Goal: Task Accomplishment & Management: Use online tool/utility

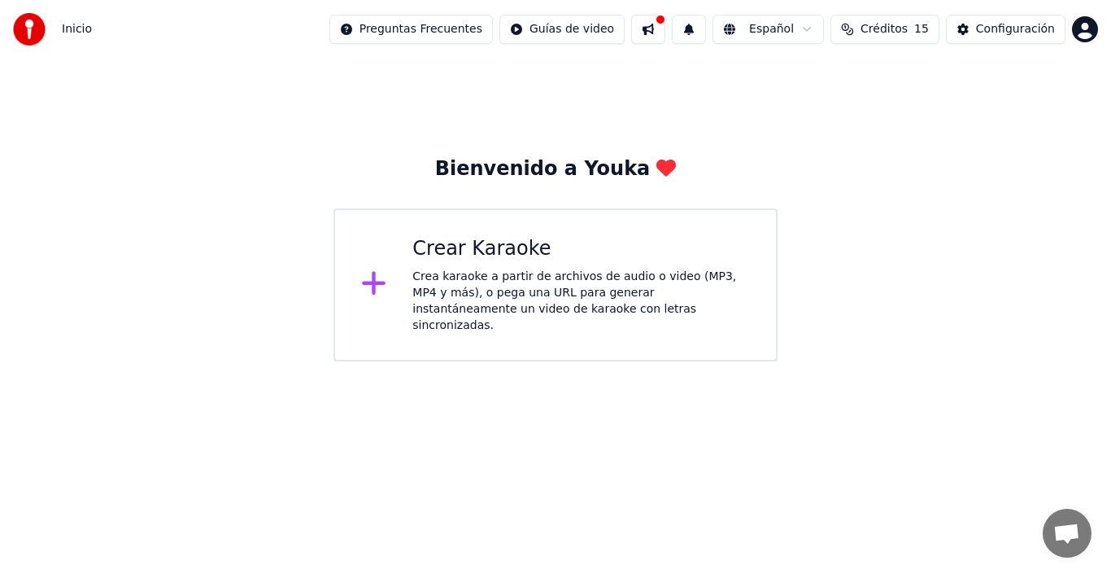
click at [509, 281] on div "Crea karaoke a partir de archivos de audio o video (MP3, MP4 y más), o pega una…" at bounding box center [581, 300] width 338 height 65
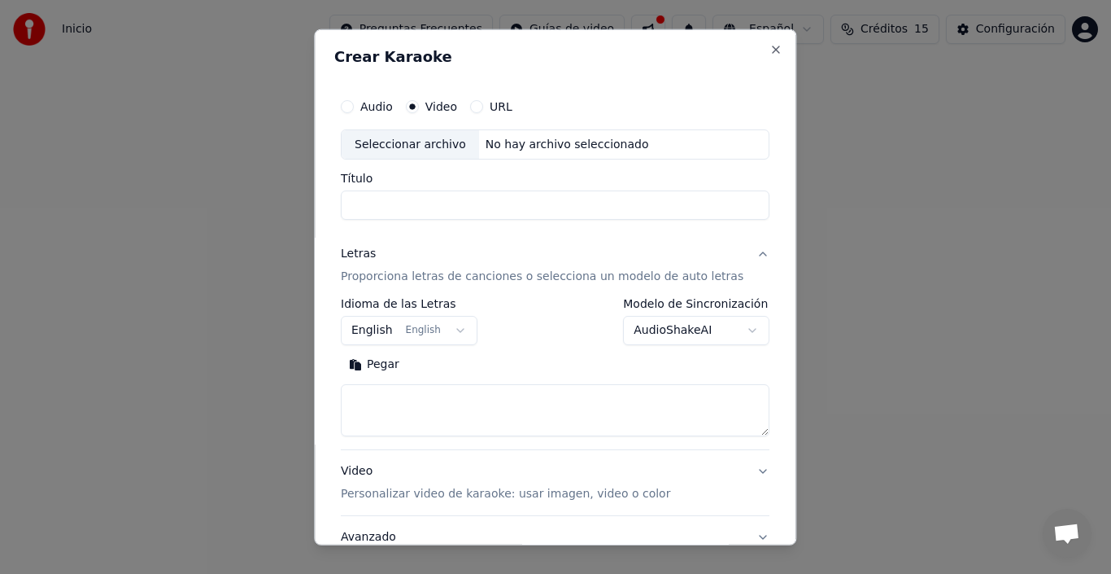
click at [354, 109] on button "Audio" at bounding box center [347, 105] width 13 height 13
click at [522, 150] on div "No hay archivo seleccionado" at bounding box center [567, 144] width 177 height 16
type input "**********"
click at [434, 103] on label "Video" at bounding box center [441, 105] width 32 height 11
click at [419, 103] on button "Video" at bounding box center [412, 105] width 13 height 13
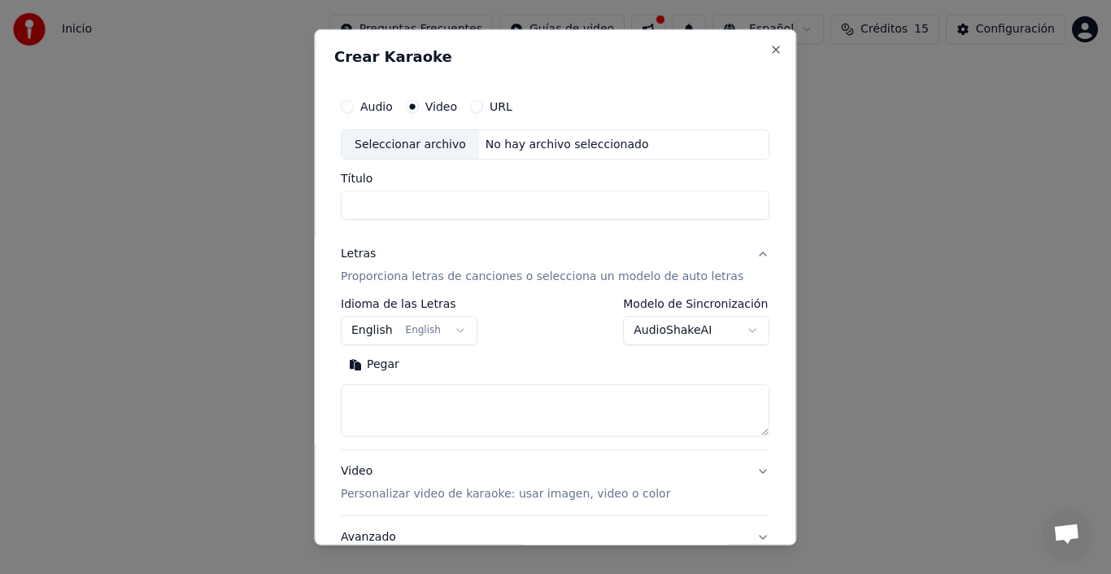
click at [527, 148] on div "No hay archivo seleccionado" at bounding box center [567, 144] width 177 height 16
click at [483, 107] on button "URL" at bounding box center [476, 105] width 13 height 13
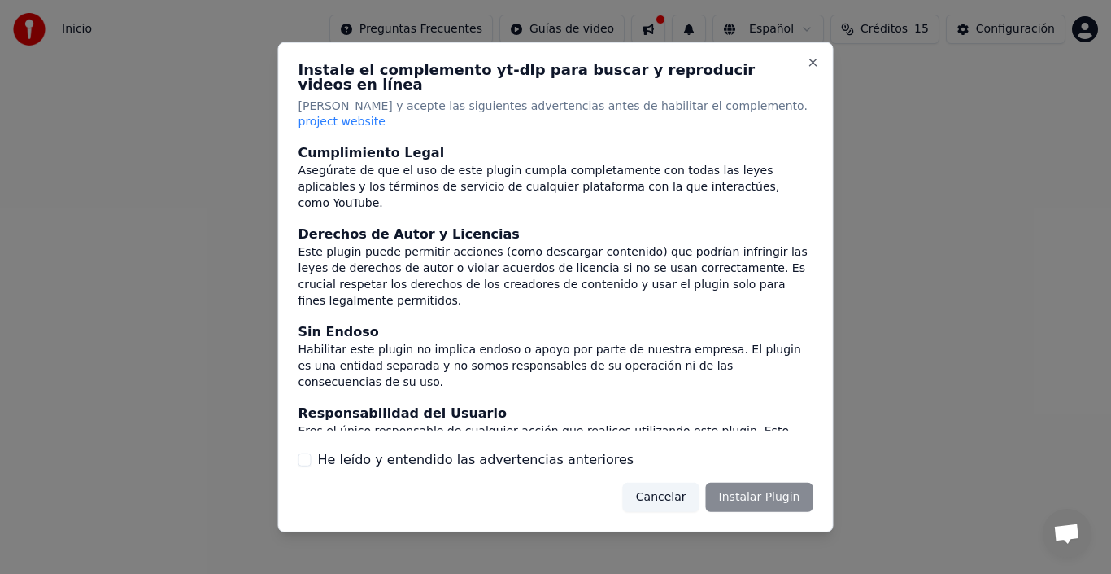
click at [304, 453] on button "He leído y entendido las advertencias anteriores" at bounding box center [305, 459] width 13 height 13
click at [732, 482] on button "Instalar Plugin" at bounding box center [759, 496] width 107 height 29
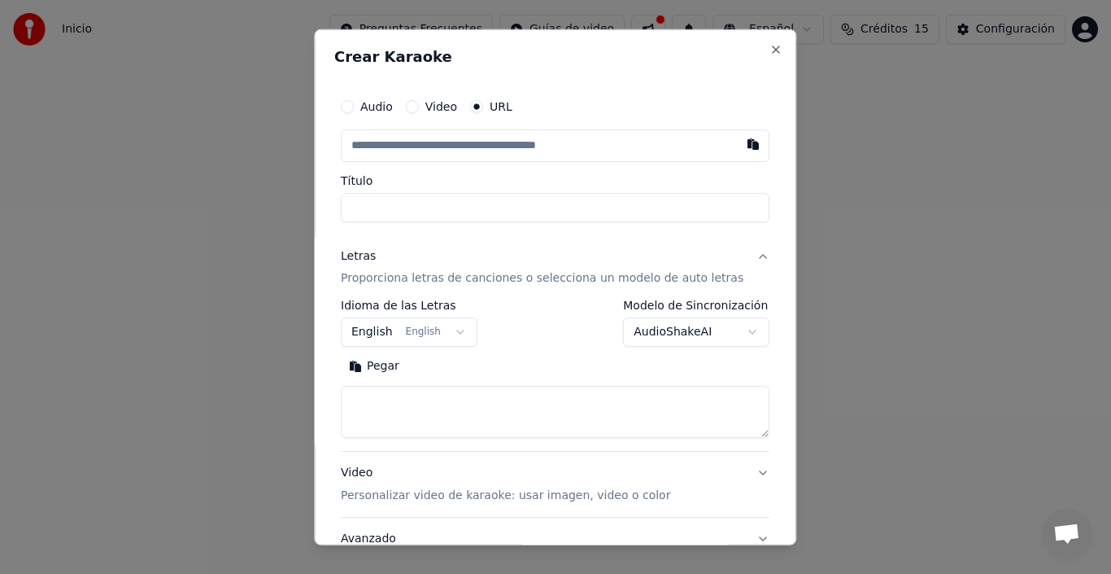
click at [631, 144] on input "text" at bounding box center [555, 145] width 429 height 33
click at [738, 148] on button "button" at bounding box center [754, 143] width 33 height 29
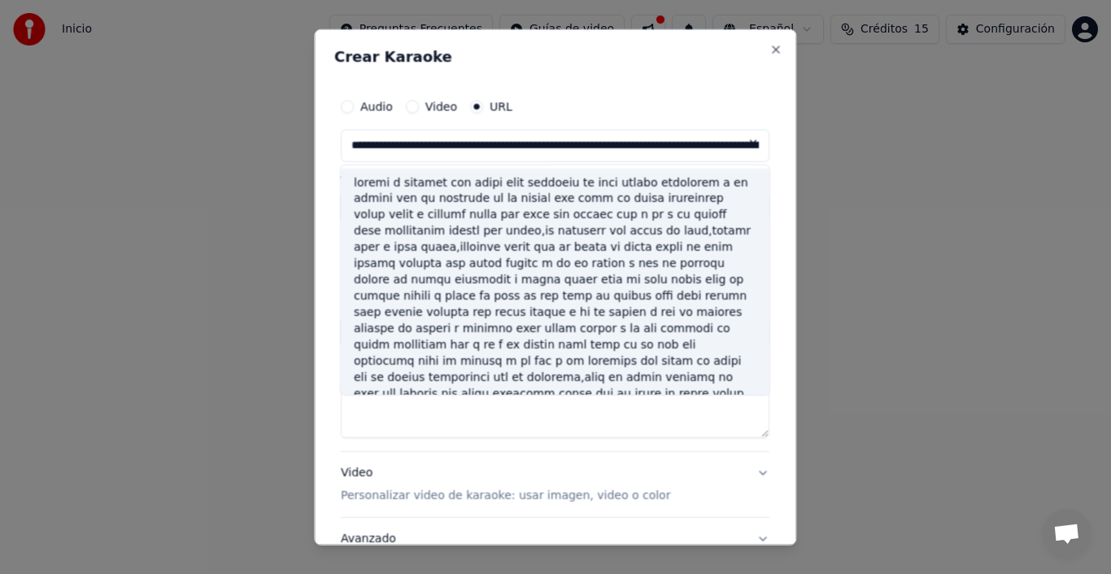
scroll to position [81, 0]
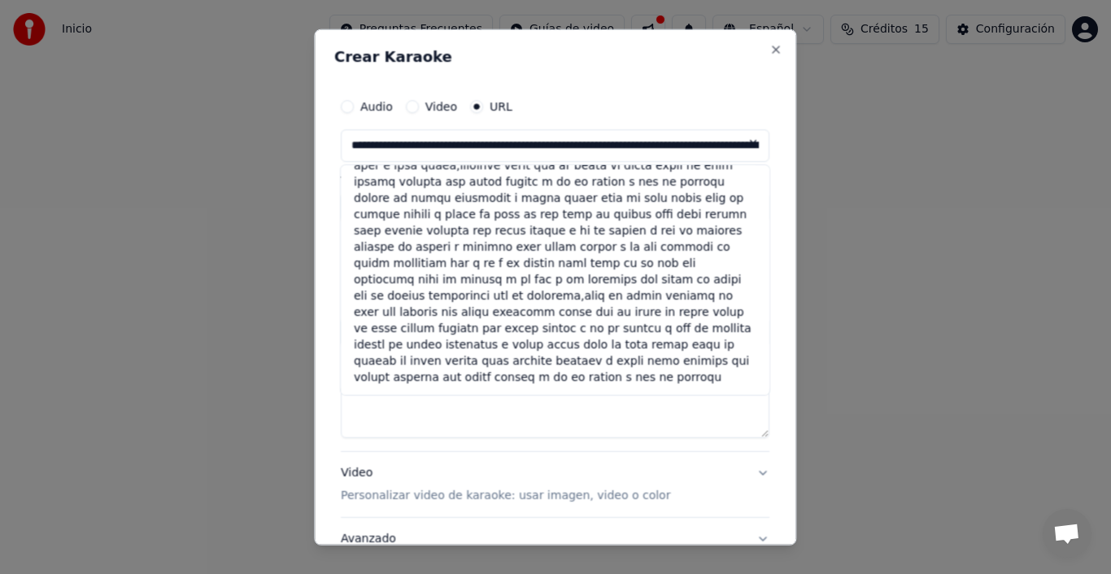
click at [665, 120] on div "Audio Video URL" at bounding box center [555, 105] width 429 height 33
click at [474, 454] on button "Video Personalizar video de karaoke: usar imagen, video o color" at bounding box center [555, 484] width 429 height 65
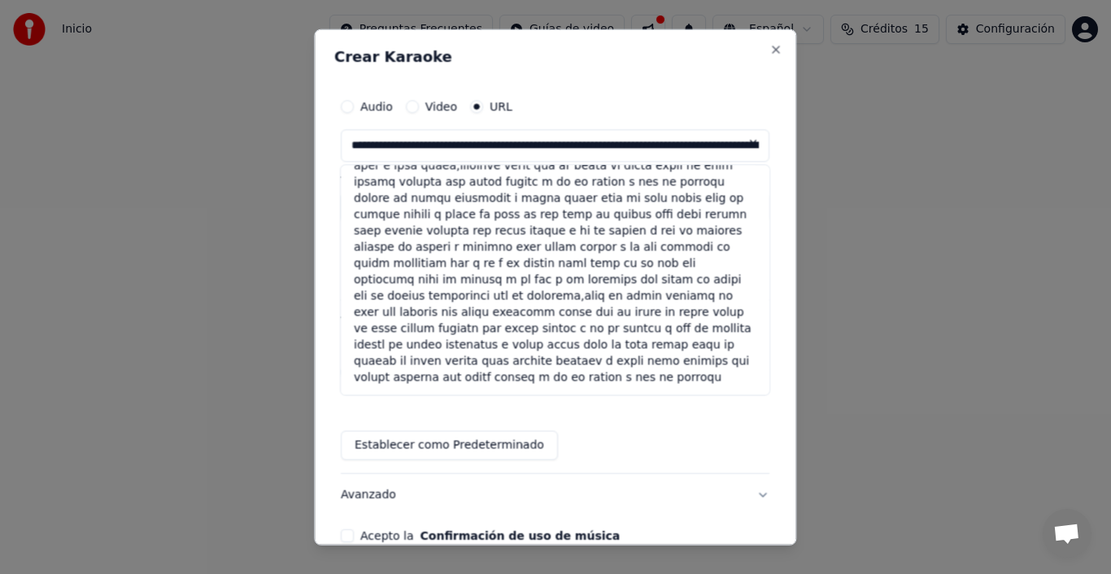
click at [473, 425] on div "Automático Video Imagen Color Galería Establecer como Predeterminado" at bounding box center [555, 412] width 429 height 94
click at [344, 409] on div "Crear Karaoke Audio Video URL Título Letras Proporciona letras de canciones o s…" at bounding box center [555, 286] width 482 height 517
click at [347, 360] on div "Crear Karaoke Audio Video URL Título Letras Proporciona letras de canciones o s…" at bounding box center [555, 286] width 482 height 517
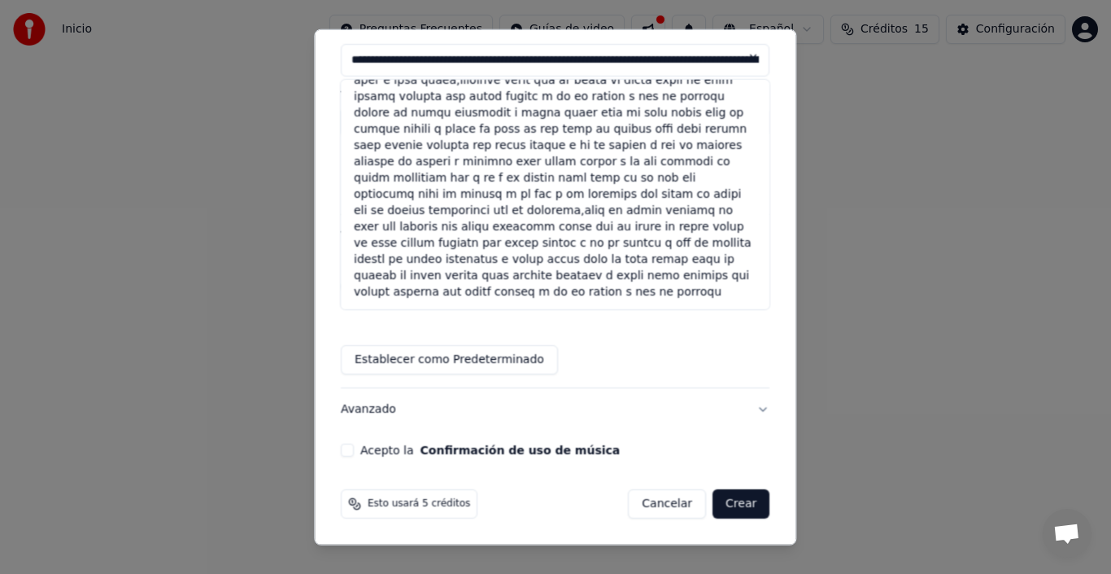
click at [635, 498] on button "Cancelar" at bounding box center [668, 503] width 78 height 29
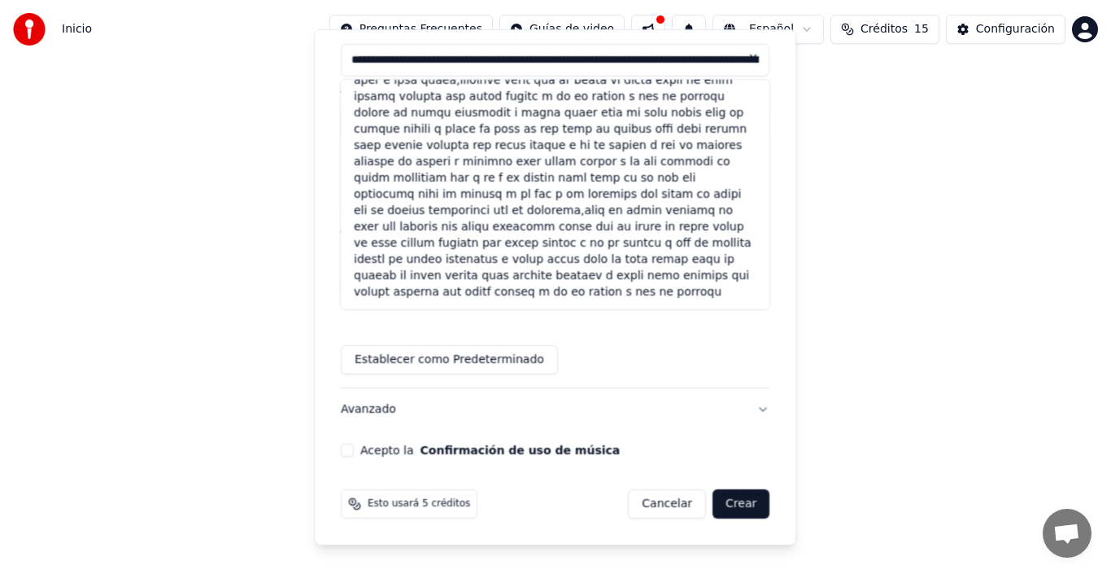
type input "**********"
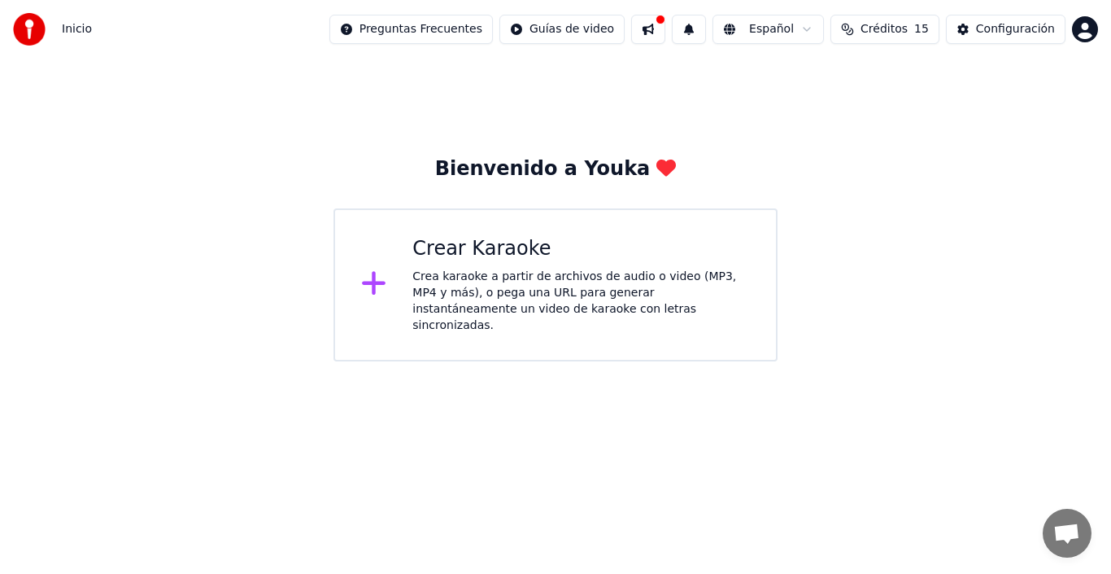
click at [473, 296] on div "Crea karaoke a partir de archivos de audio o video (MP3, MP4 y más), o pega una…" at bounding box center [581, 300] width 338 height 65
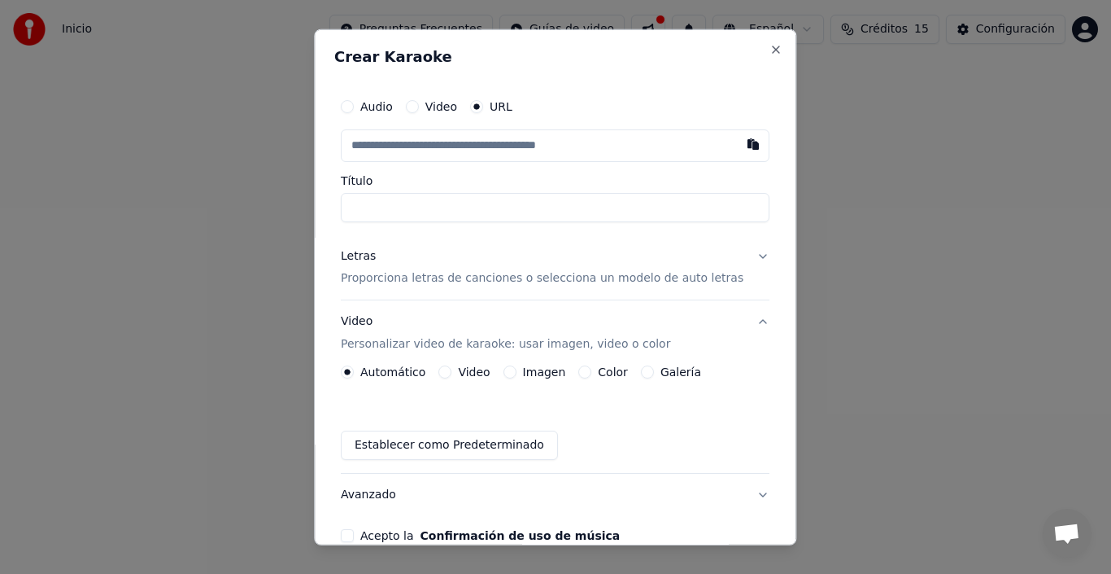
click at [354, 101] on button "Audio" at bounding box center [347, 105] width 13 height 13
click at [569, 143] on div "No hay archivo seleccionado" at bounding box center [567, 144] width 177 height 16
type input "**********"
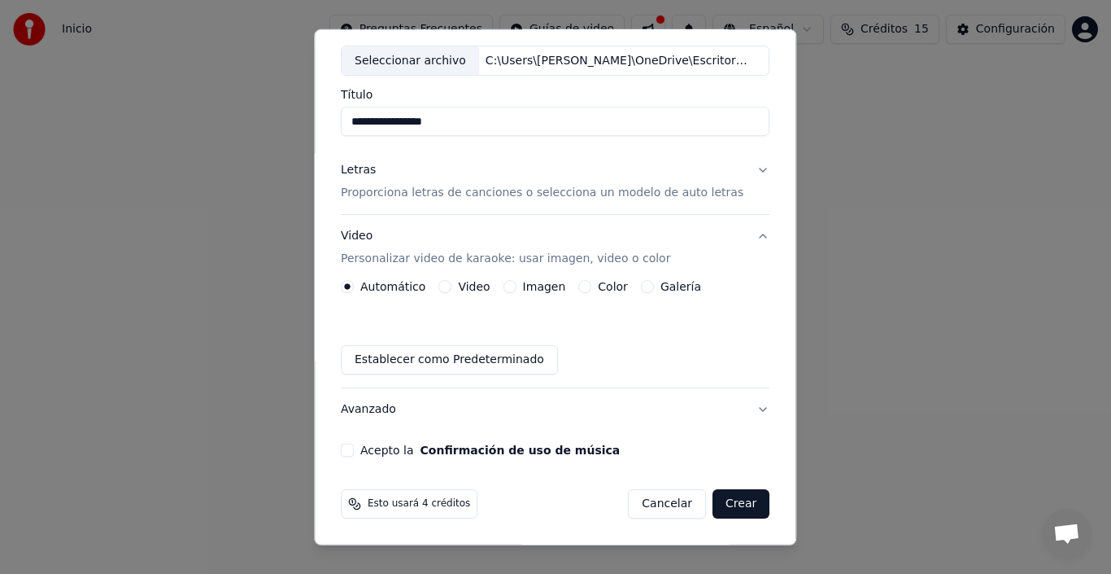
scroll to position [2, 0]
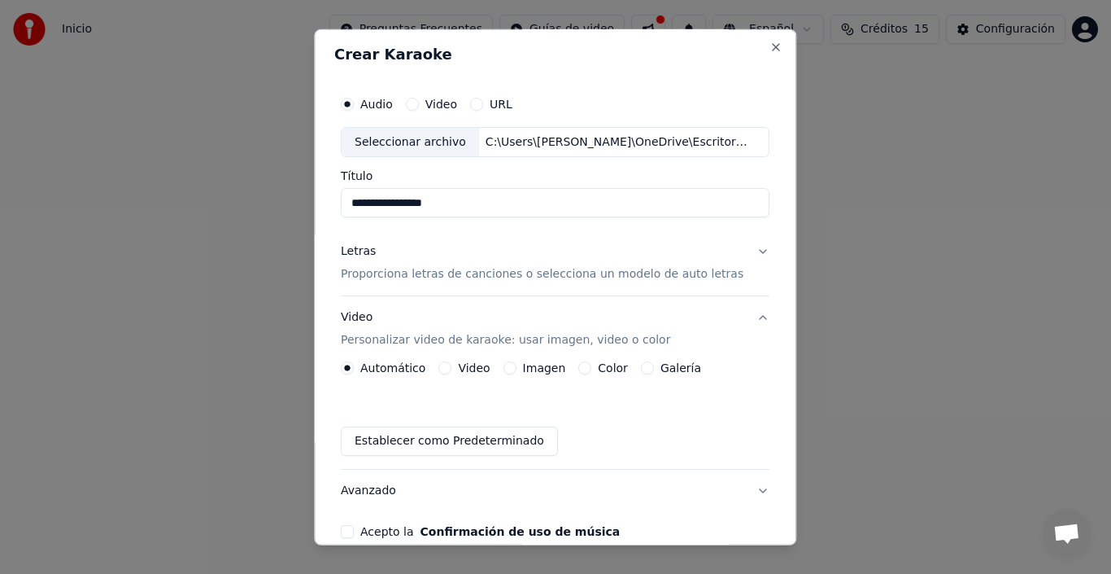
click at [427, 276] on p "Proporciona letras de canciones o selecciona un modelo de auto letras" at bounding box center [542, 274] width 403 height 16
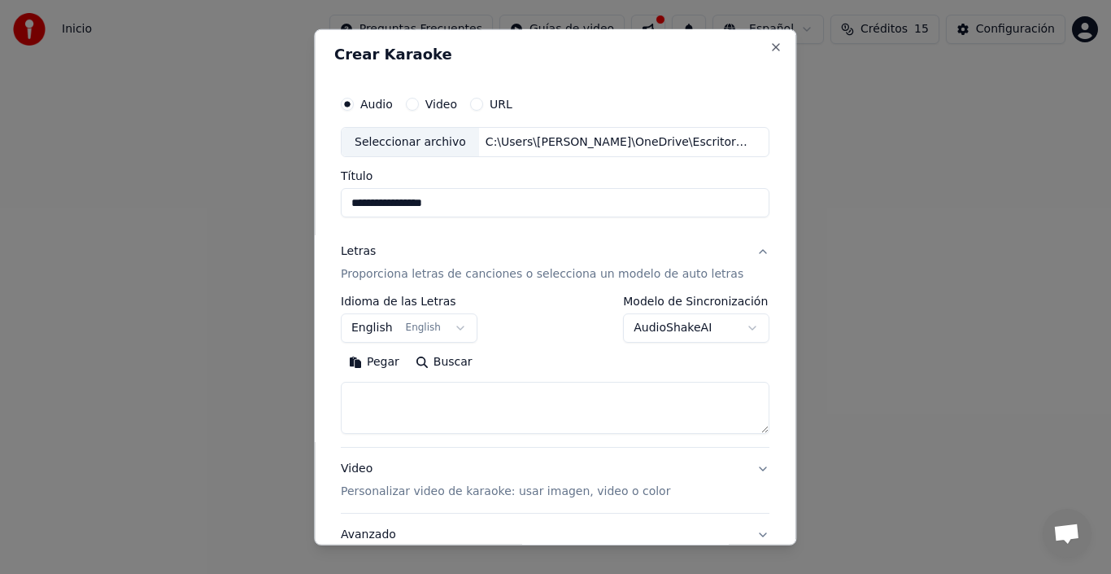
click at [382, 333] on button "English English" at bounding box center [409, 327] width 137 height 29
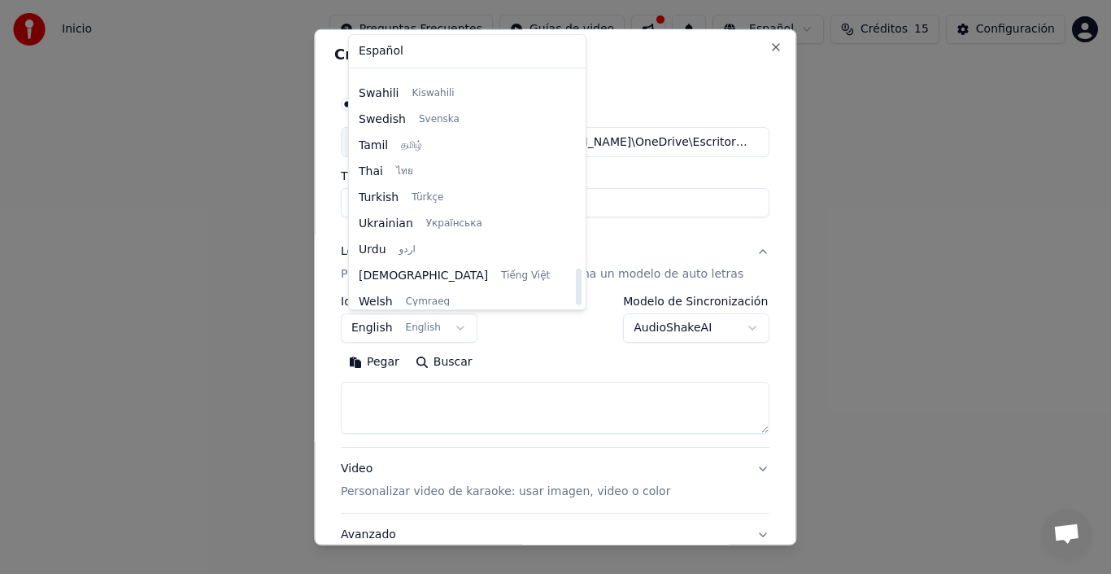
scroll to position [1249, 0]
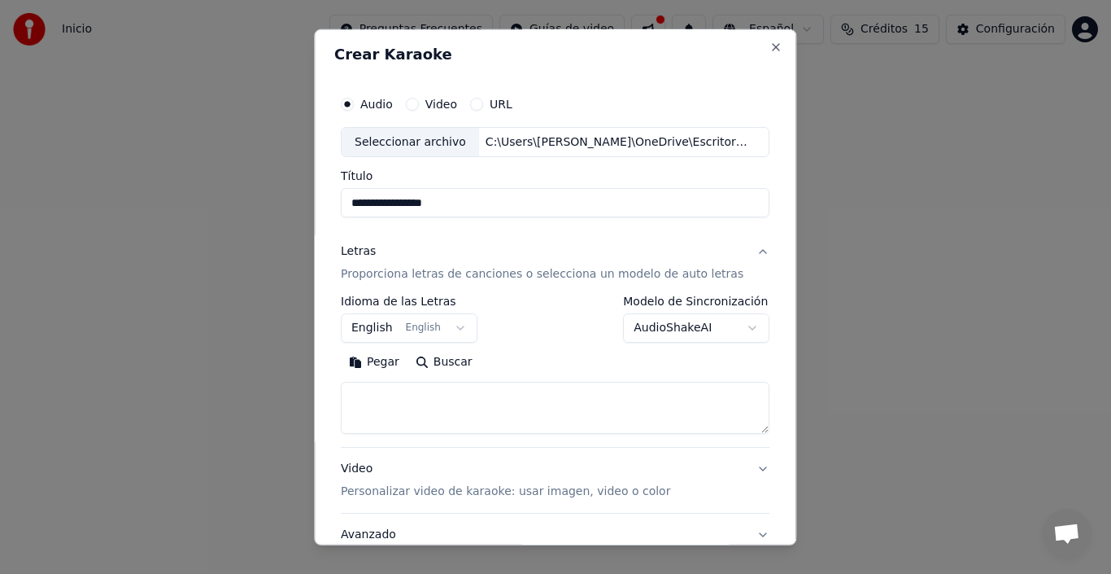
click at [548, 342] on body "**********" at bounding box center [555, 180] width 1111 height 361
click at [461, 326] on body "**********" at bounding box center [555, 180] width 1111 height 361
click at [566, 359] on body "**********" at bounding box center [555, 180] width 1111 height 361
click at [453, 277] on p "Proporciona letras de canciones o selecciona un modelo de auto letras" at bounding box center [542, 274] width 403 height 16
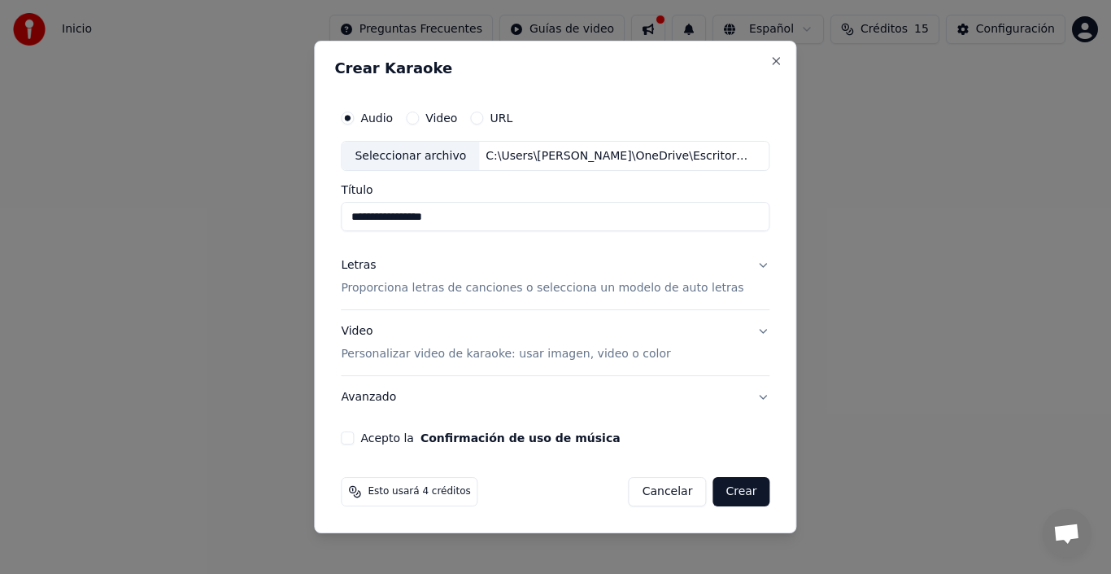
scroll to position [0, 0]
click at [457, 290] on p "Proporciona letras de canciones o selecciona un modelo de auto letras" at bounding box center [542, 289] width 403 height 16
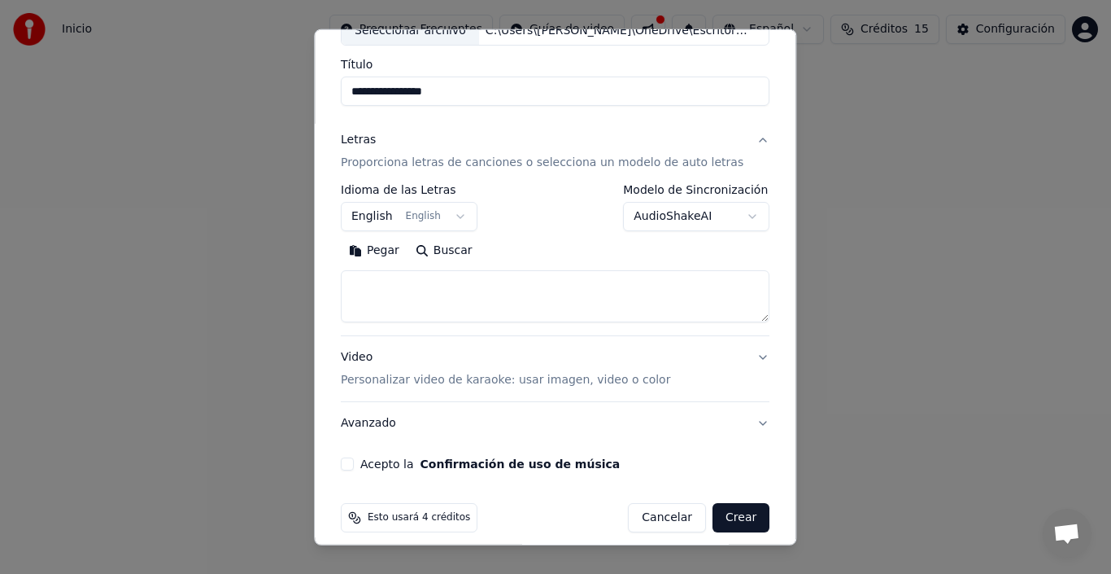
scroll to position [128, 0]
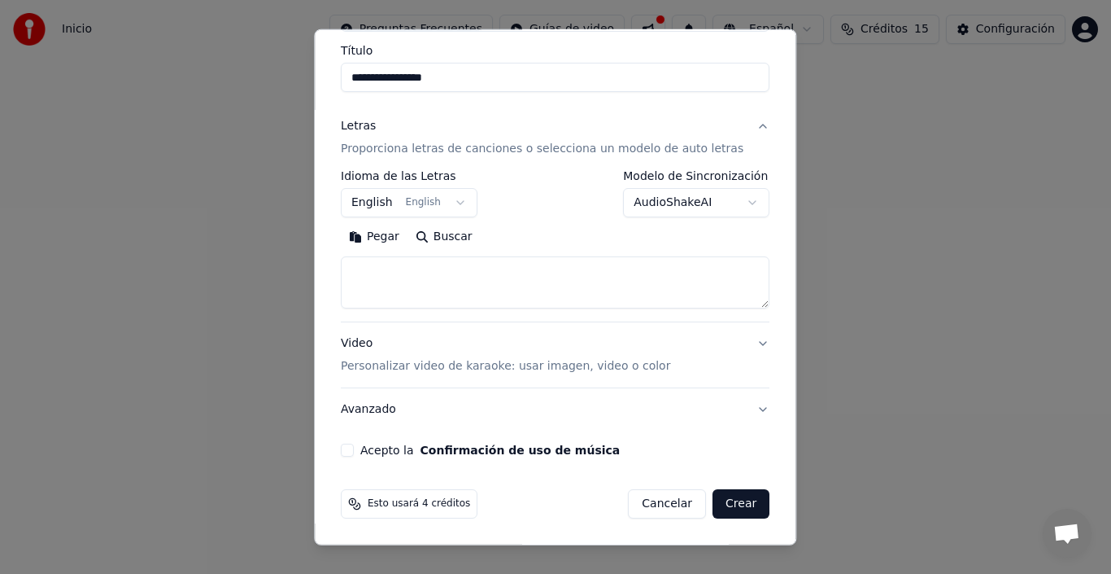
click at [440, 281] on textarea at bounding box center [555, 282] width 429 height 52
paste textarea "**********"
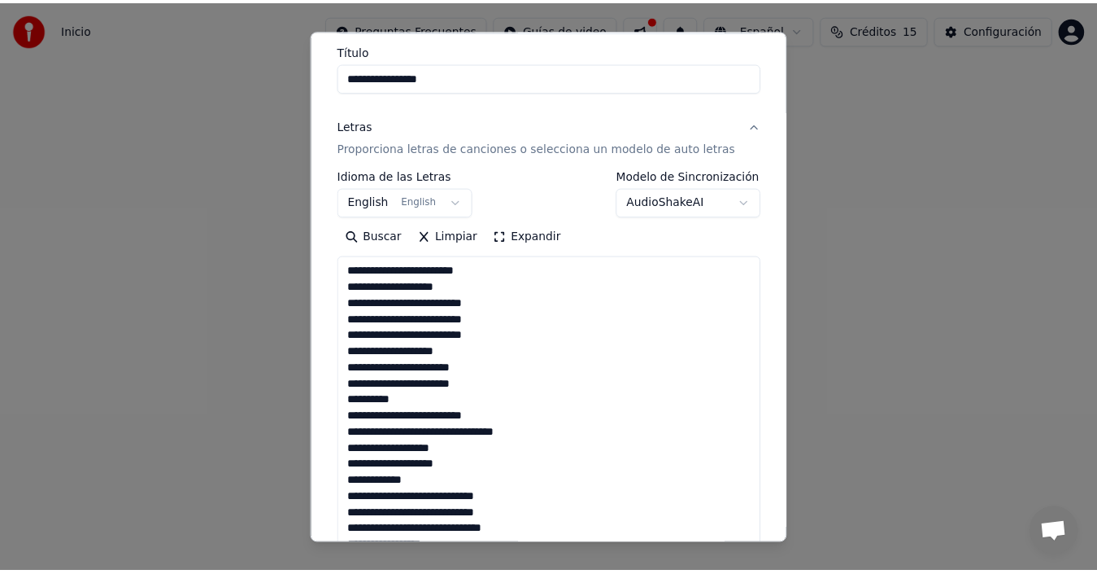
scroll to position [704, 0]
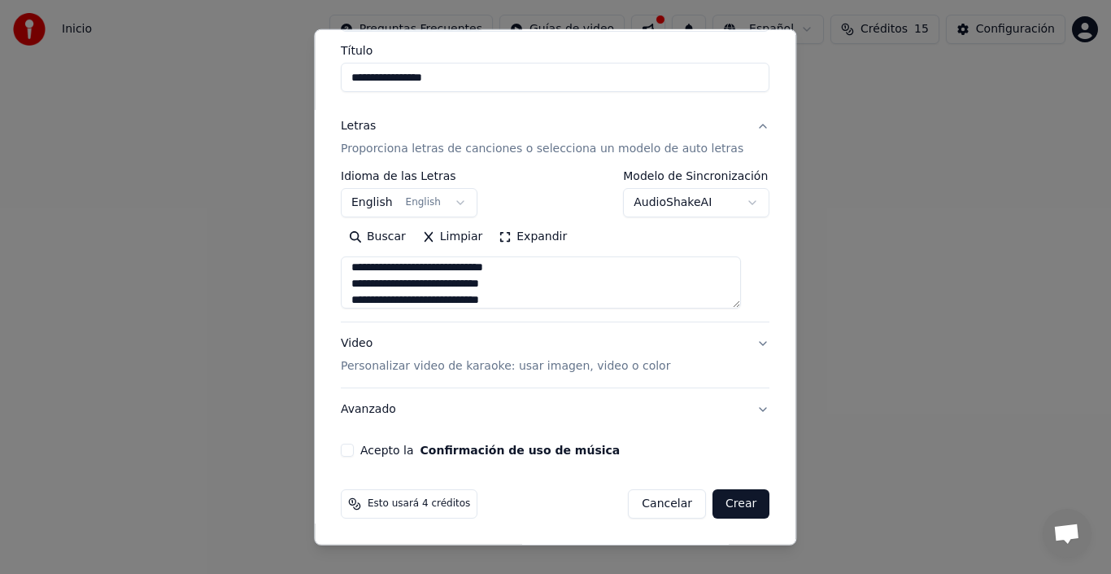
type textarea "**********"
click at [735, 505] on button "Crear" at bounding box center [741, 503] width 57 height 29
select select "**"
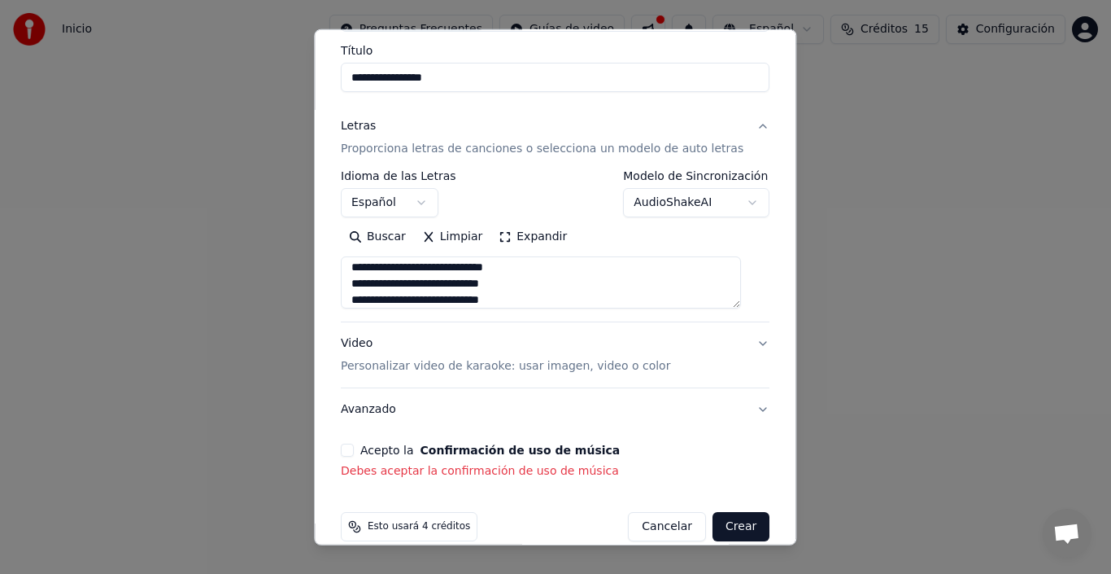
click at [402, 448] on label "Acepto la Confirmación de uso de música" at bounding box center [490, 449] width 260 height 11
click at [354, 448] on button "Acepto la Confirmación de uso de música" at bounding box center [347, 449] width 13 height 13
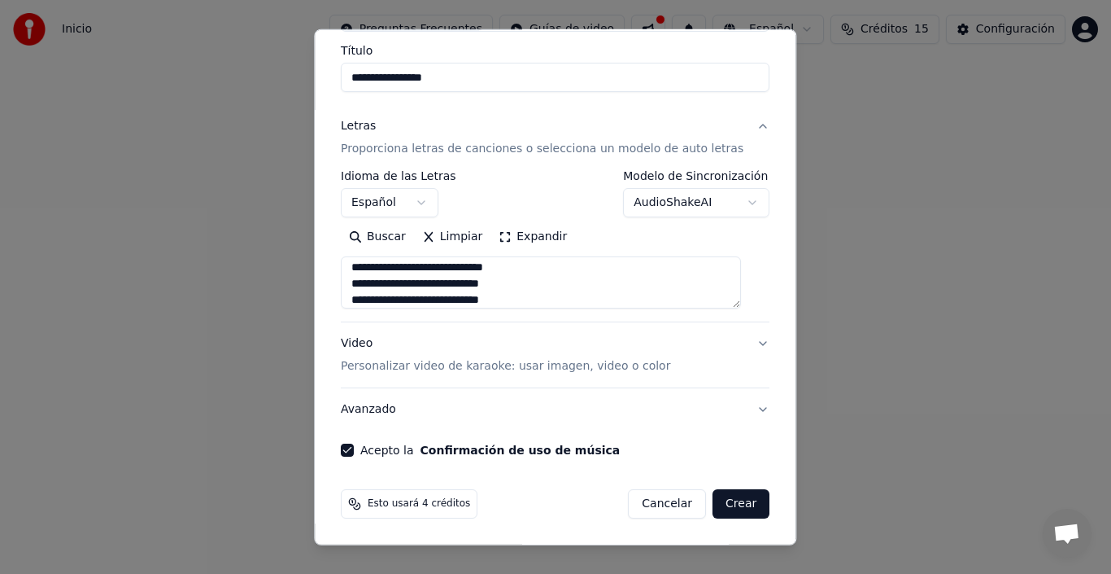
click at [730, 503] on button "Crear" at bounding box center [741, 503] width 57 height 29
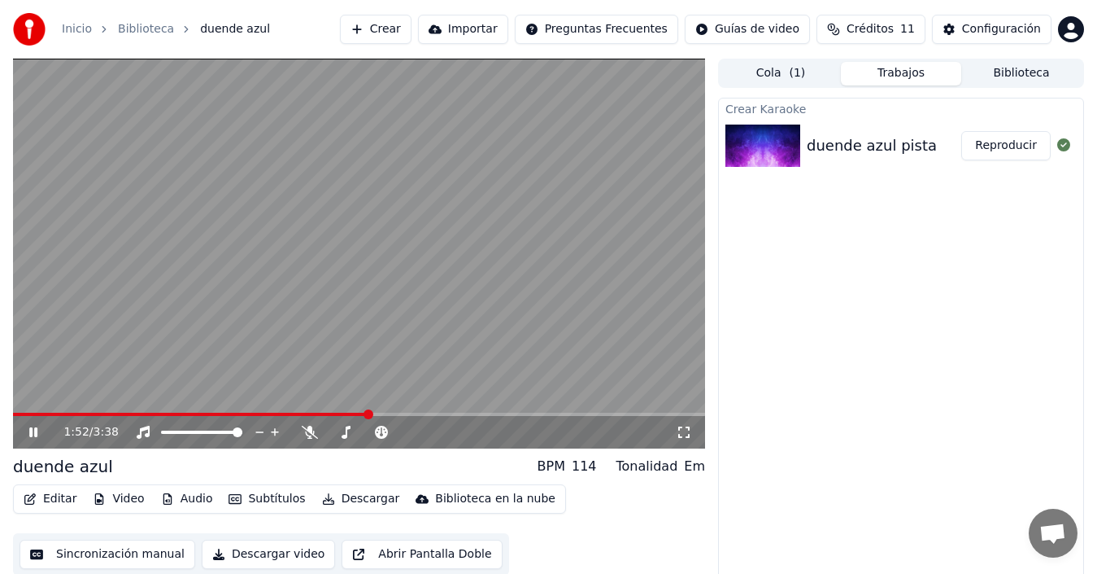
click at [29, 436] on icon at bounding box center [44, 431] width 37 height 13
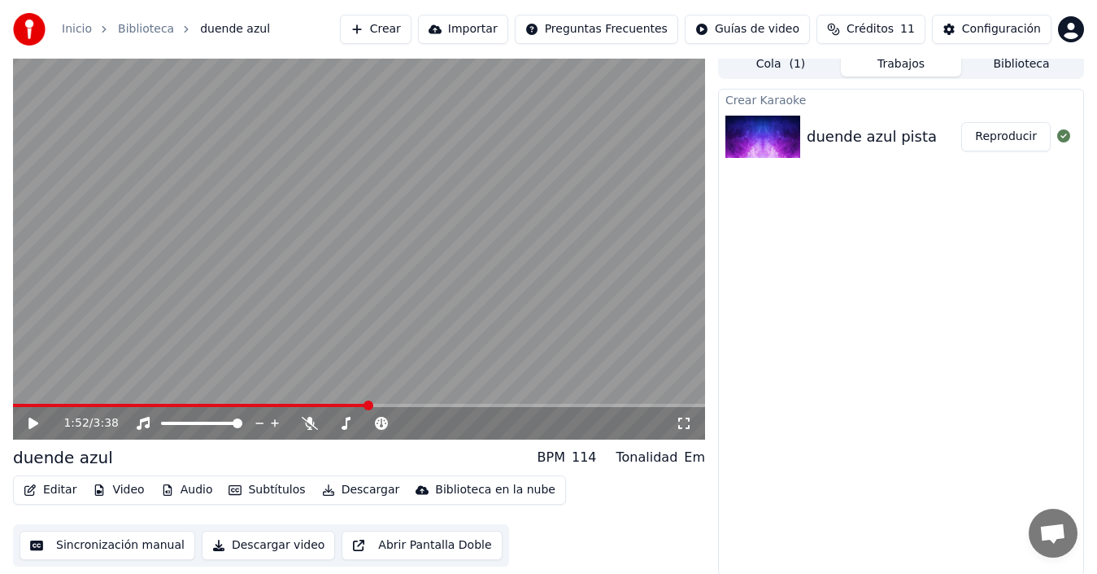
scroll to position [11, 0]
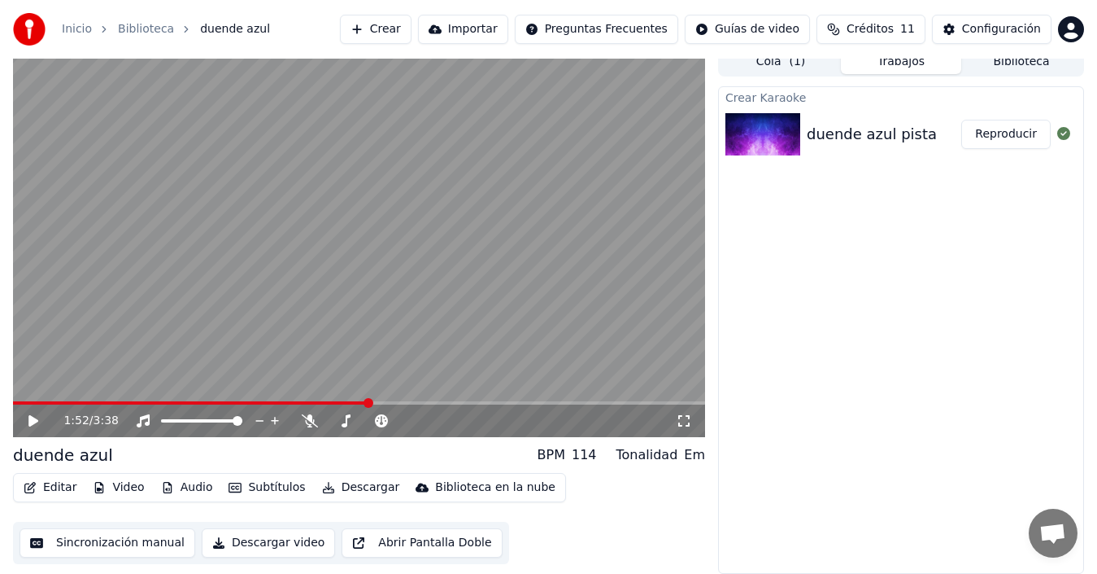
click at [643, 268] on video at bounding box center [359, 242] width 692 height 390
click at [50, 487] on button "Editar" at bounding box center [50, 487] width 66 height 23
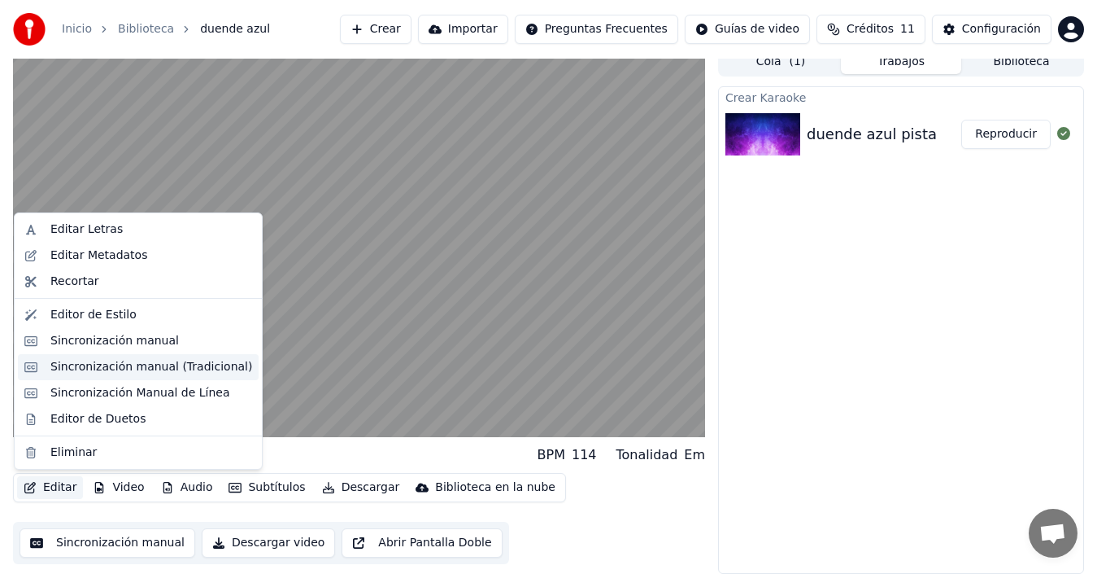
click at [120, 364] on div "Sincronización manual (Tradicional)" at bounding box center [151, 367] width 202 height 16
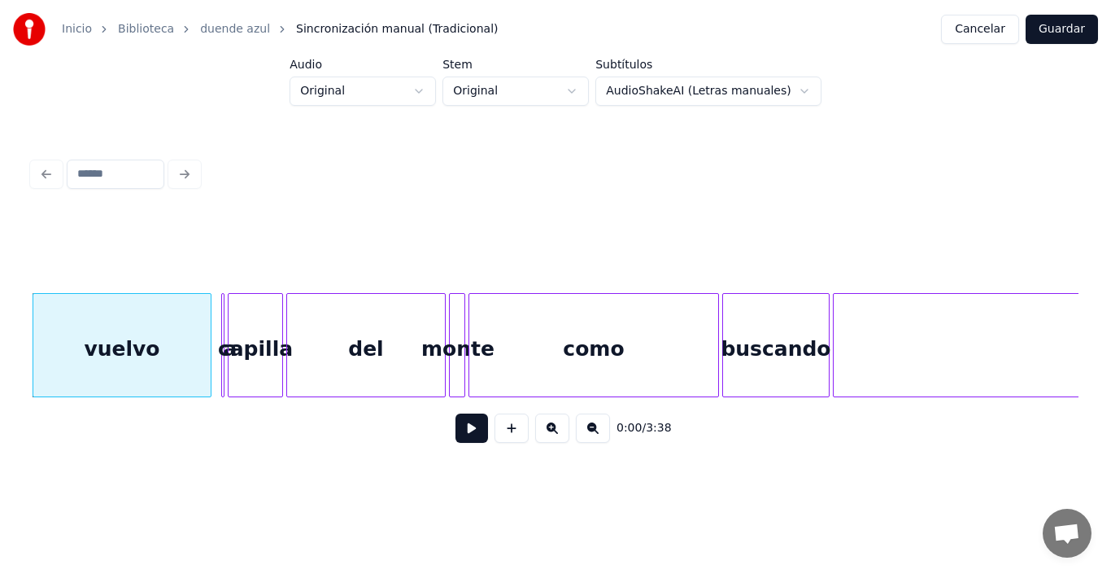
click at [475, 441] on button at bounding box center [472, 427] width 33 height 29
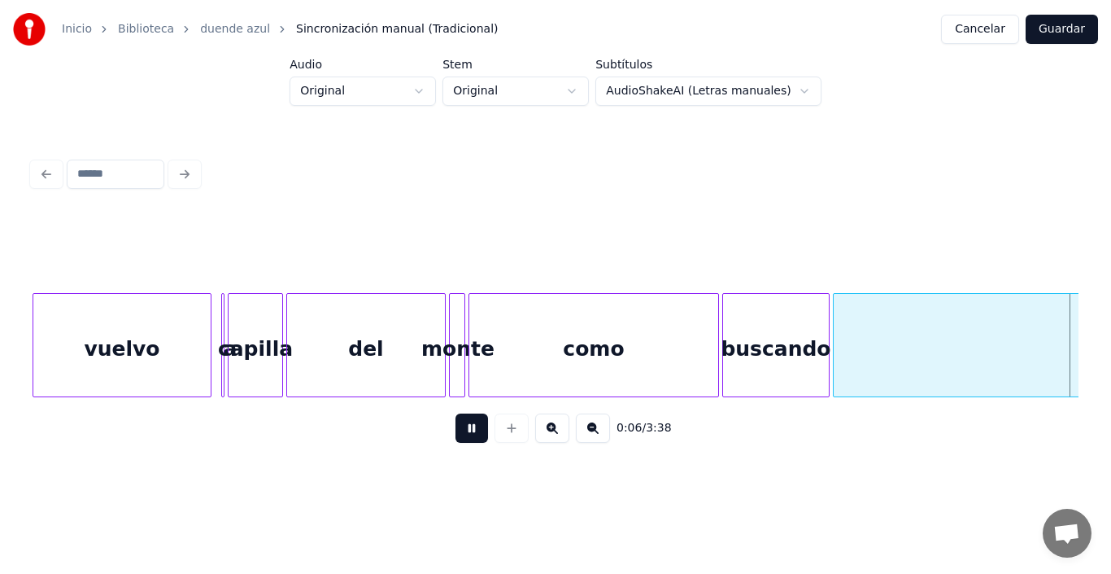
scroll to position [0, 1048]
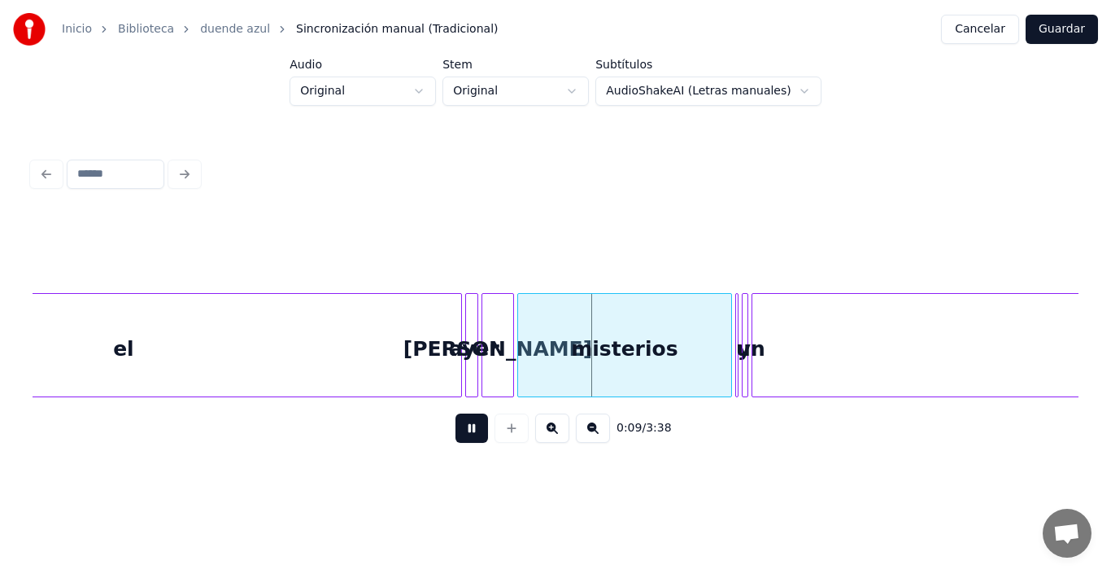
click at [589, 434] on button at bounding box center [593, 427] width 34 height 29
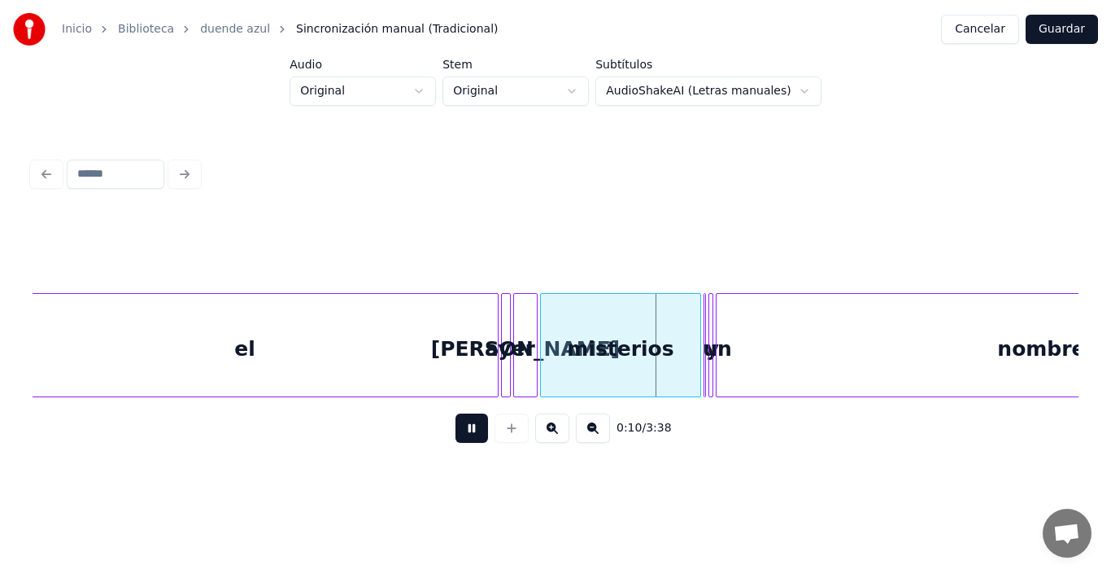
click at [589, 434] on button at bounding box center [593, 427] width 34 height 29
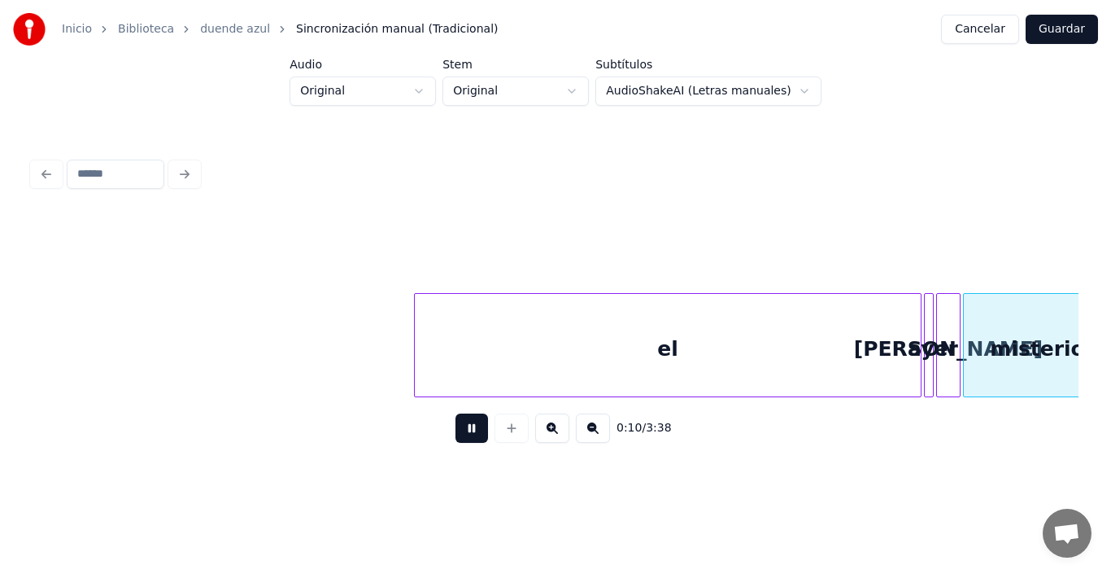
click at [589, 434] on button at bounding box center [593, 427] width 34 height 29
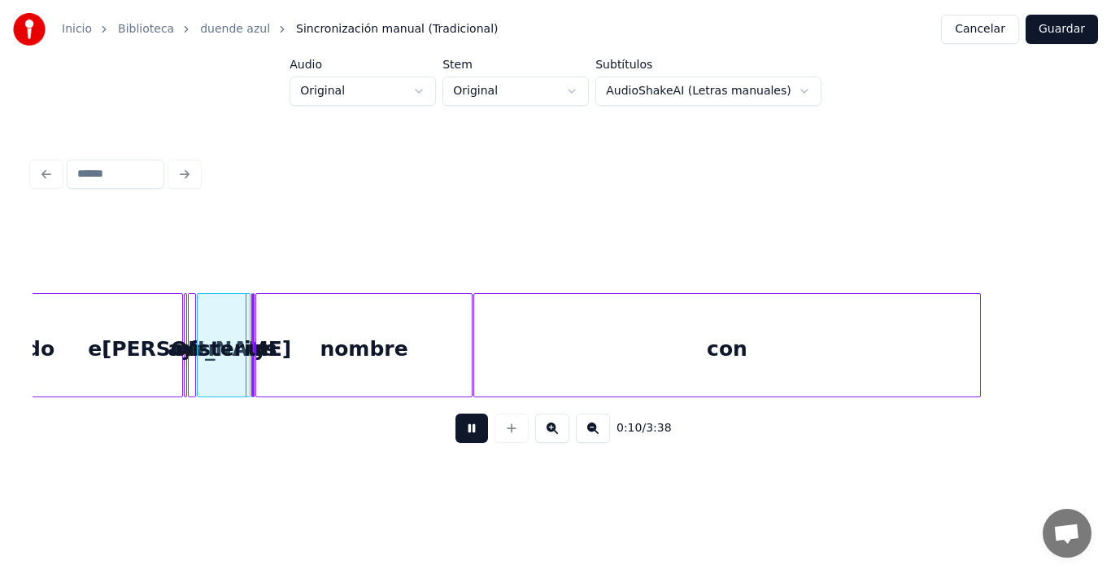
scroll to position [0, 0]
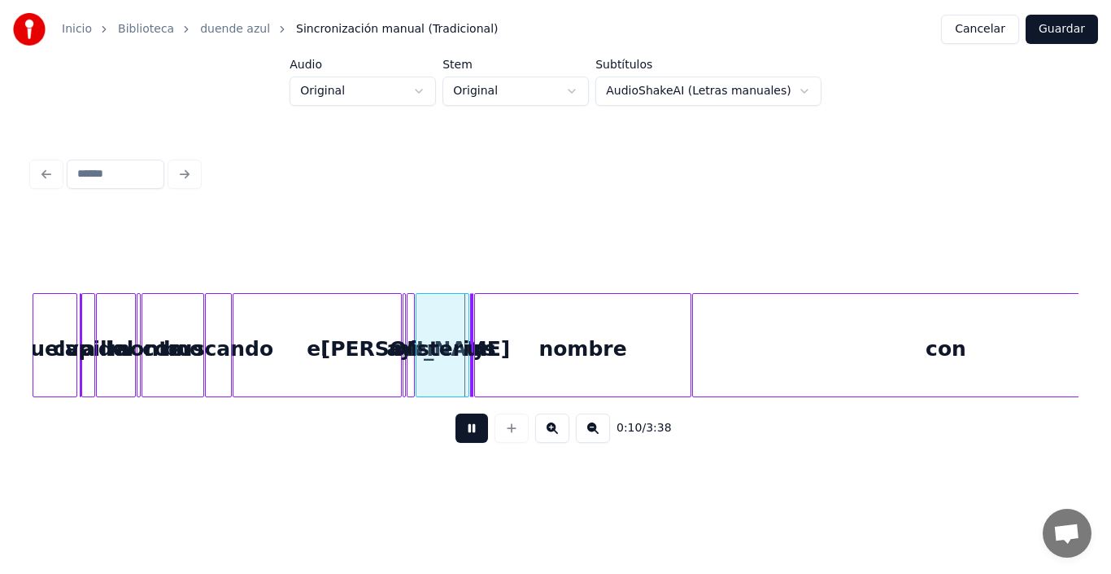
click at [589, 434] on button at bounding box center [593, 427] width 34 height 29
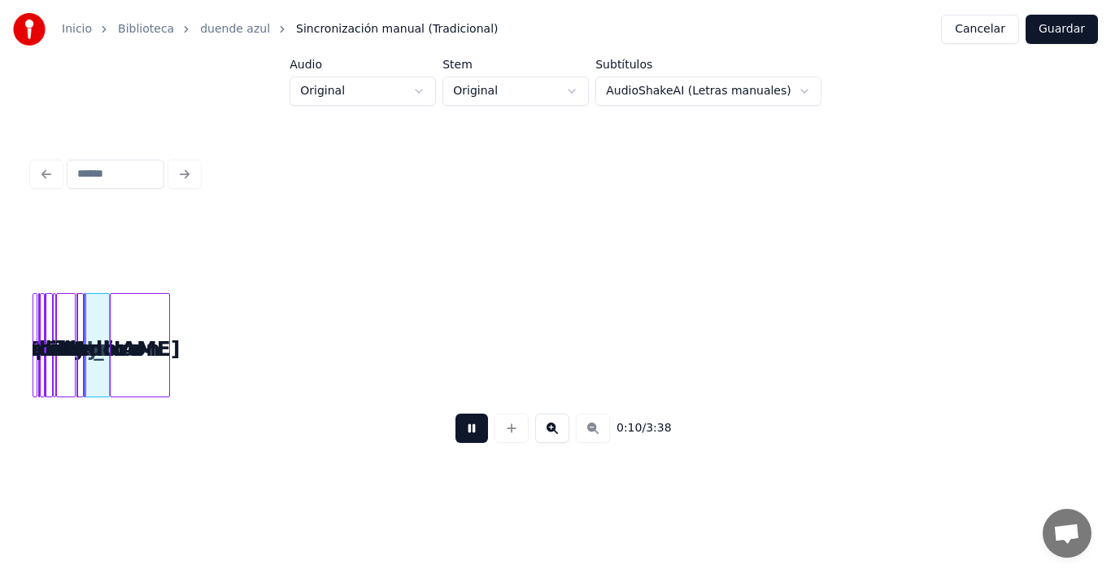
click at [589, 434] on div "0:10 / 3:38" at bounding box center [556, 428] width 1020 height 36
click at [589, 434] on div "0:11 / 3:38" at bounding box center [556, 428] width 1020 height 36
click at [560, 430] on button at bounding box center [552, 427] width 34 height 29
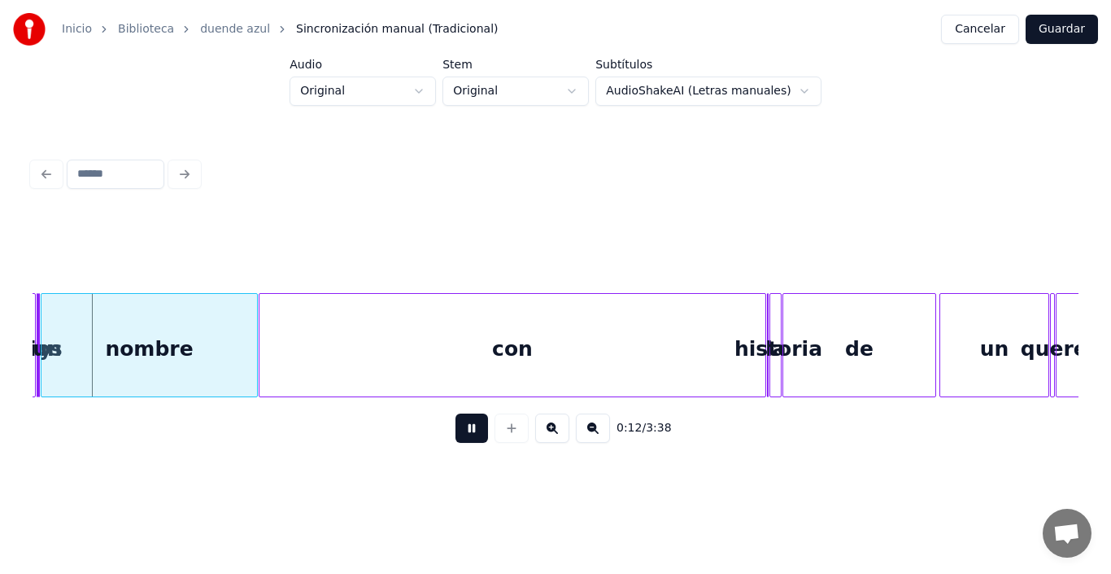
click at [560, 430] on button at bounding box center [552, 427] width 34 height 29
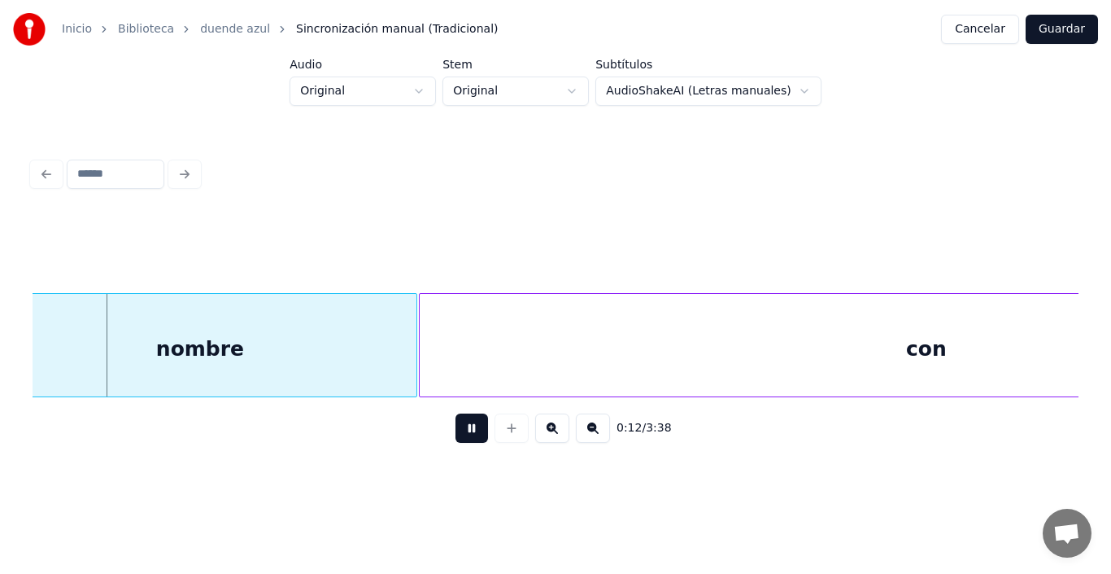
click at [560, 430] on button at bounding box center [552, 427] width 34 height 29
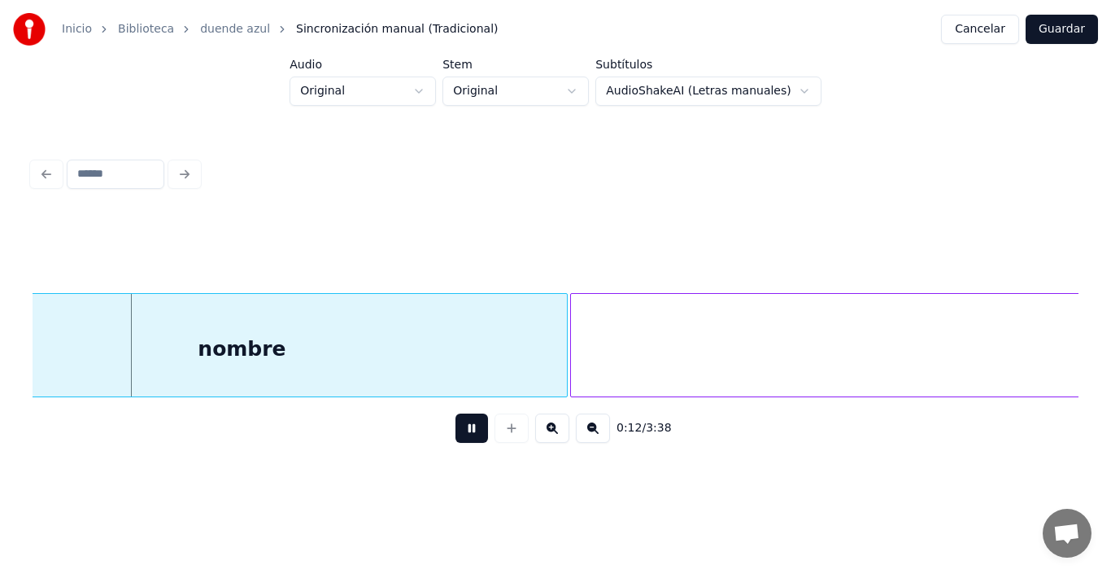
click at [560, 430] on button at bounding box center [552, 427] width 34 height 29
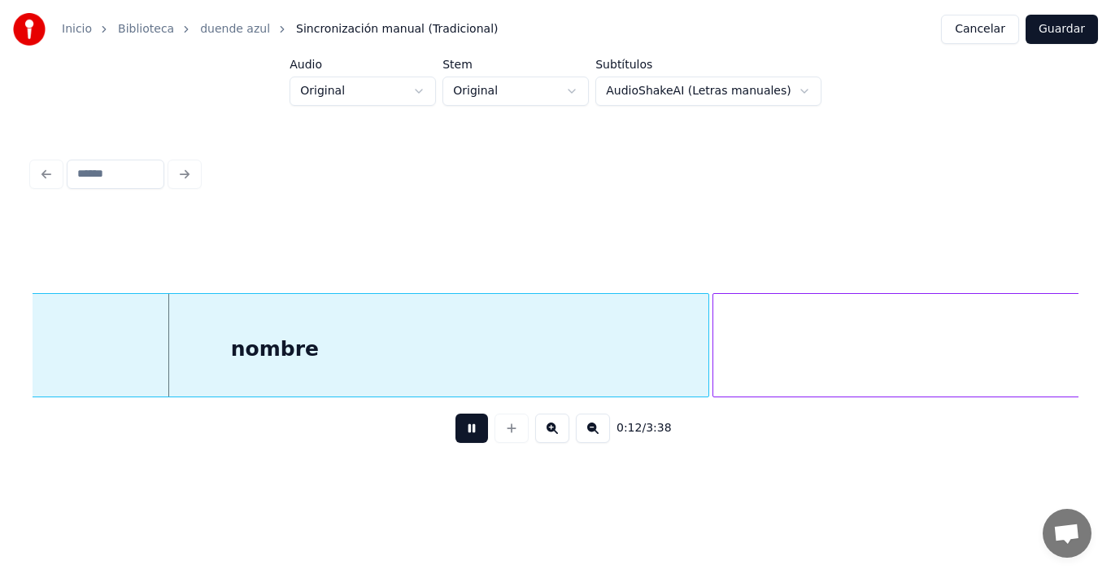
click at [560, 430] on button at bounding box center [552, 427] width 34 height 29
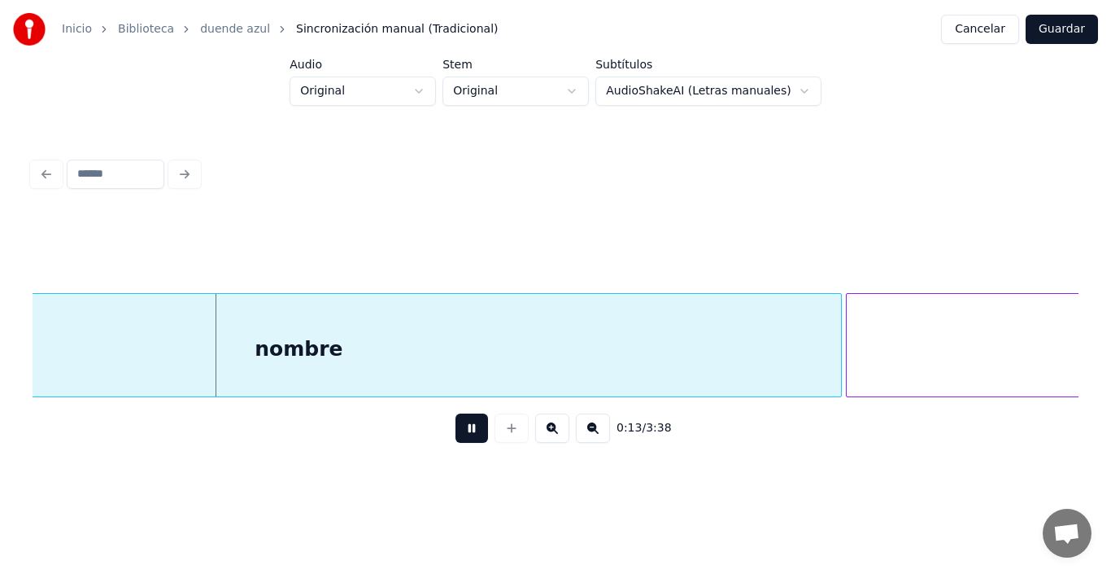
click at [560, 430] on button at bounding box center [552, 427] width 34 height 29
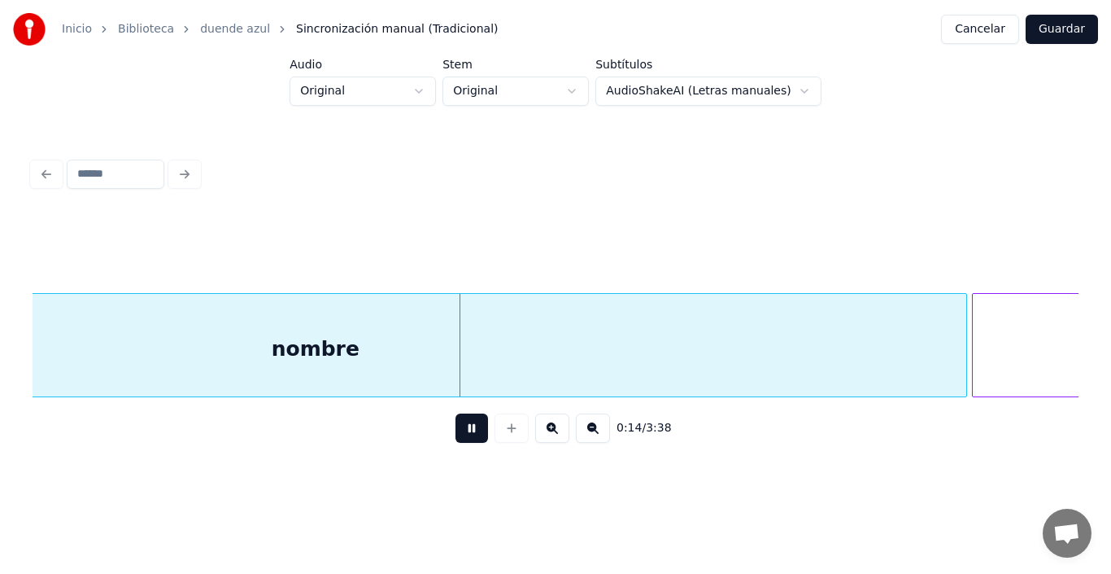
click at [559, 429] on button at bounding box center [552, 427] width 34 height 29
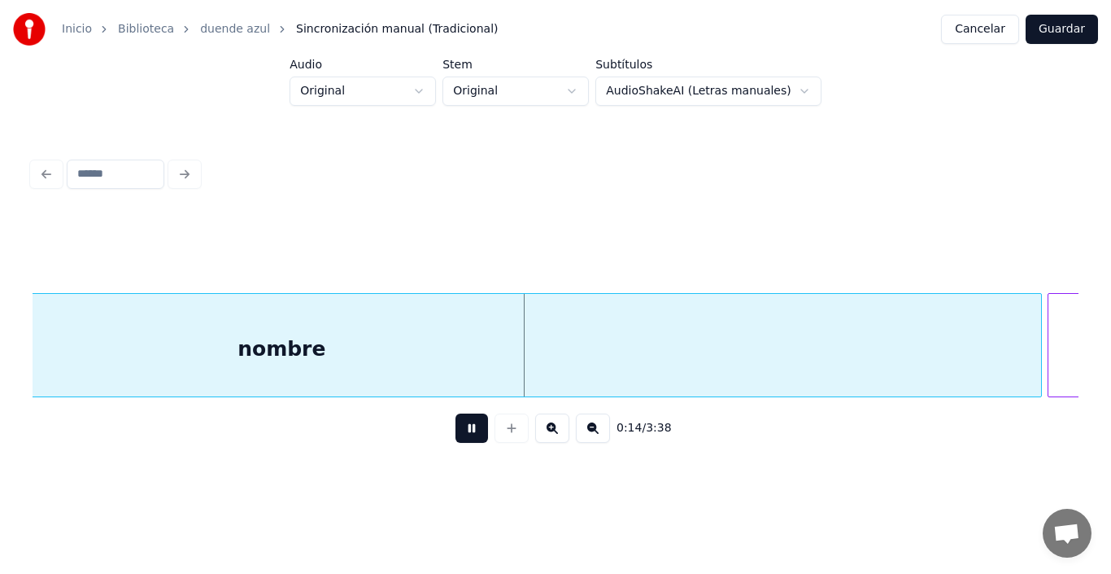
click at [559, 429] on button at bounding box center [552, 427] width 34 height 29
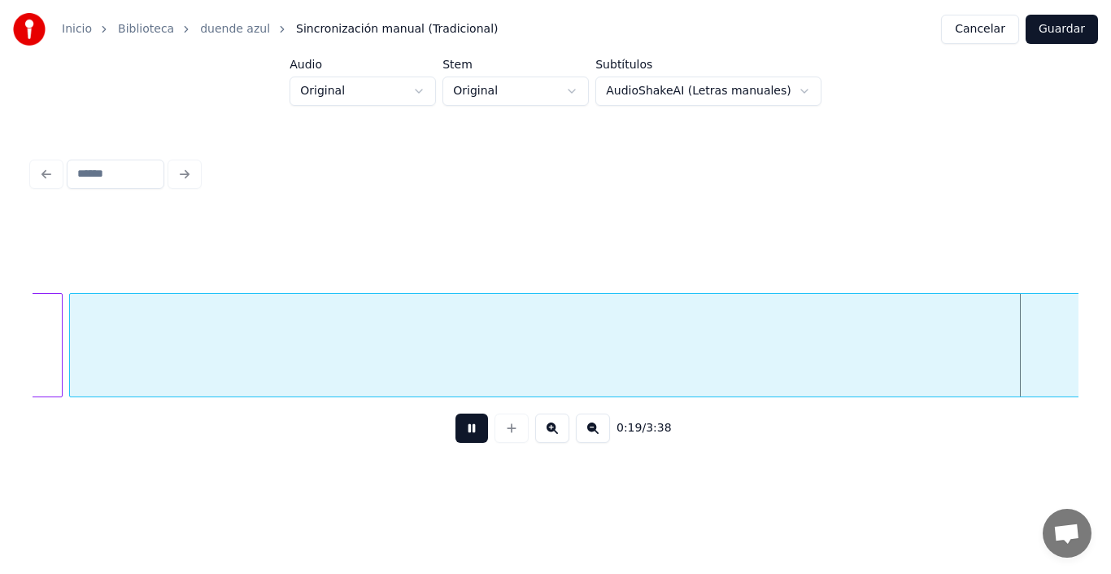
click at [468, 438] on button at bounding box center [472, 427] width 33 height 29
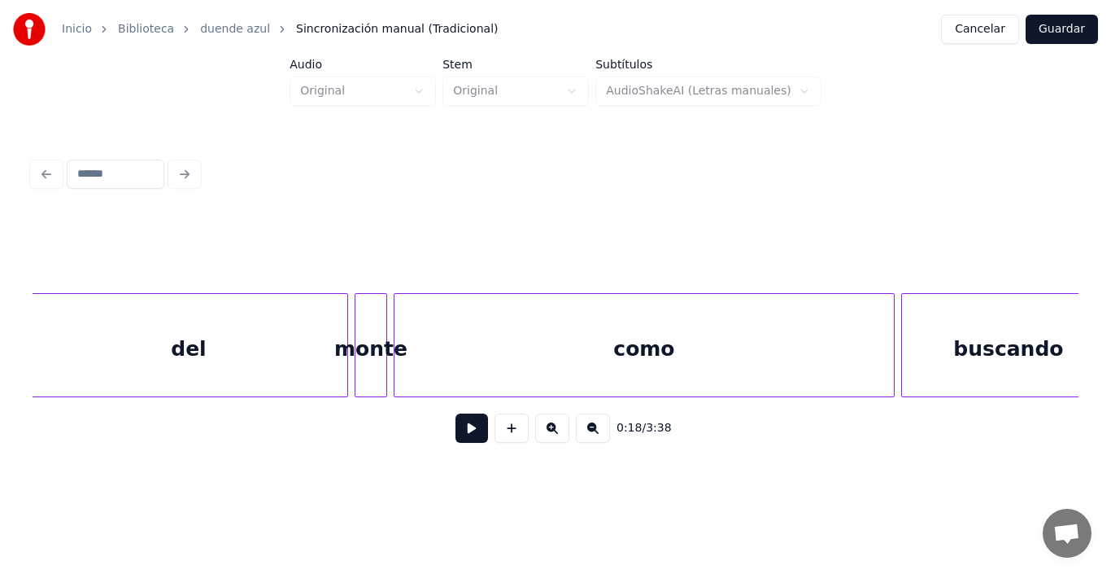
scroll to position [0, 0]
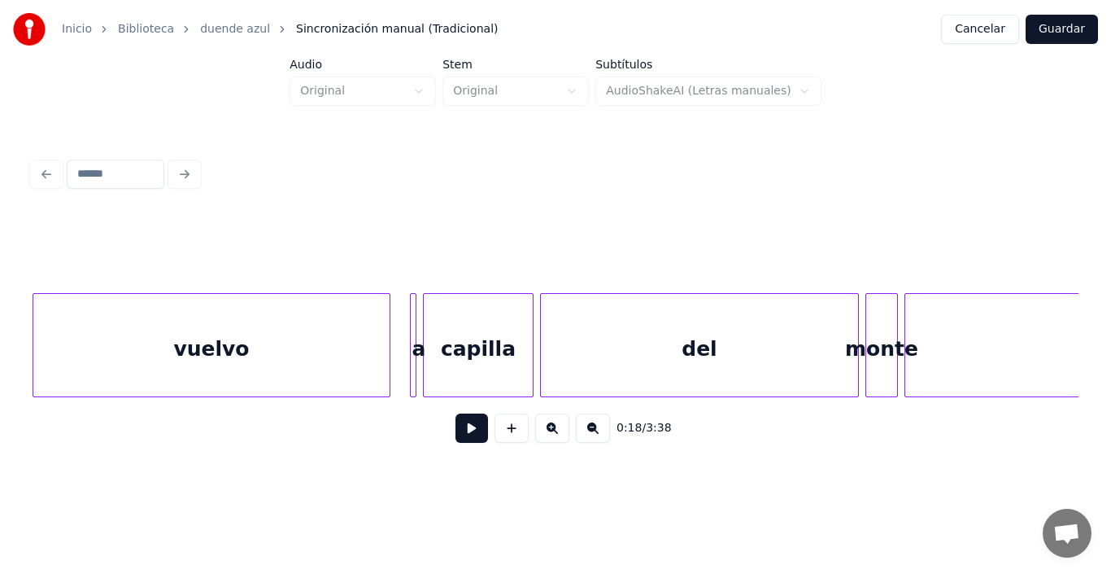
click at [360, 327] on div "vuelvo" at bounding box center [211, 349] width 356 height 111
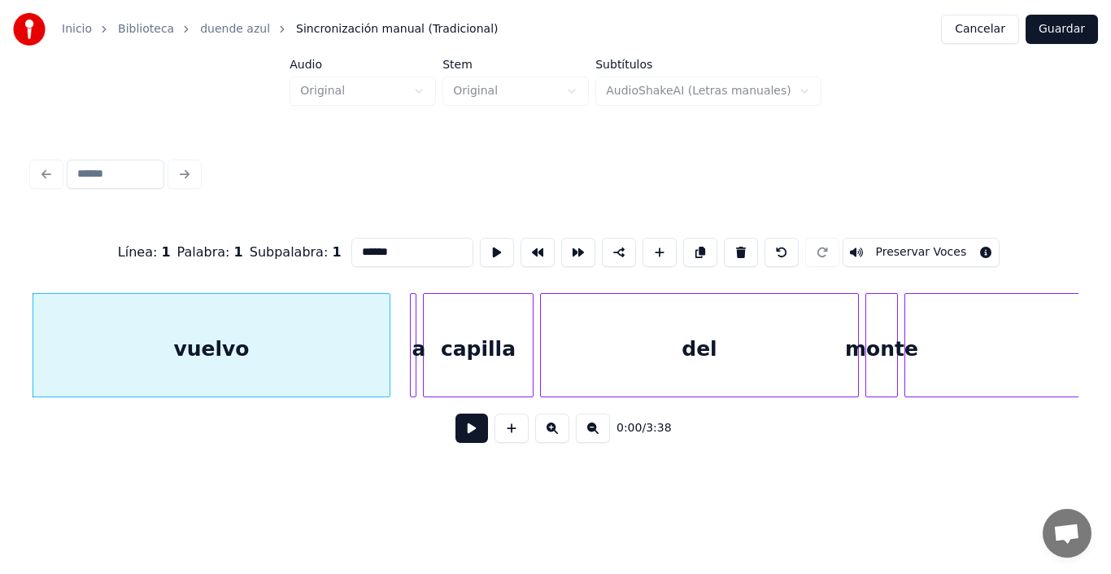
drag, startPoint x: 377, startPoint y: 421, endPoint x: 802, endPoint y: 300, distance: 442.4
click at [802, 300] on div "Línea : 1 Palabra : 1 Subpalabra : 1 ****** Preservar Voces 0:00 / 3:38" at bounding box center [556, 335] width 1046 height 247
click at [417, 333] on div "a" at bounding box center [419, 349] width 16 height 111
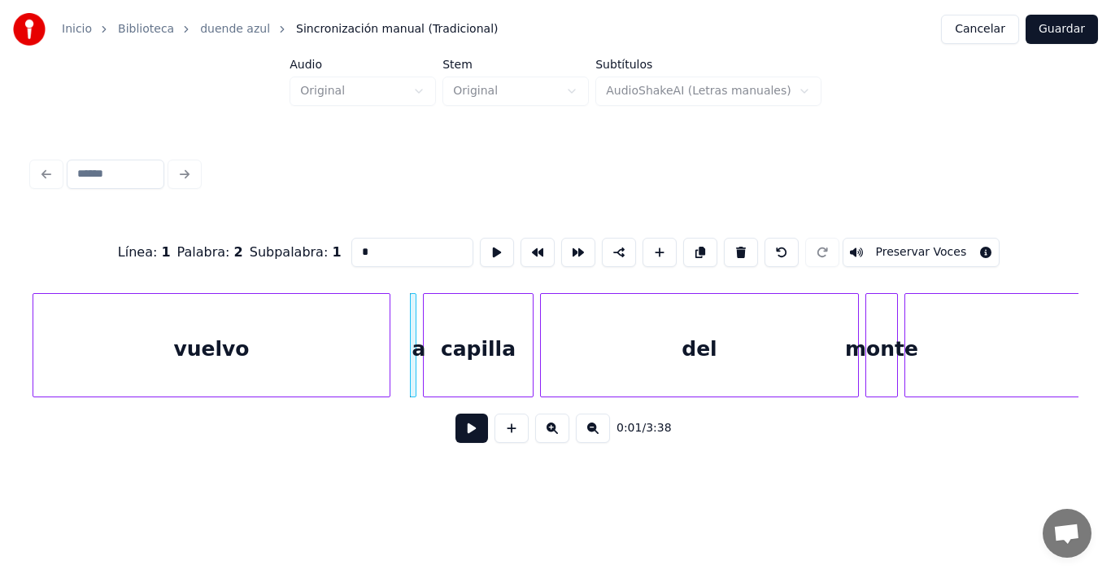
click at [317, 343] on div "vuelvo" at bounding box center [211, 349] width 356 height 111
type input "******"
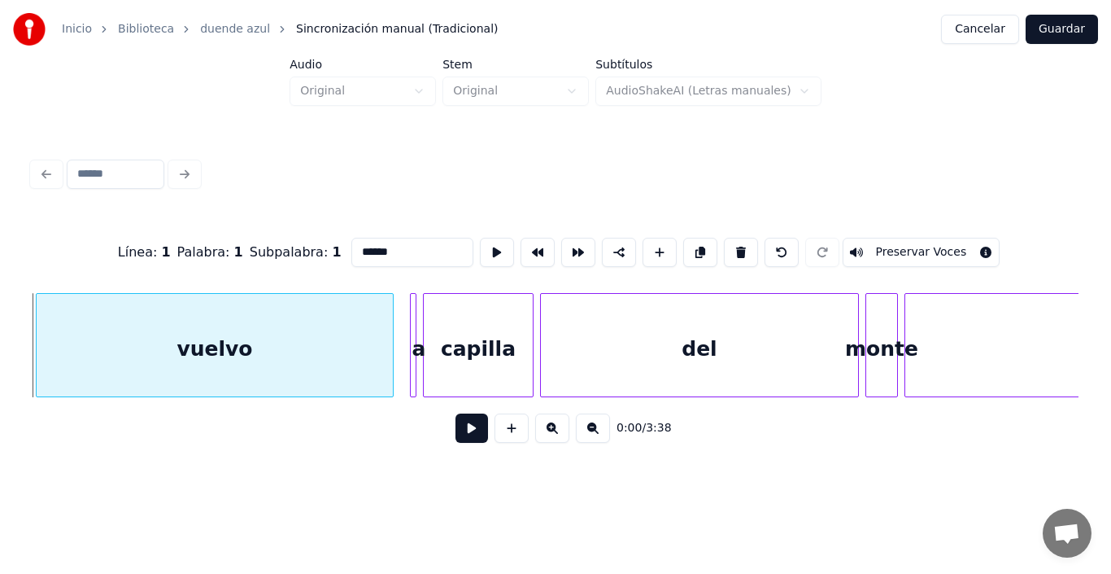
click at [240, 332] on div "vuelvo" at bounding box center [215, 349] width 356 height 111
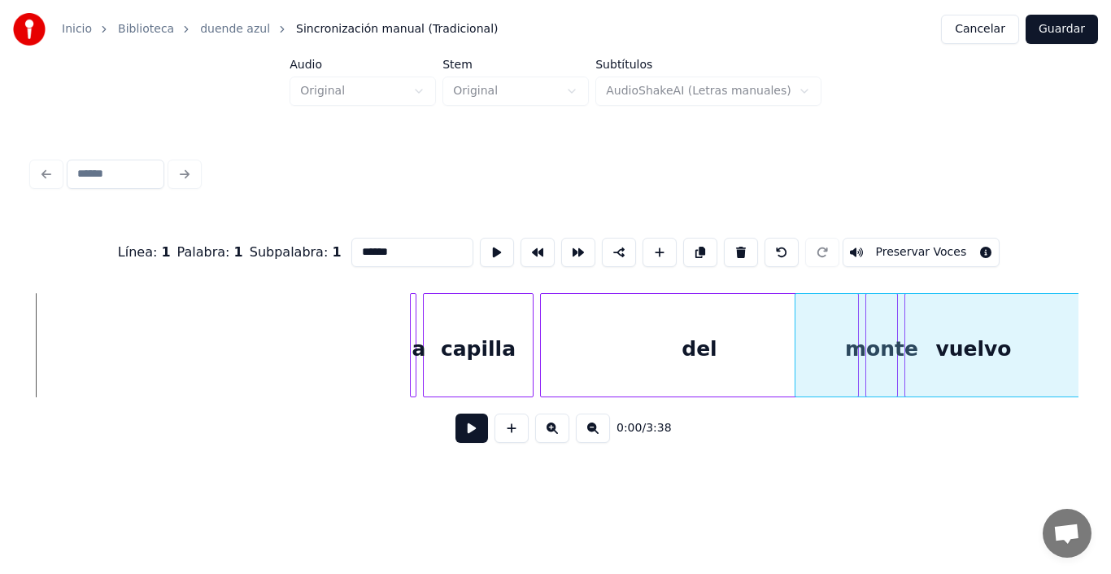
scroll to position [0, 73]
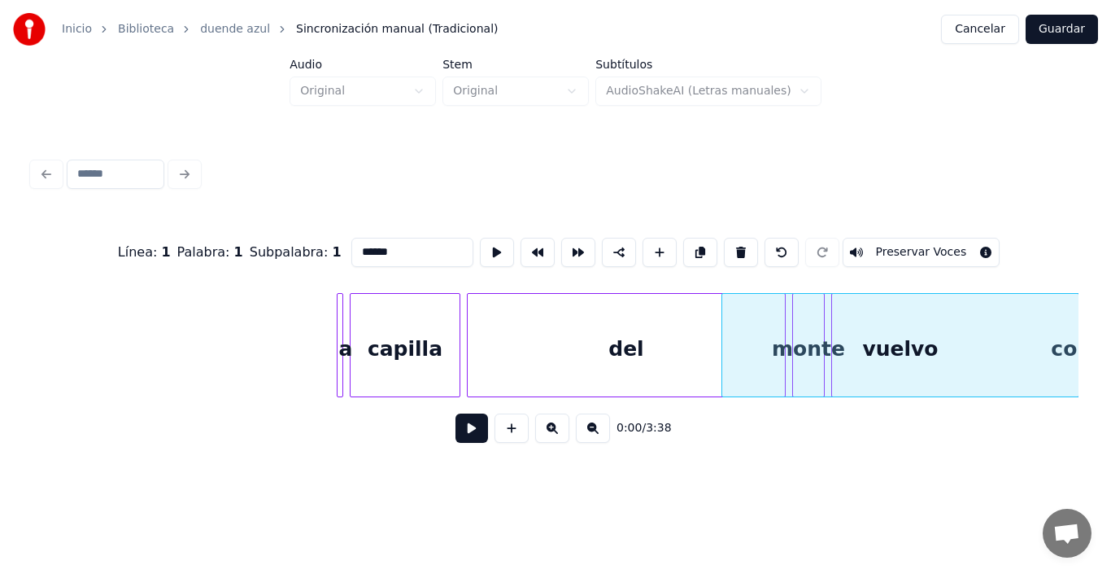
click at [1102, 282] on div "Inicio Biblioteca duende azul Sincronización manual (Tradicional) Cancelar Guar…" at bounding box center [555, 238] width 1111 height 476
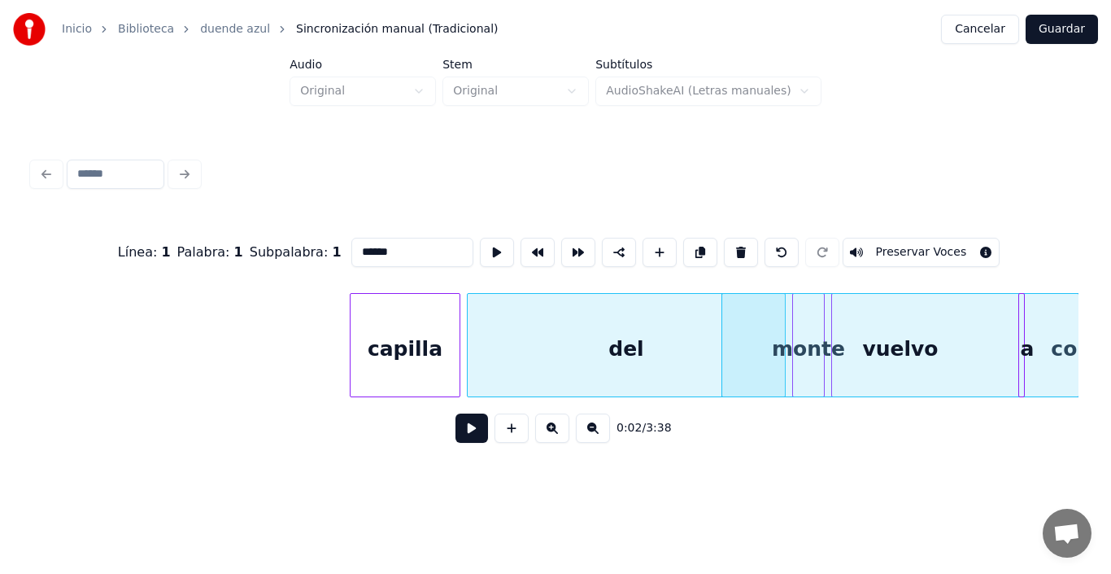
click at [1029, 316] on div "a" at bounding box center [1027, 349] width 16 height 111
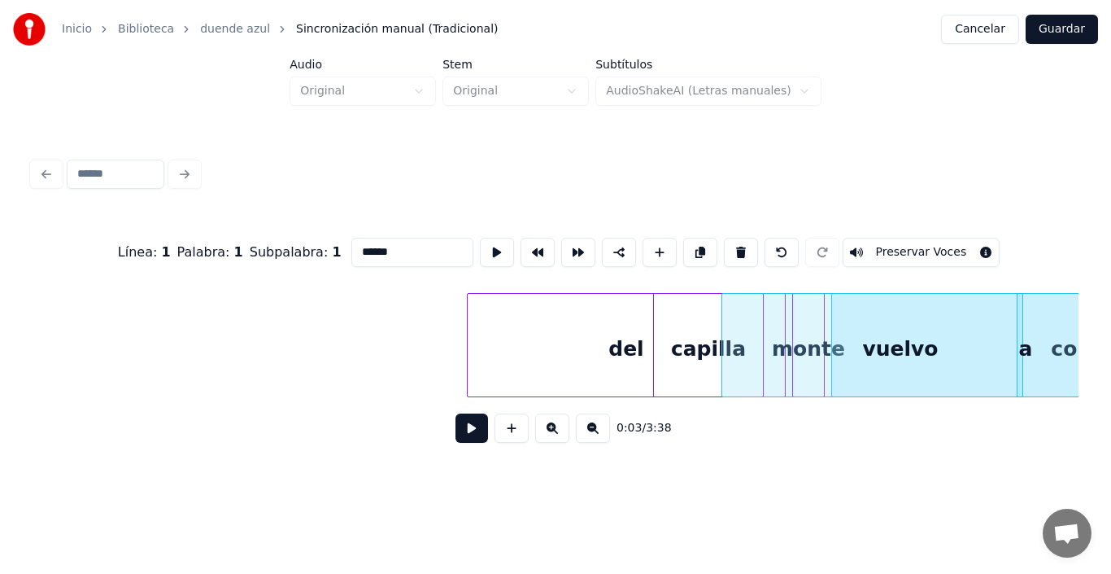
click at [1111, 351] on div "Inicio Biblioteca duende azul Sincronización manual (Tradicional) Cancelar Guar…" at bounding box center [555, 238] width 1111 height 476
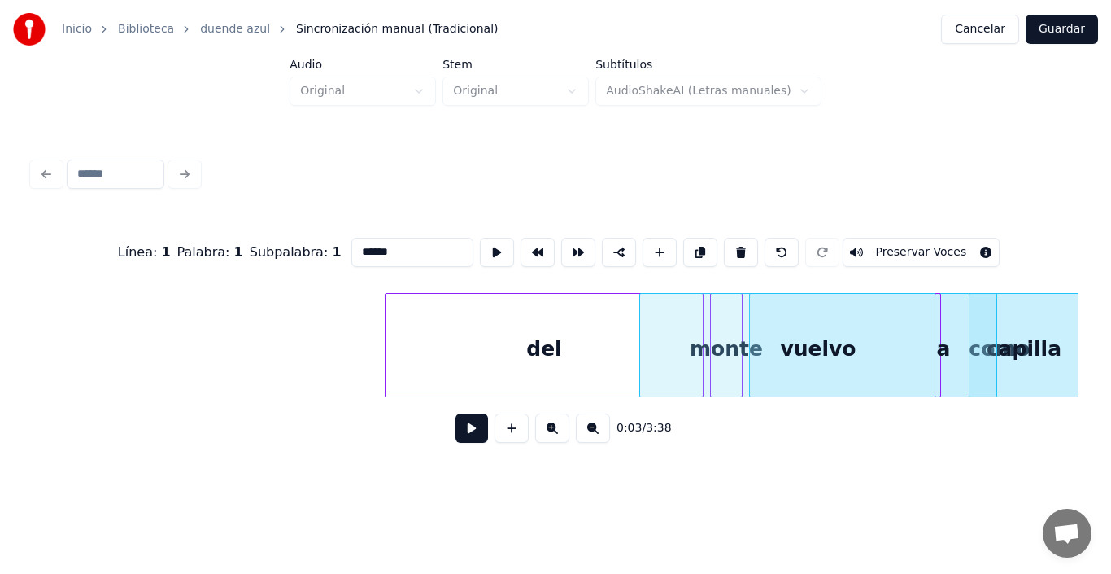
drag, startPoint x: 319, startPoint y: 356, endPoint x: 864, endPoint y: 355, distance: 545.1
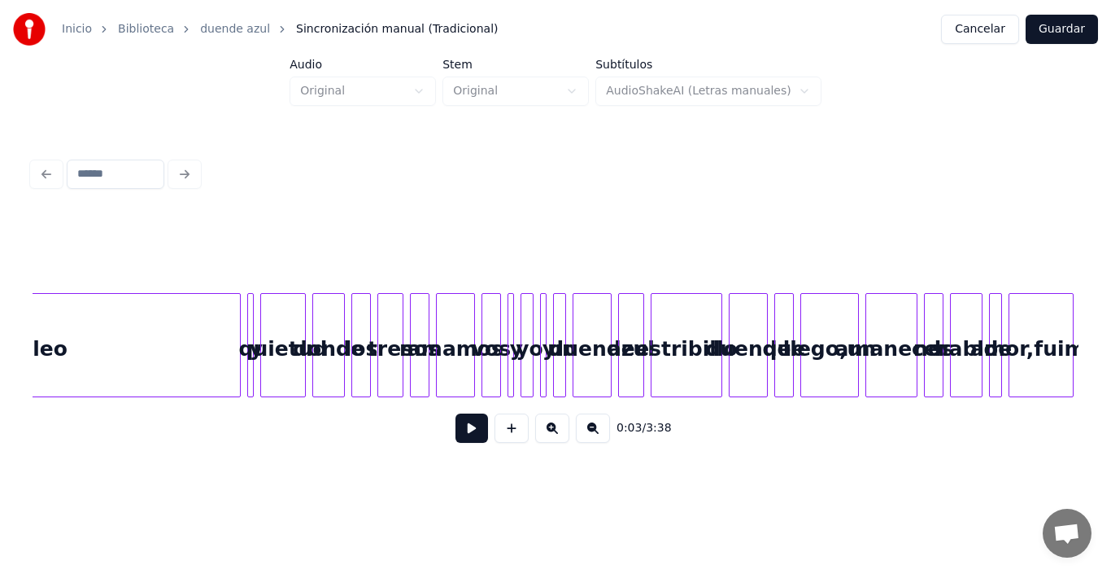
scroll to position [0, 21454]
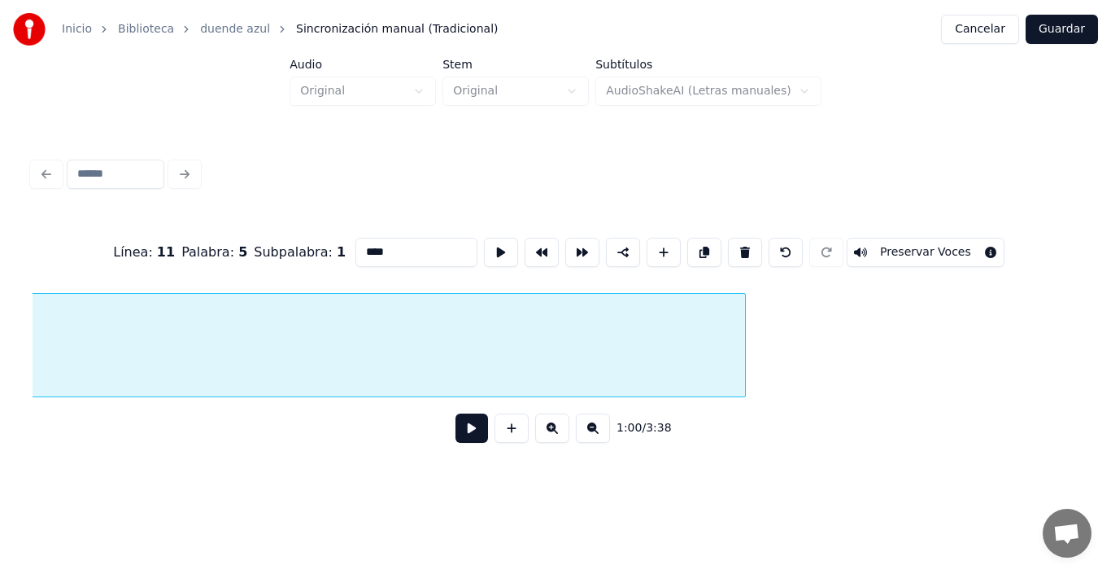
scroll to position [0, 19551]
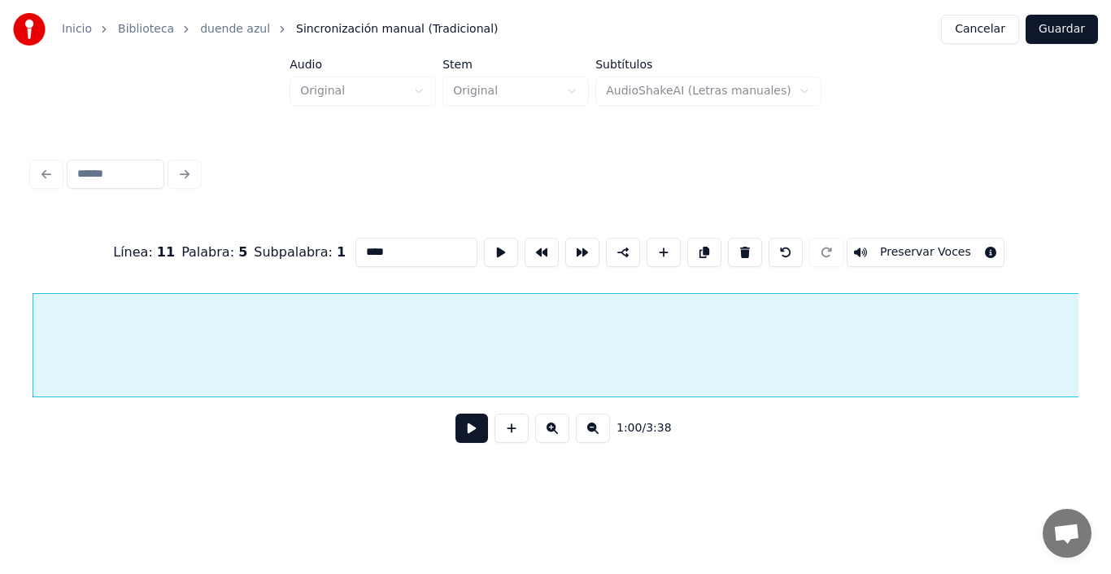
click at [593, 433] on button at bounding box center [593, 427] width 34 height 29
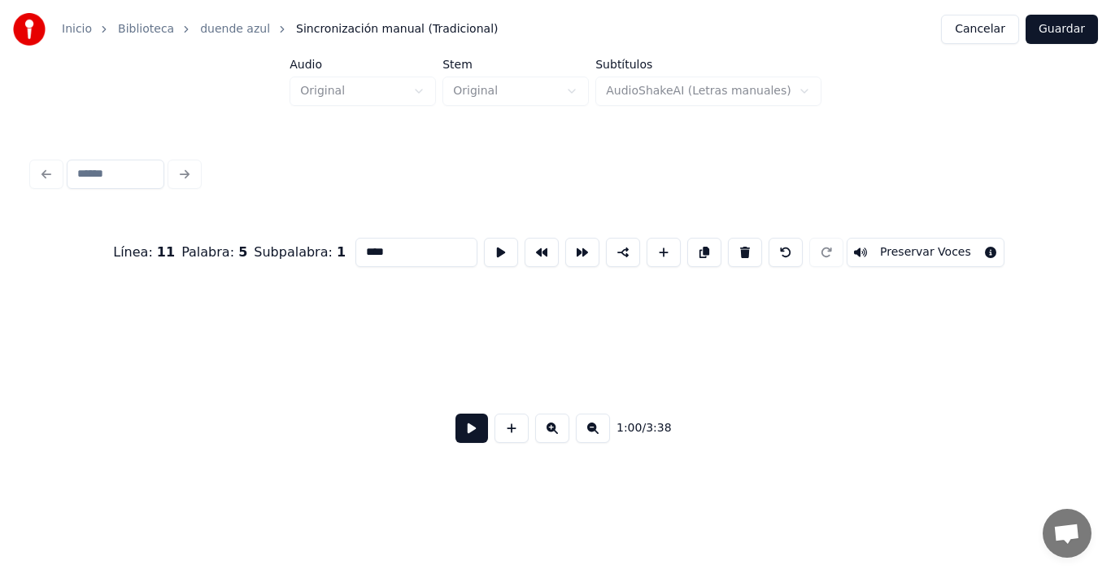
click at [593, 433] on button at bounding box center [593, 427] width 34 height 29
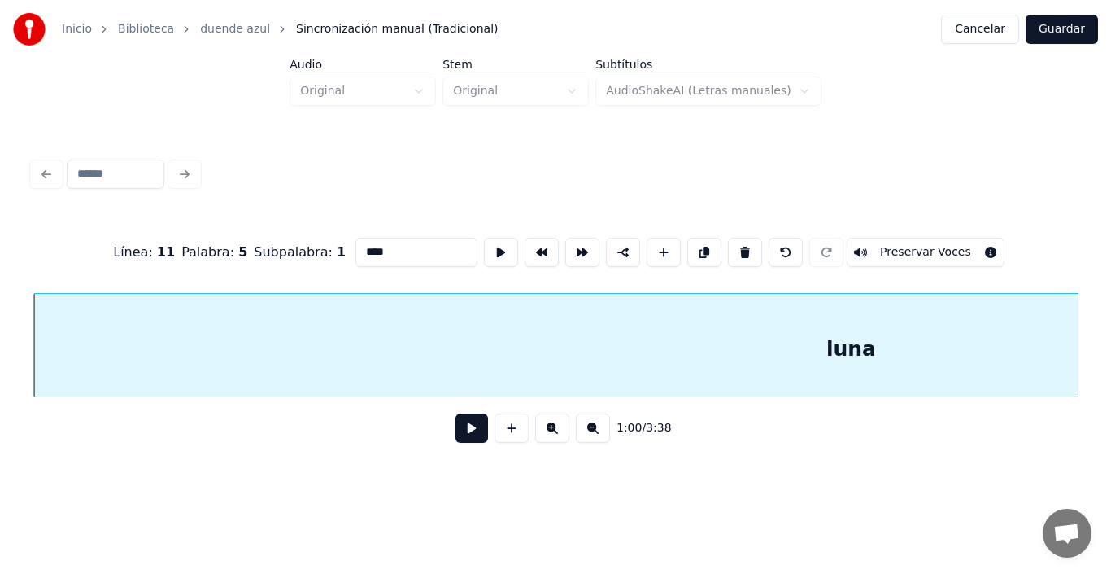
click at [593, 433] on button at bounding box center [593, 427] width 34 height 29
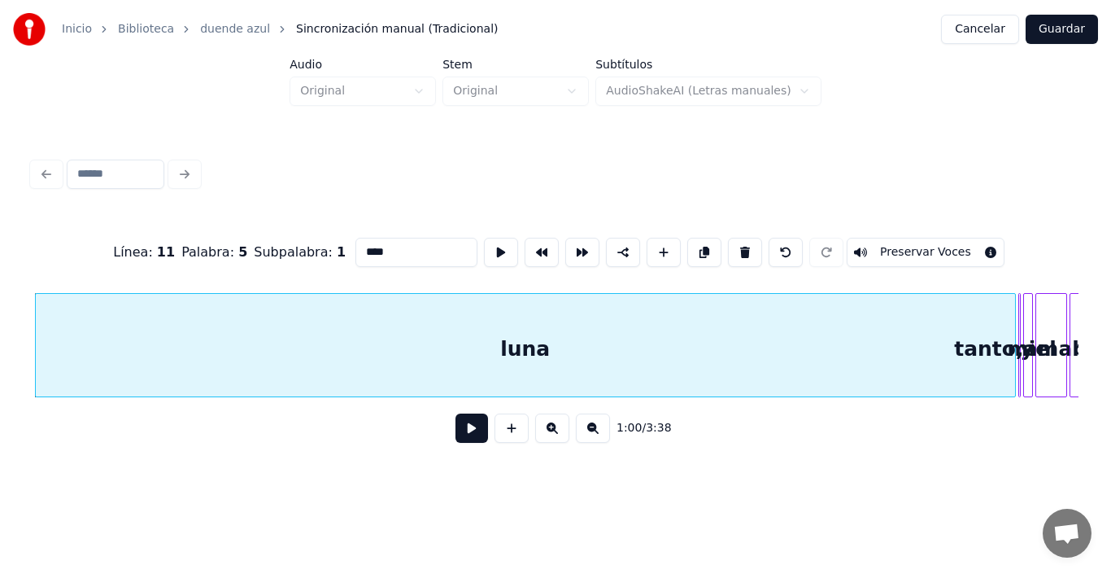
click at [593, 433] on button at bounding box center [593, 427] width 34 height 29
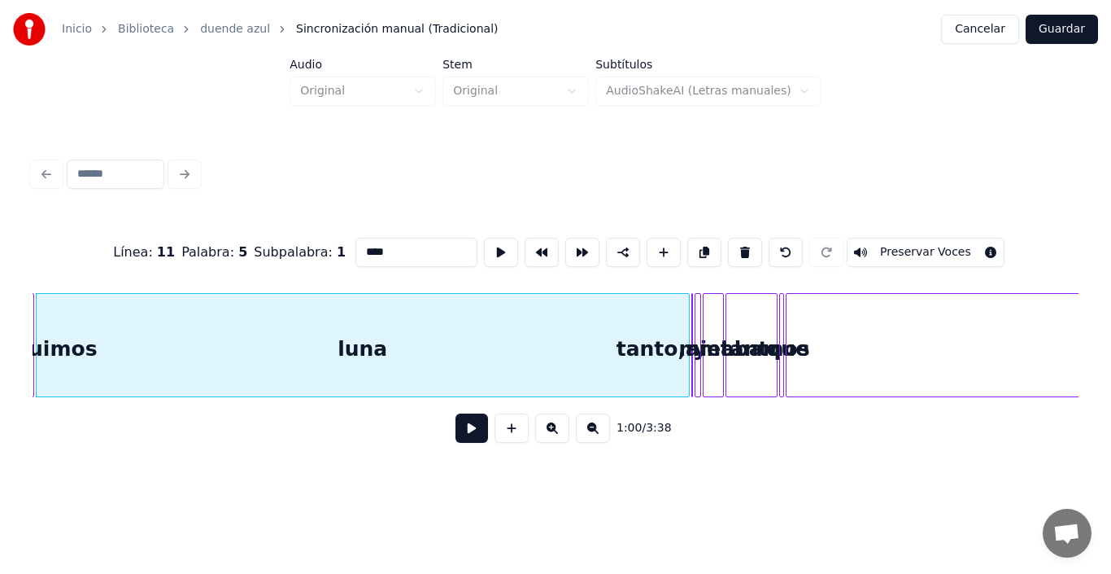
click at [593, 433] on button at bounding box center [593, 427] width 34 height 29
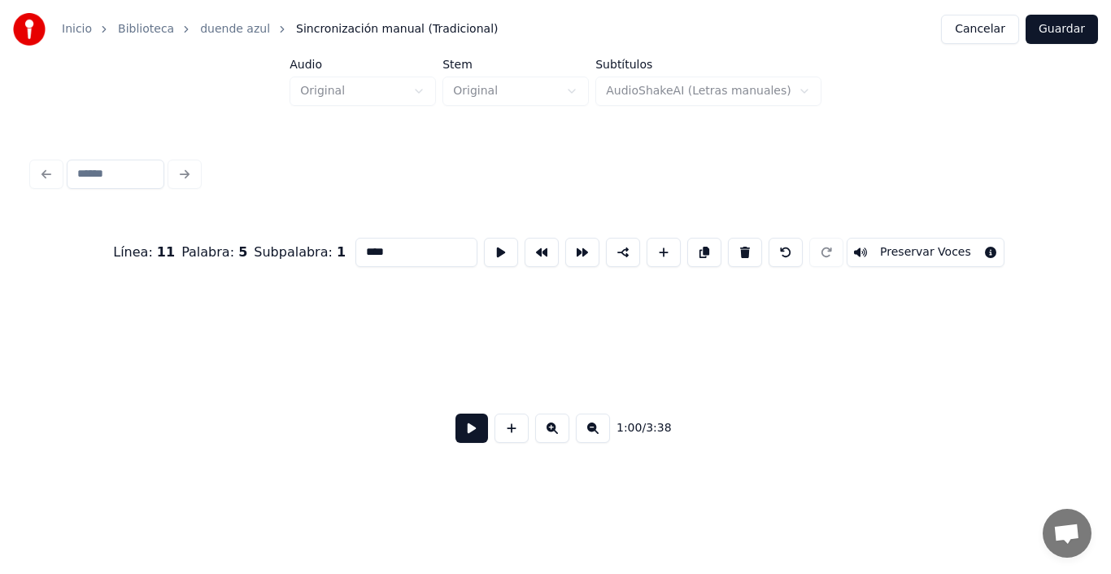
scroll to position [0, 2441]
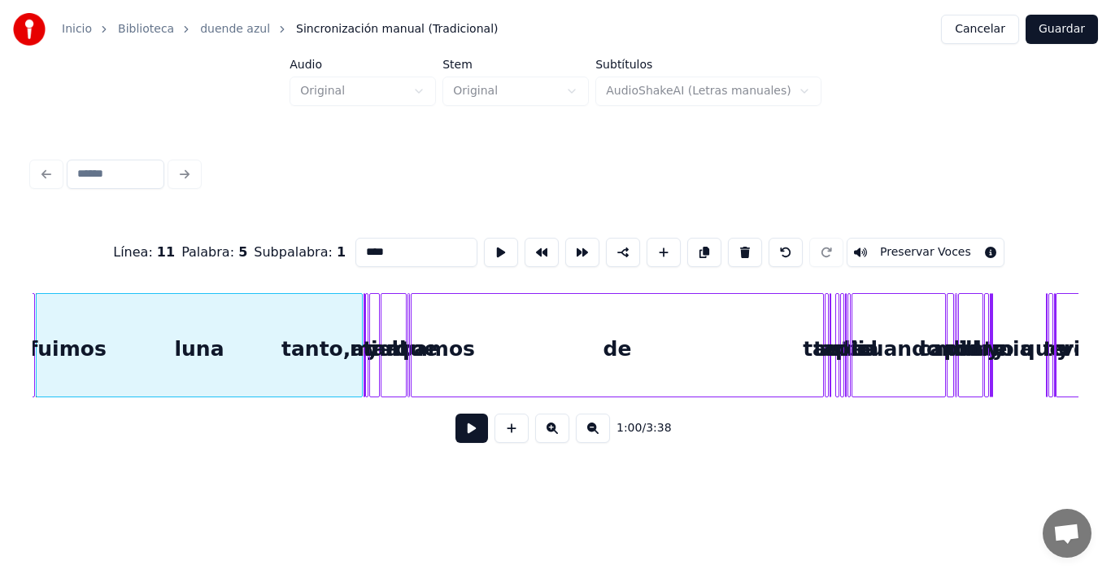
click at [593, 433] on button at bounding box center [593, 427] width 34 height 29
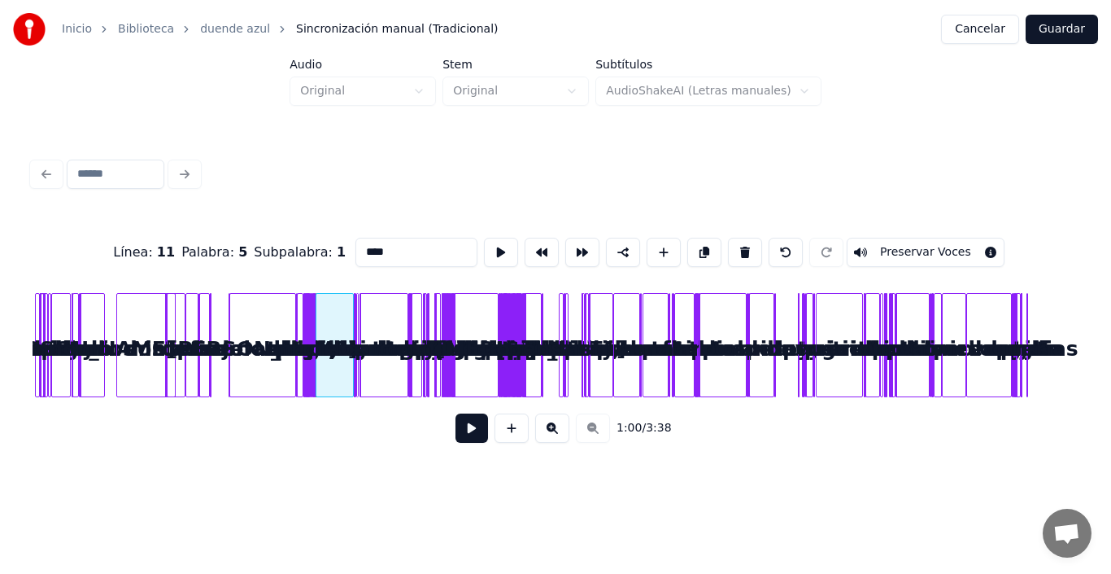
scroll to position [0, 0]
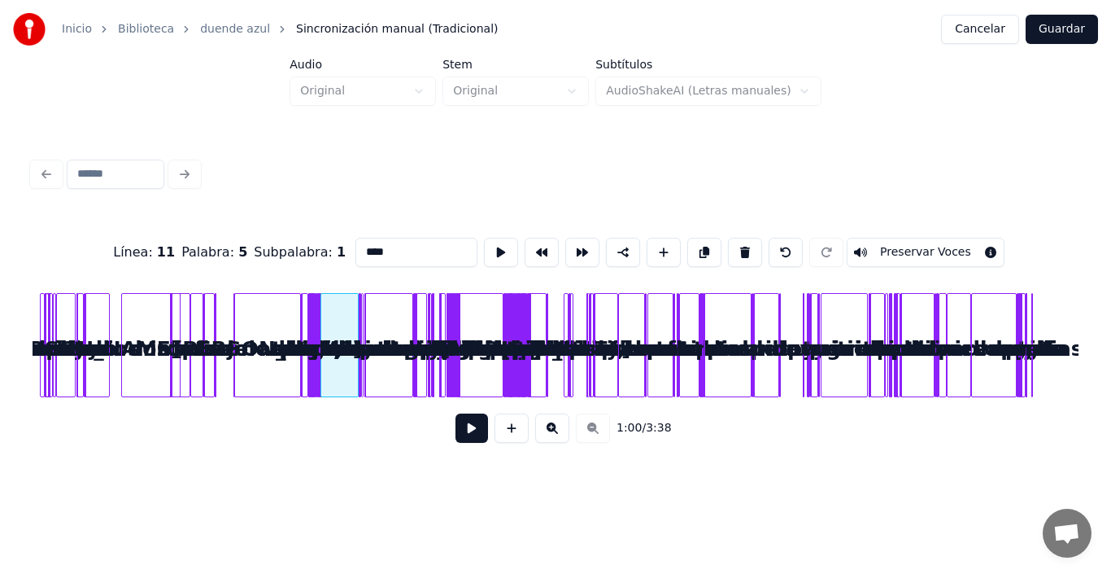
click at [593, 433] on div "1:00 / 3:38" at bounding box center [556, 428] width 1020 height 36
click at [554, 421] on button at bounding box center [552, 427] width 34 height 29
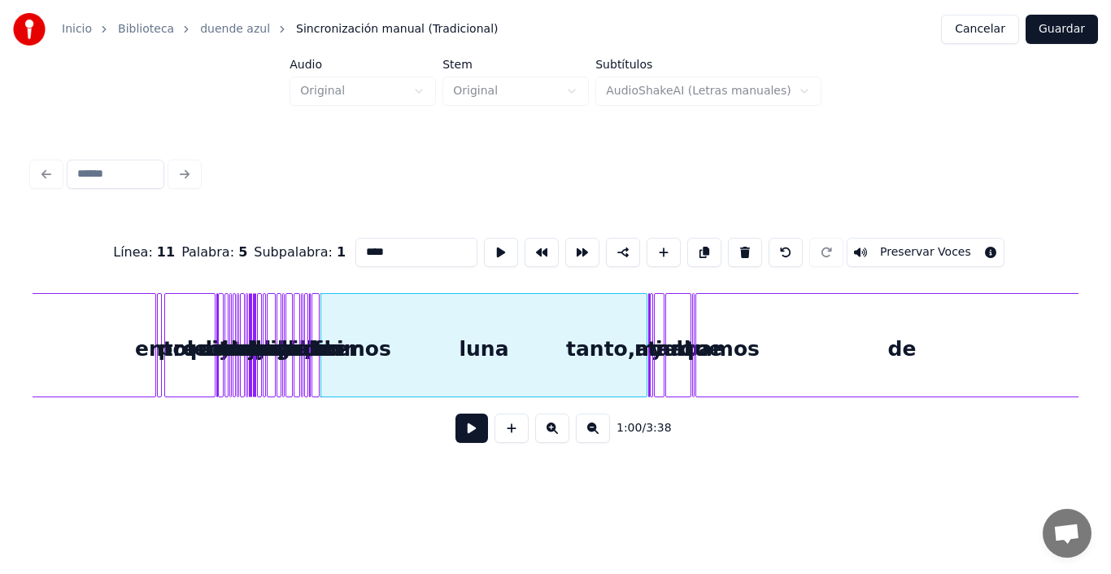
click at [554, 421] on button at bounding box center [552, 427] width 34 height 29
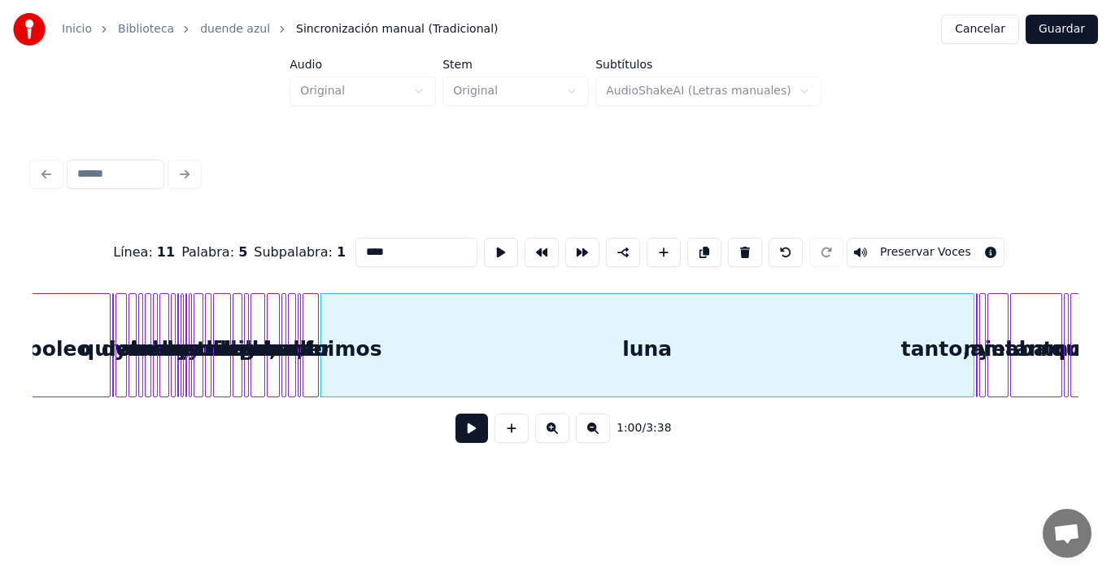
click at [553, 433] on button at bounding box center [552, 427] width 34 height 29
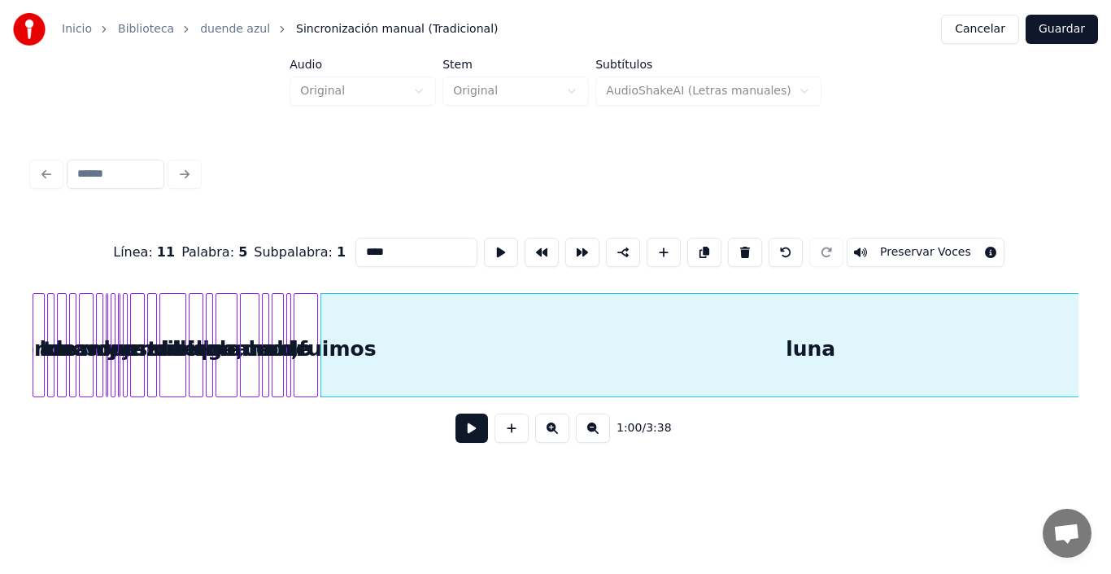
click at [553, 433] on button at bounding box center [552, 427] width 34 height 29
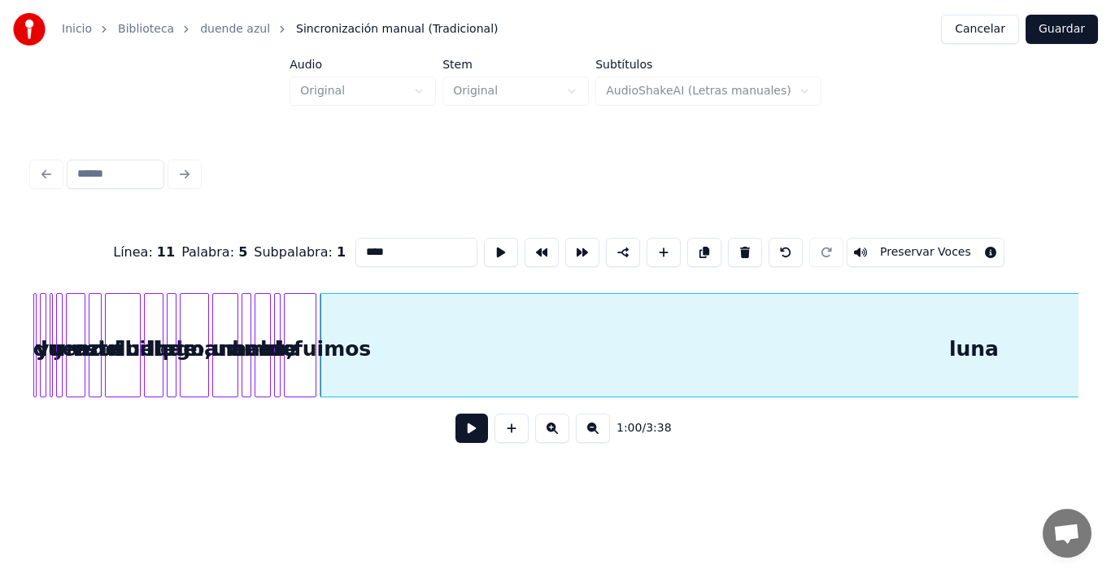
click at [553, 433] on button at bounding box center [552, 427] width 34 height 29
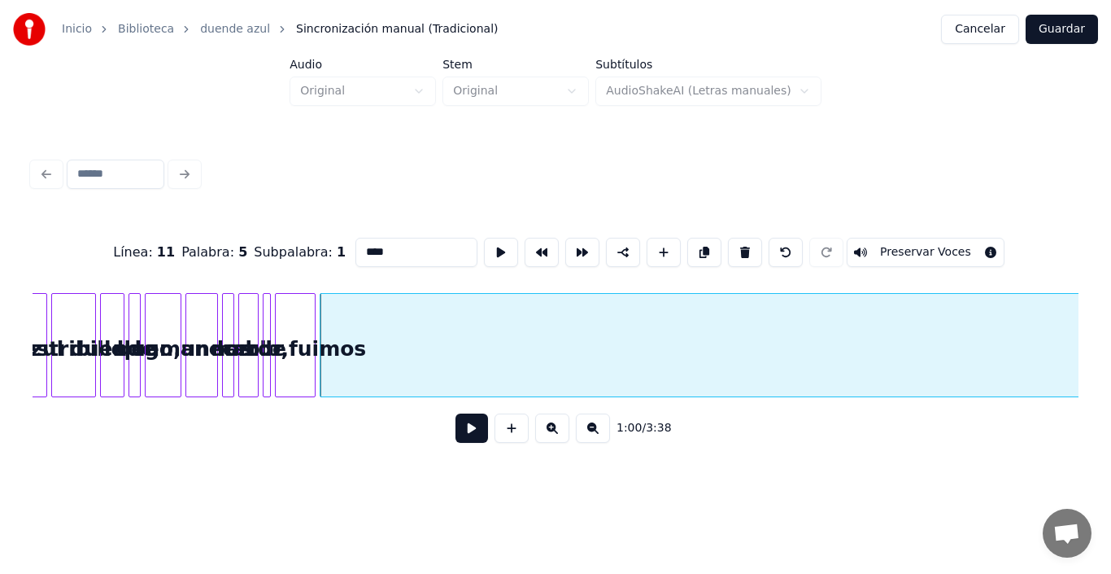
click at [553, 433] on button at bounding box center [552, 427] width 34 height 29
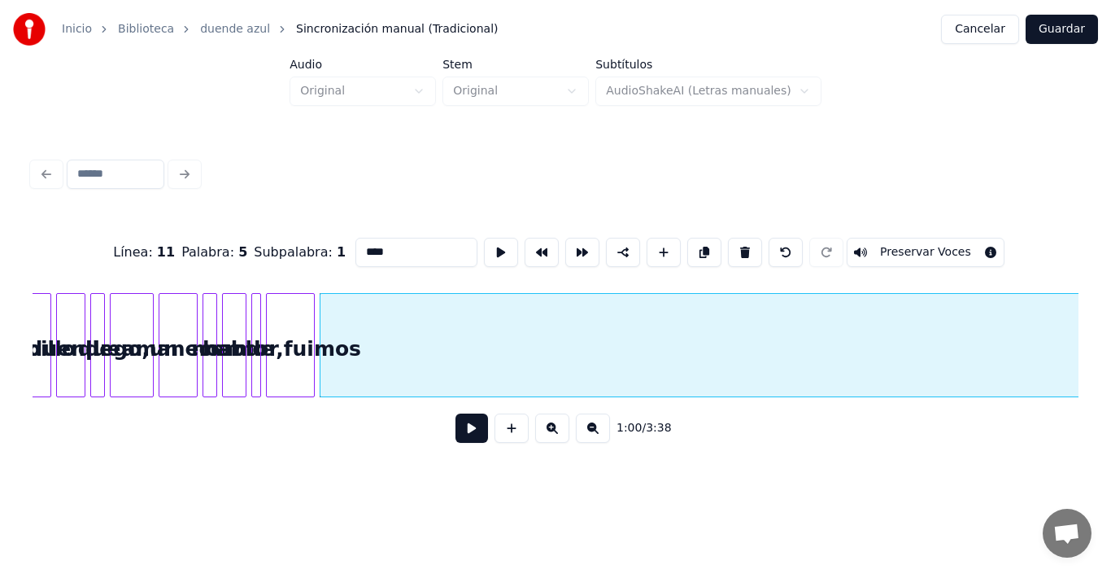
click at [553, 433] on button at bounding box center [552, 427] width 34 height 29
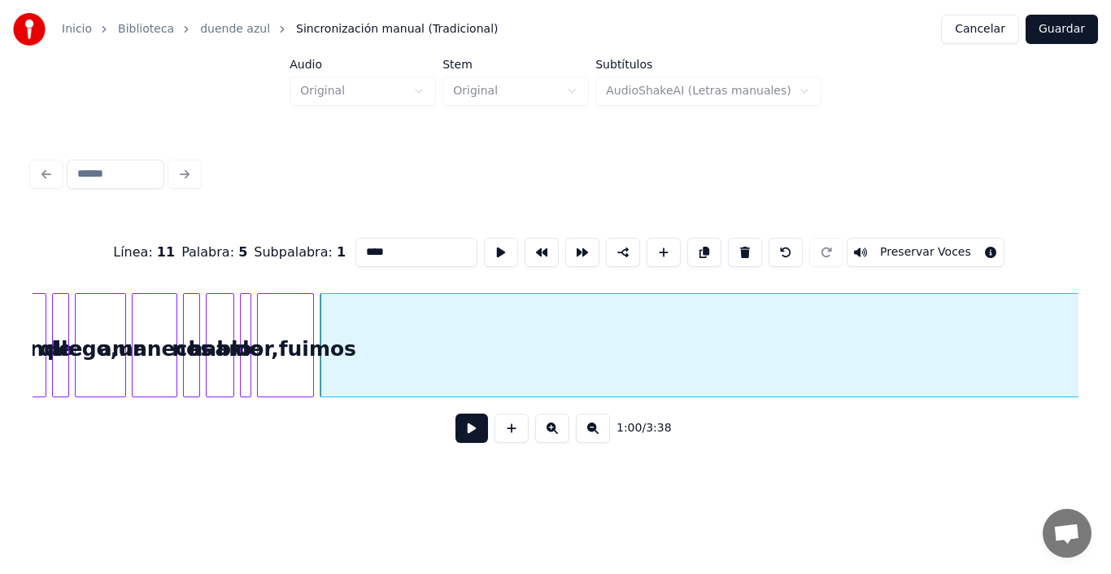
click at [553, 433] on button at bounding box center [552, 427] width 34 height 29
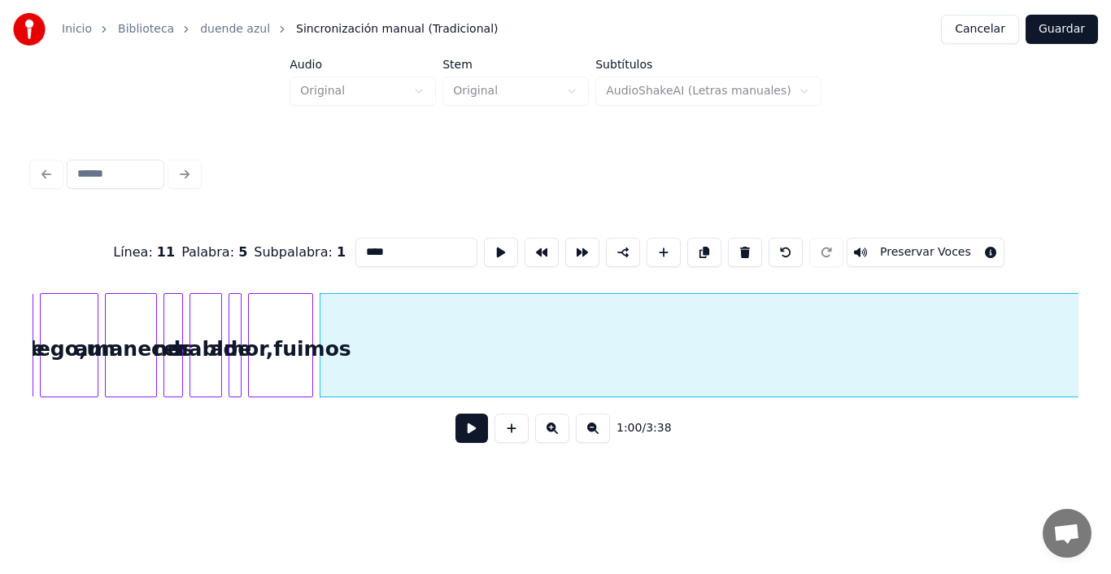
click at [553, 433] on button at bounding box center [552, 427] width 34 height 29
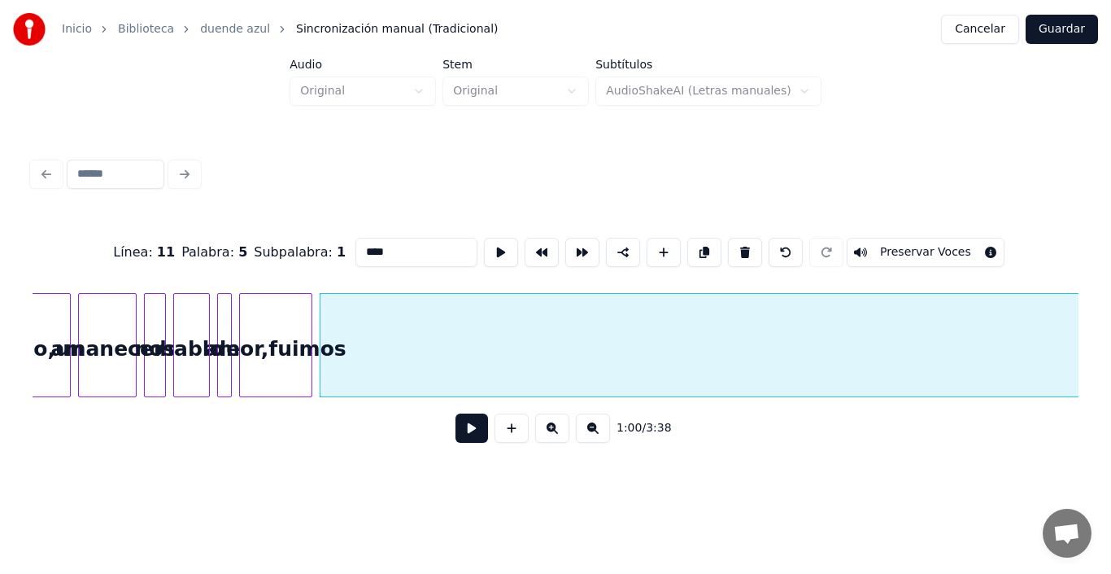
click at [553, 433] on button at bounding box center [552, 427] width 34 height 29
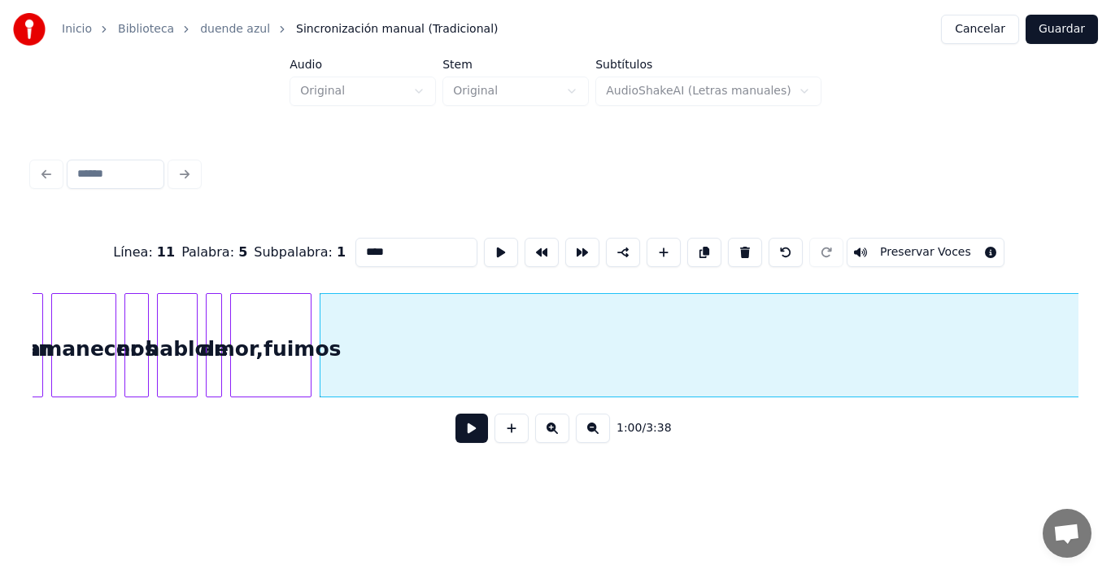
click at [553, 433] on button at bounding box center [552, 427] width 34 height 29
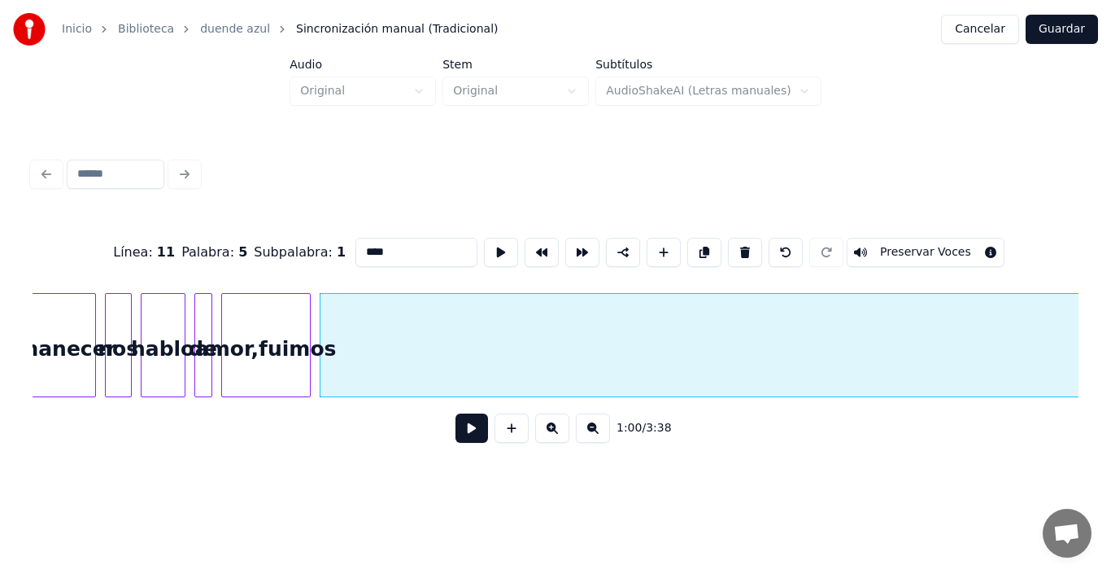
click at [553, 433] on button at bounding box center [552, 427] width 34 height 29
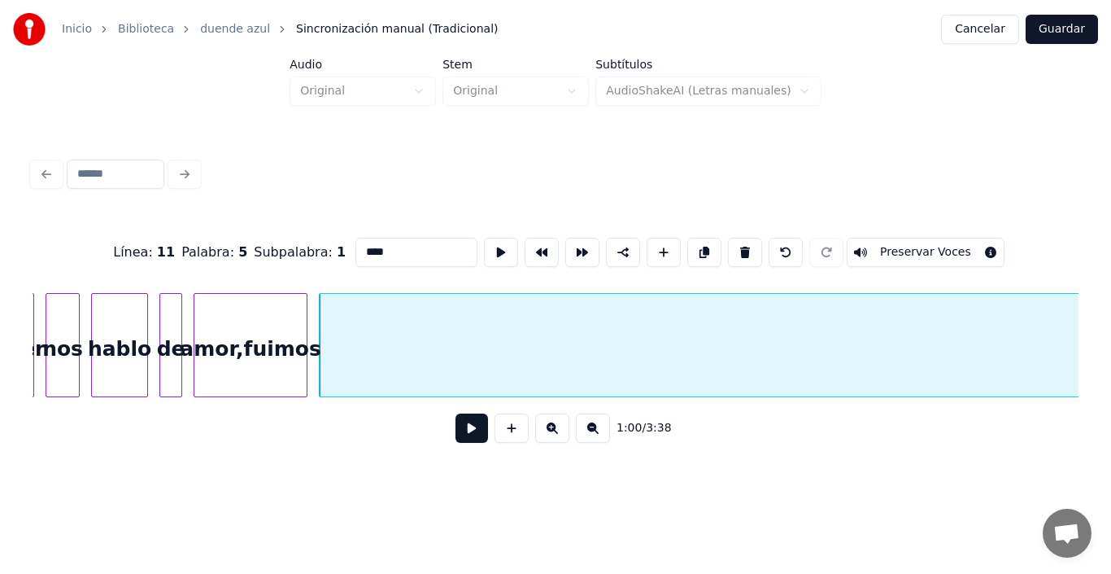
click at [553, 433] on button at bounding box center [552, 427] width 34 height 29
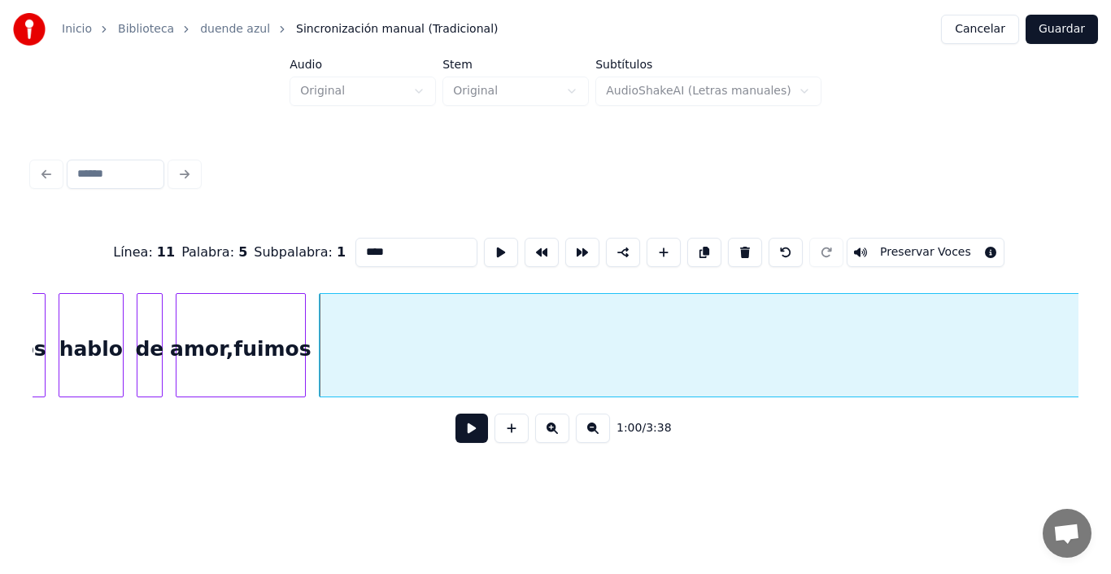
click at [553, 433] on button at bounding box center [552, 427] width 34 height 29
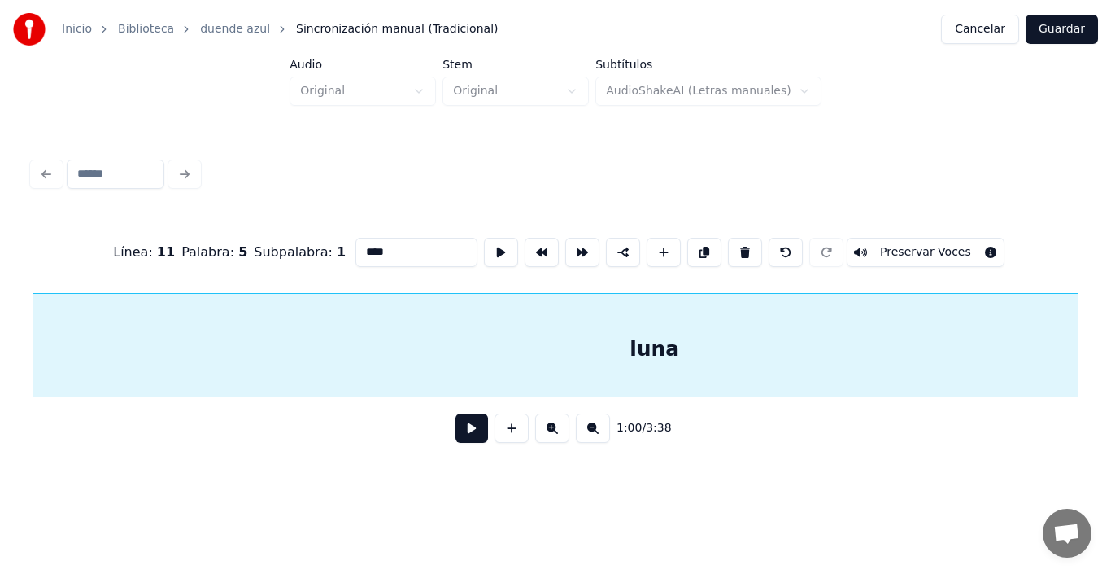
click at [553, 433] on button at bounding box center [552, 427] width 34 height 29
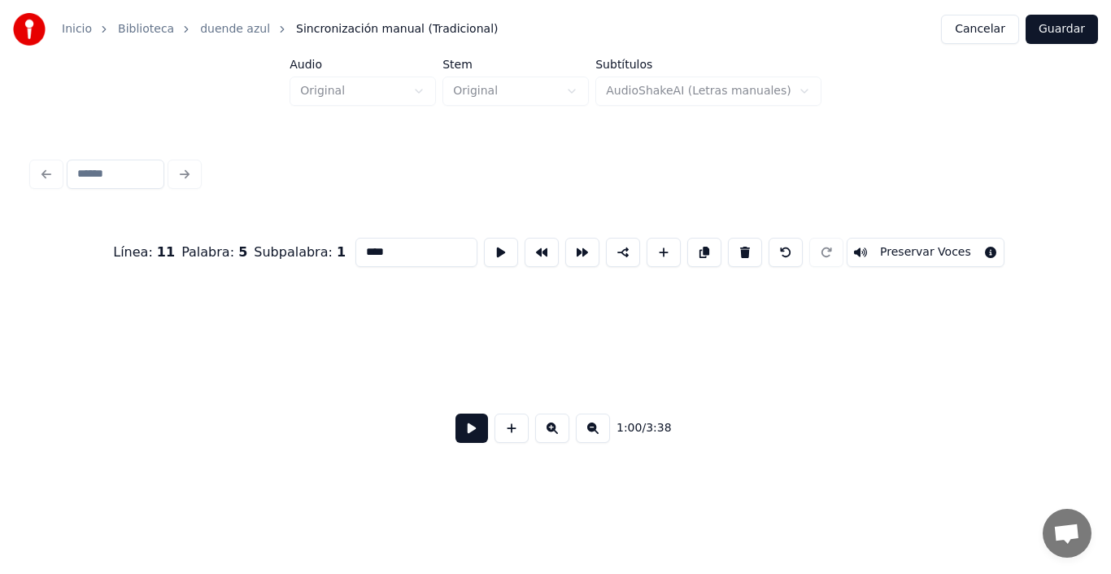
scroll to position [0, 46147]
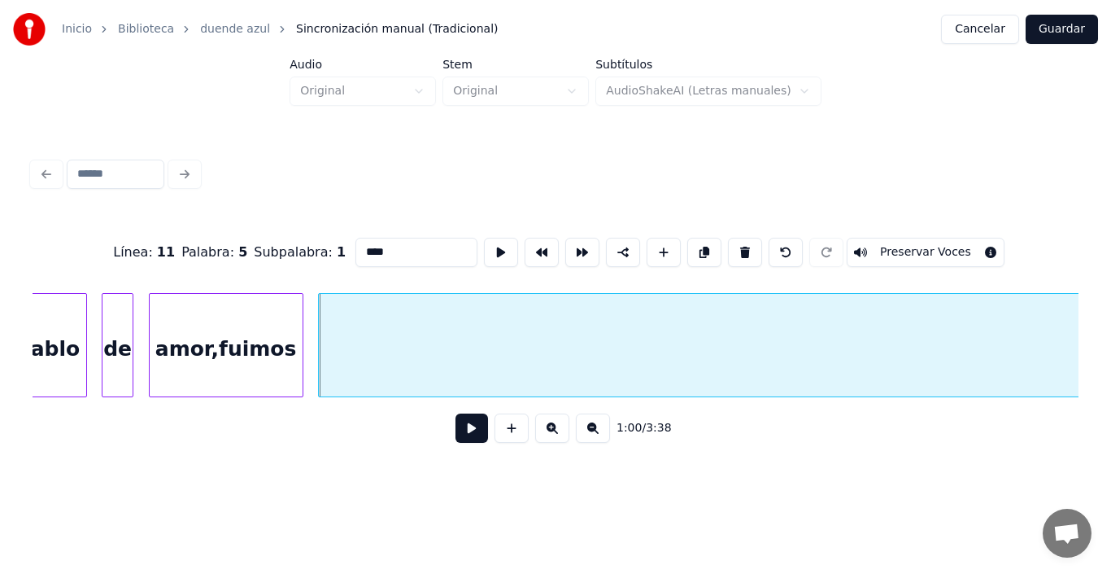
click at [991, 21] on button "Cancelar" at bounding box center [980, 29] width 78 height 29
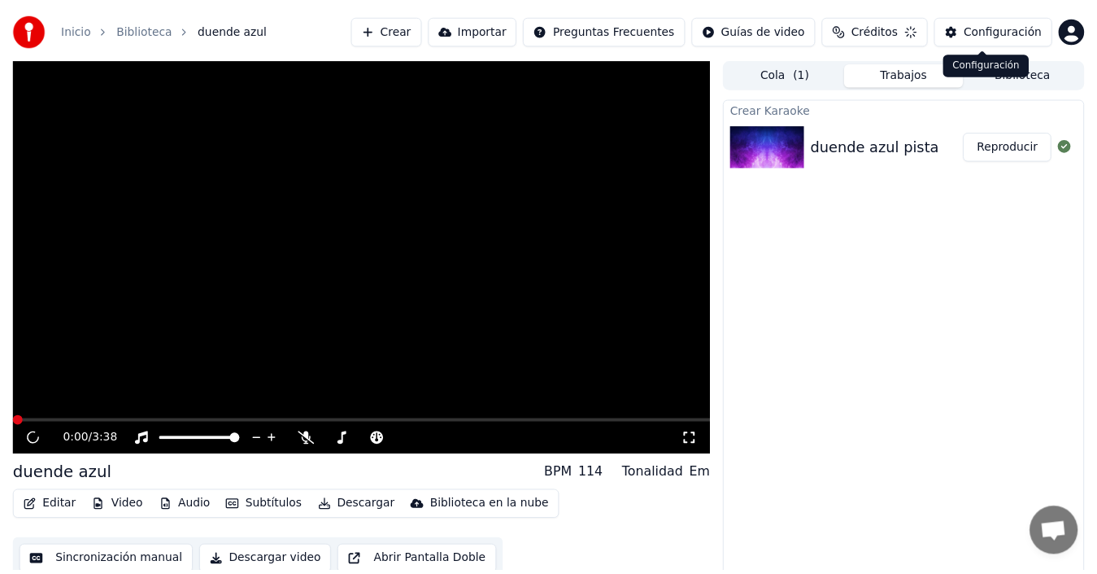
scroll to position [11, 0]
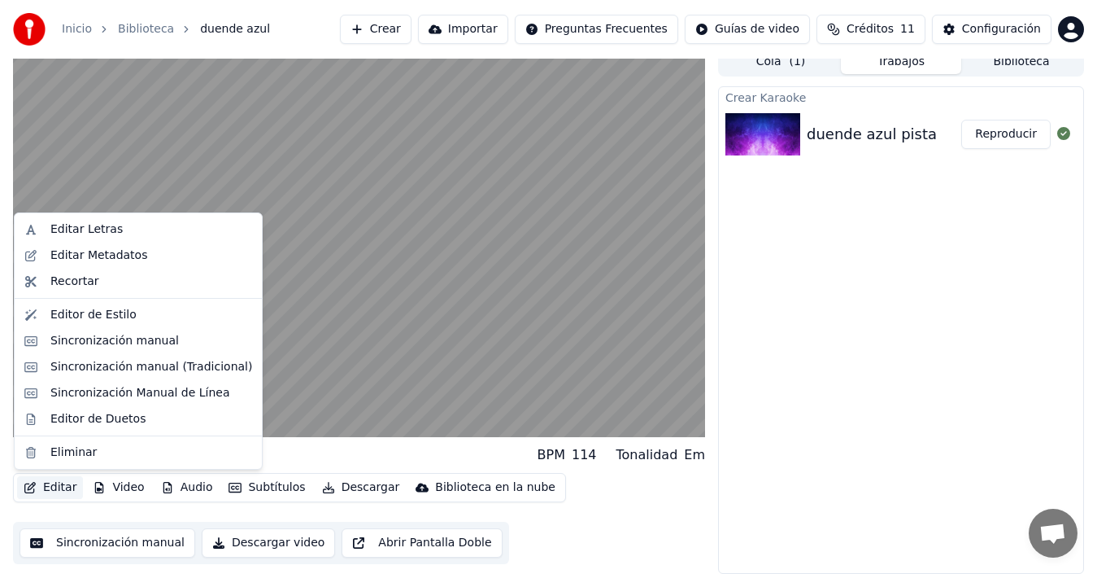
click at [62, 487] on button "Editar" at bounding box center [50, 487] width 66 height 23
click at [59, 347] on div "Sincronización manual" at bounding box center [114, 341] width 129 height 16
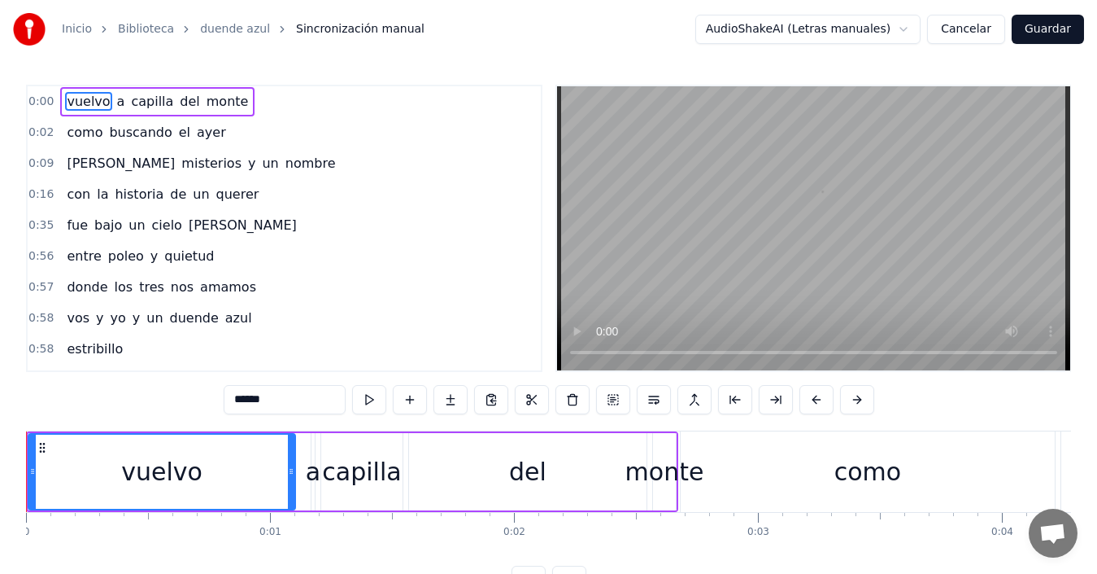
drag, startPoint x: 105, startPoint y: 116, endPoint x: 100, endPoint y: 134, distance: 19.3
click at [100, 134] on div "0:00 vuelvo a capilla del monte 0:02 como buscando el ayer 0:09 [PERSON_NAME] m…" at bounding box center [284, 228] width 517 height 287
drag, startPoint x: 222, startPoint y: 112, endPoint x: 232, endPoint y: 146, distance: 34.8
click at [232, 146] on div "0:00 vuelvo a capilla del monte 0:02 como buscando el ayer 0:09 [PERSON_NAME] m…" at bounding box center [284, 228] width 517 height 287
drag, startPoint x: 98, startPoint y: 102, endPoint x: 107, endPoint y: 154, distance: 53.0
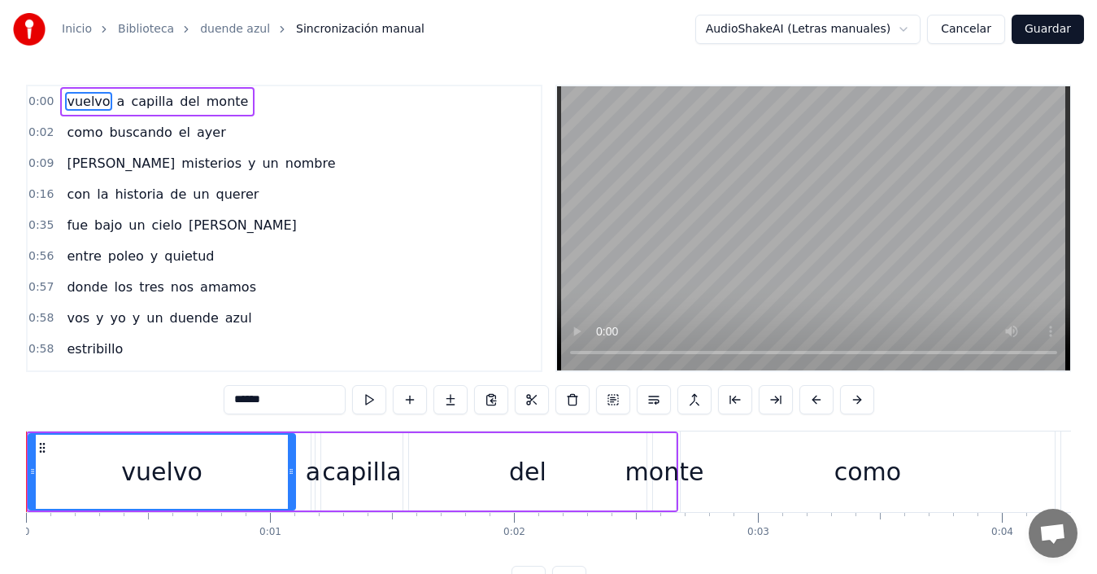
click at [107, 154] on div "0:00 vuelvo a capilla del monte 0:02 como buscando el ayer 0:09 [PERSON_NAME] m…" at bounding box center [284, 228] width 517 height 287
drag, startPoint x: 148, startPoint y: 86, endPoint x: 166, endPoint y: 204, distance: 119.3
click at [166, 204] on div "0:00 vuelvo a capilla del monte 0:02 como buscando el ayer 0:09 [PERSON_NAME] m…" at bounding box center [284, 228] width 517 height 287
click at [604, 397] on button at bounding box center [613, 399] width 34 height 29
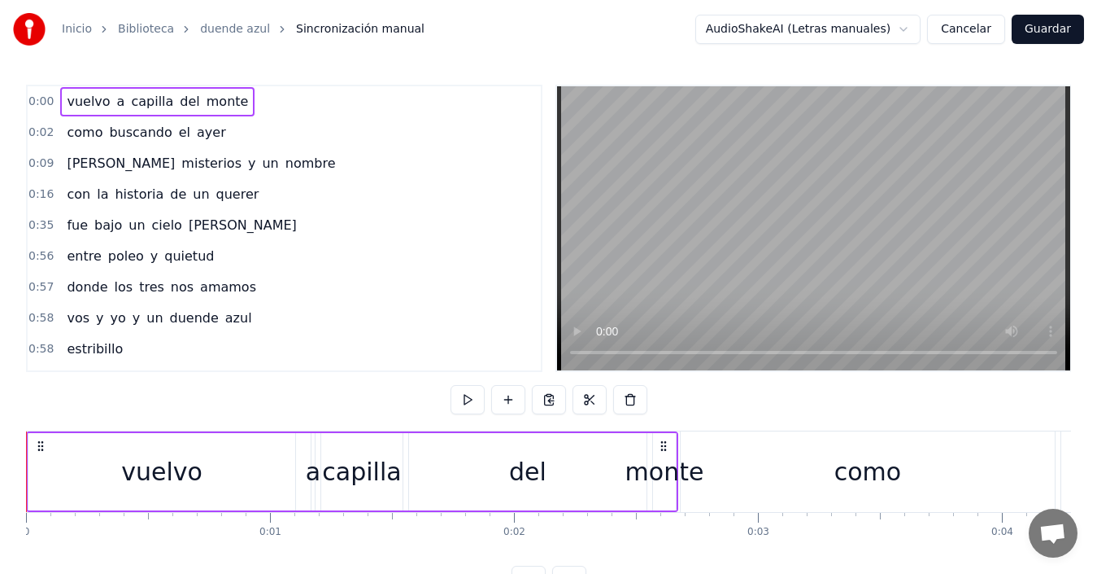
click at [187, 116] on div "vuelvo a capilla del monte" at bounding box center [157, 101] width 194 height 29
drag, startPoint x: 406, startPoint y: 432, endPoint x: 880, endPoint y: 424, distance: 474.4
click at [880, 424] on div "0:00 vuelvo a capilla del monte 0:02 como buscando el ayer 0:09 [PERSON_NAME] m…" at bounding box center [548, 340] width 1045 height 510
click at [43, 440] on icon at bounding box center [40, 445] width 13 height 13
click at [41, 447] on icon at bounding box center [40, 445] width 13 height 13
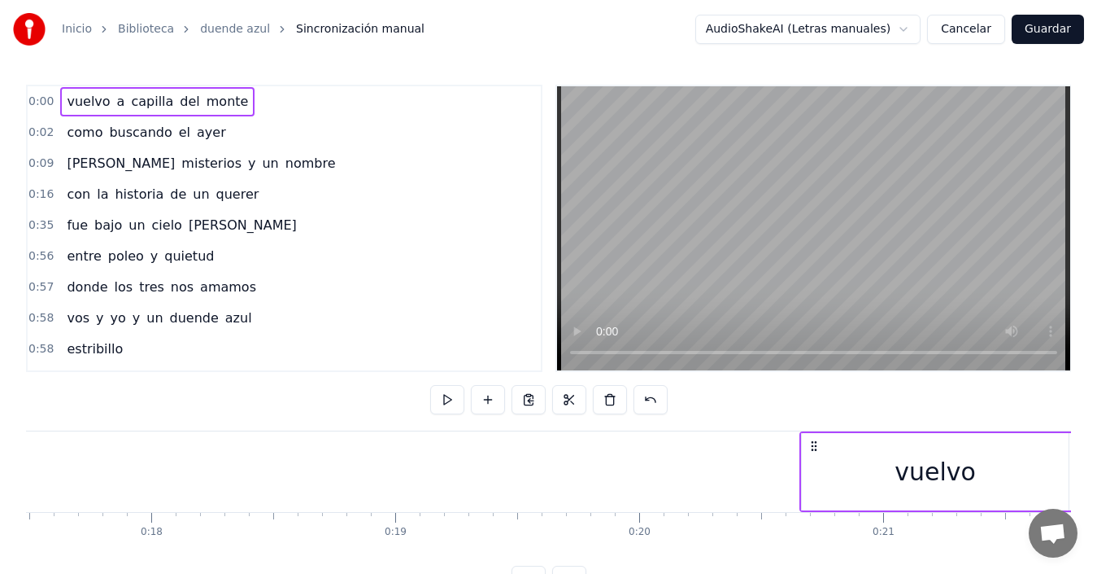
scroll to position [0, 4338]
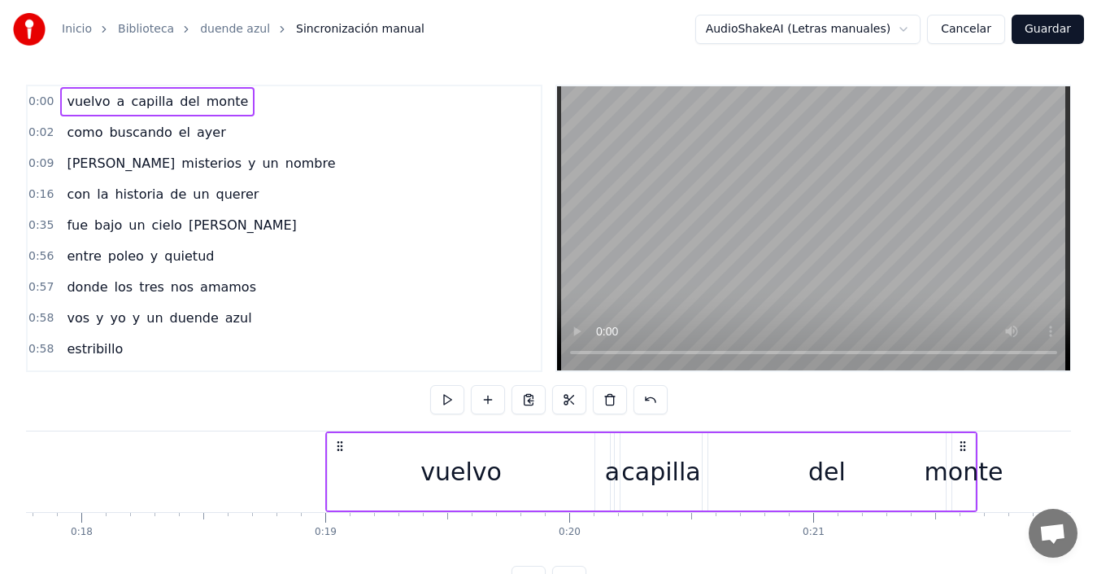
drag, startPoint x: 41, startPoint y: 447, endPoint x: 282, endPoint y: 465, distance: 242.3
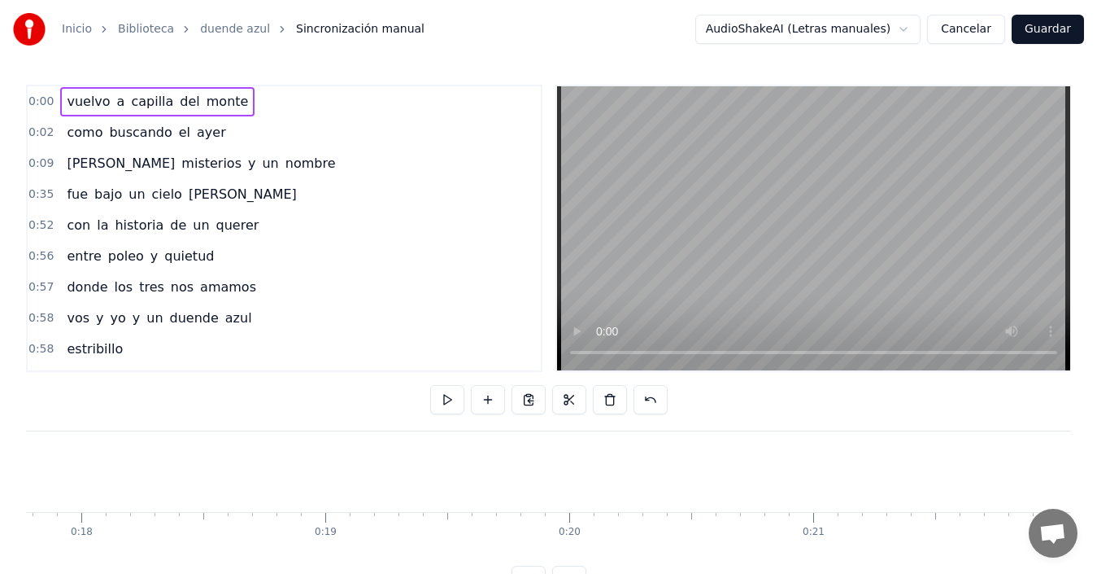
click at [344, 498] on div "0:00 vuelvo a capilla del monte 0:02 como buscando el ayer 0:09 [PERSON_NAME] m…" at bounding box center [548, 340] width 1045 height 510
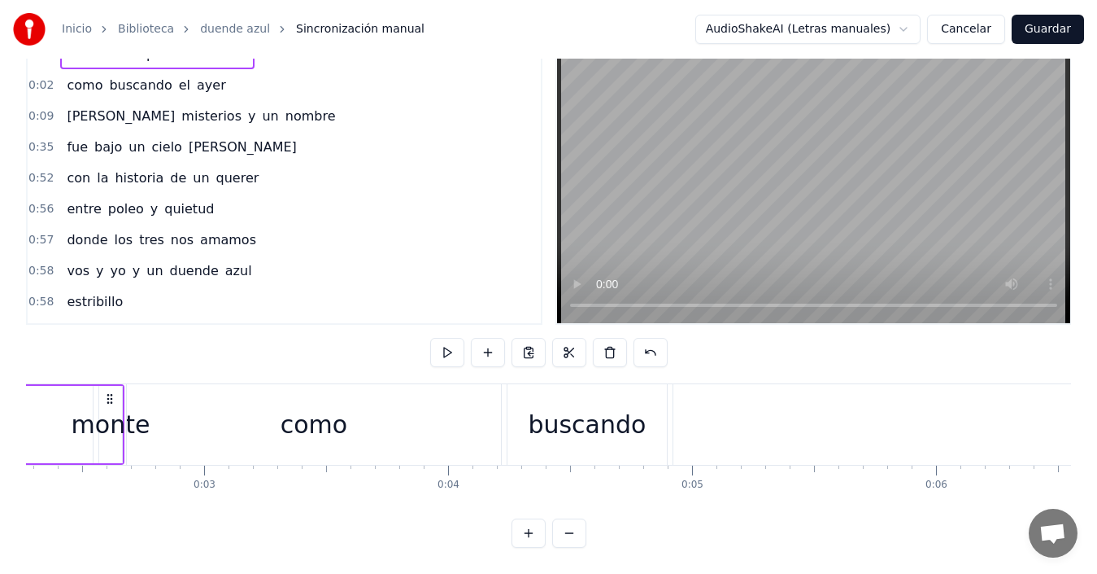
scroll to position [0, 0]
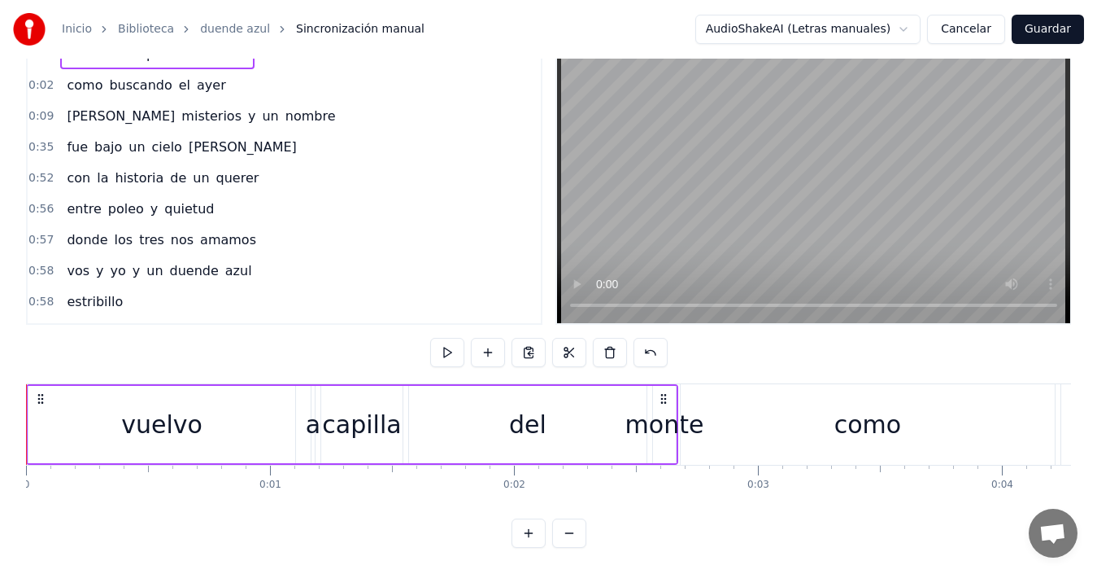
click at [40, 392] on icon at bounding box center [40, 398] width 13 height 13
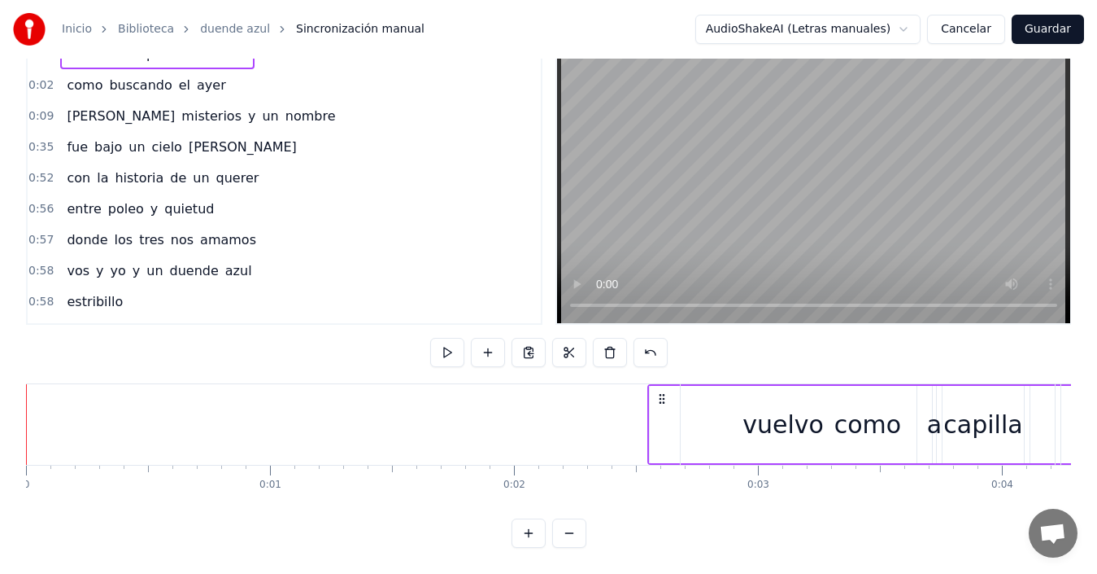
drag, startPoint x: 41, startPoint y: 386, endPoint x: 663, endPoint y: 386, distance: 621.6
click at [663, 392] on icon at bounding box center [662, 398] width 13 height 13
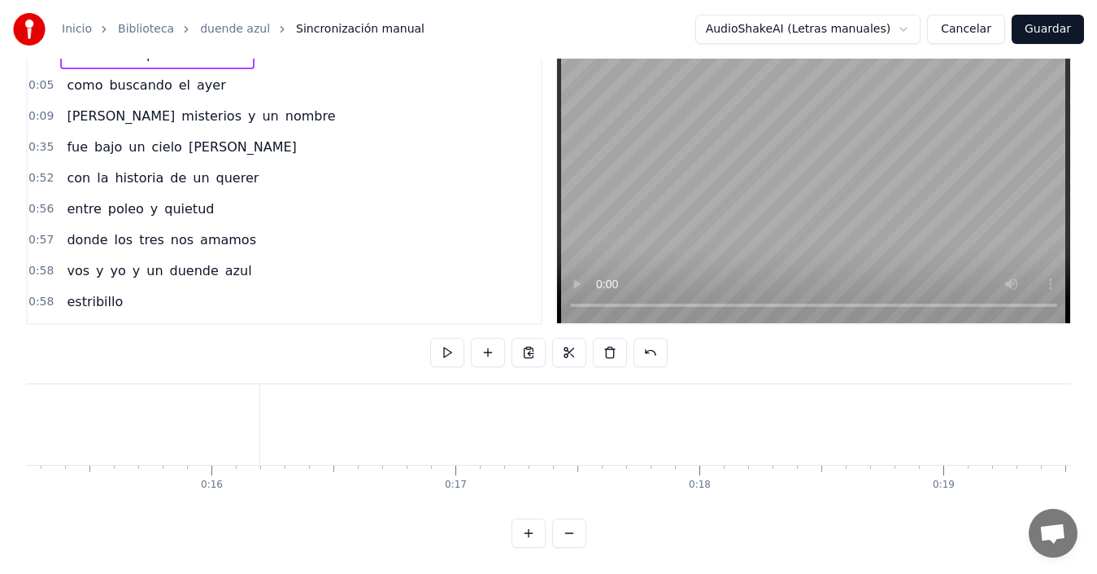
scroll to position [0, 3851]
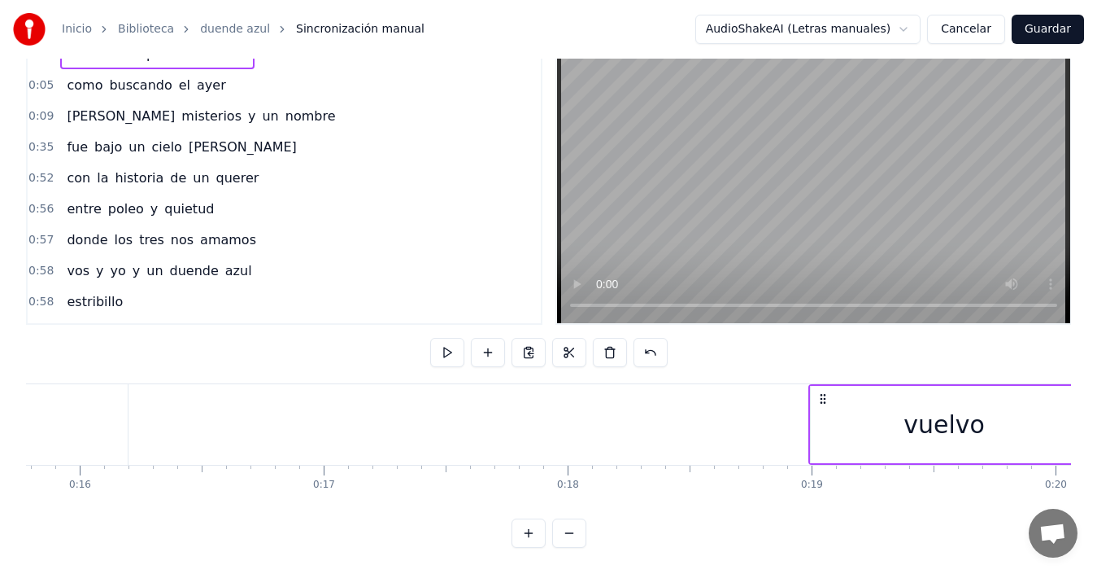
drag, startPoint x: 165, startPoint y: 392, endPoint x: 821, endPoint y: 452, distance: 658.5
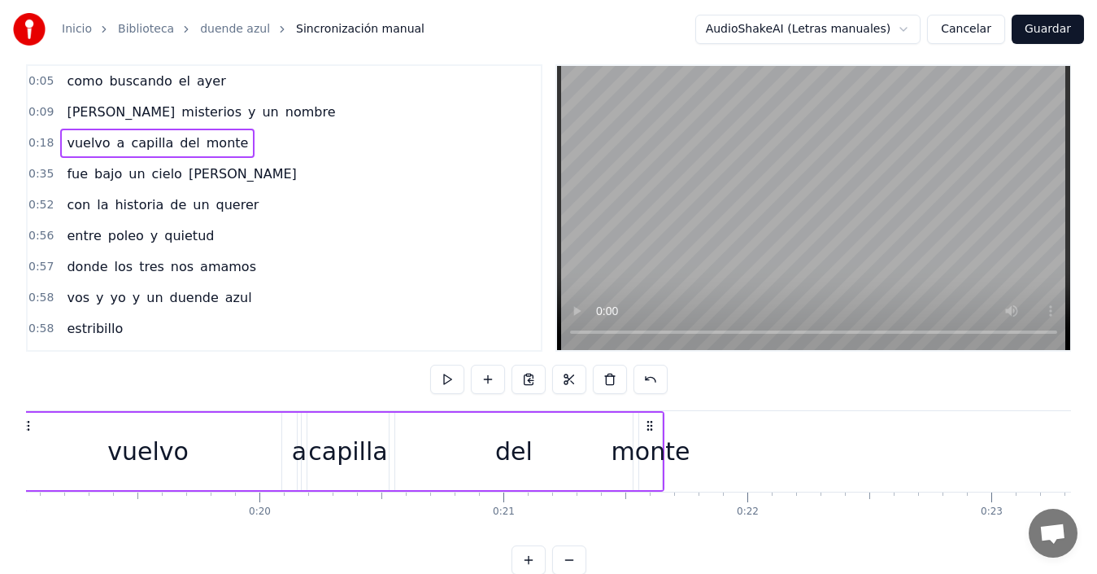
scroll to position [0, 0]
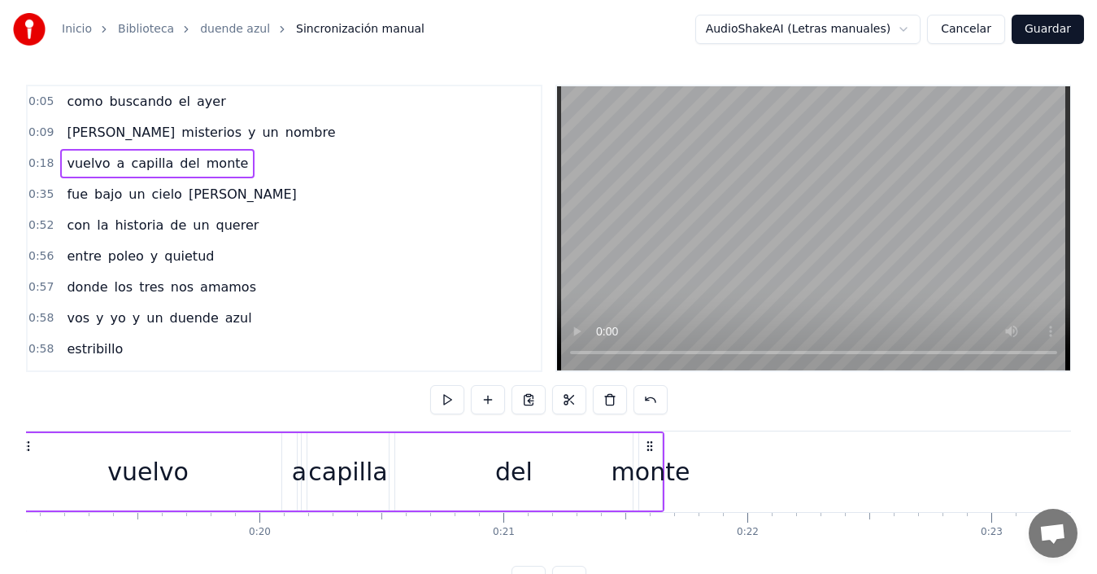
drag, startPoint x: 141, startPoint y: 94, endPoint x: 151, endPoint y: 102, distance: 12.2
click at [144, 94] on span "buscando" at bounding box center [140, 101] width 66 height 19
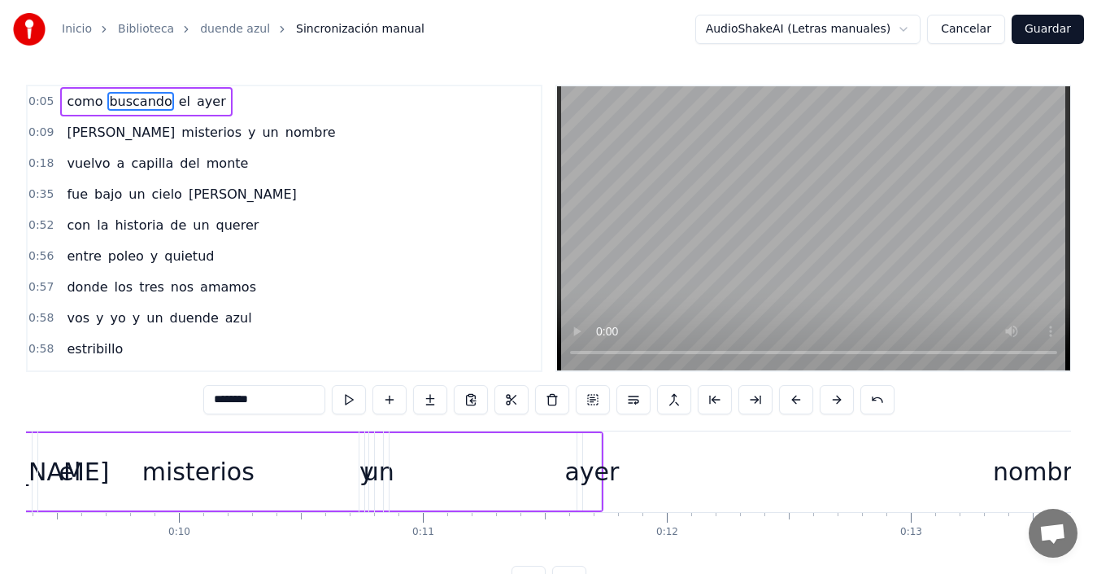
scroll to position [0, 1574]
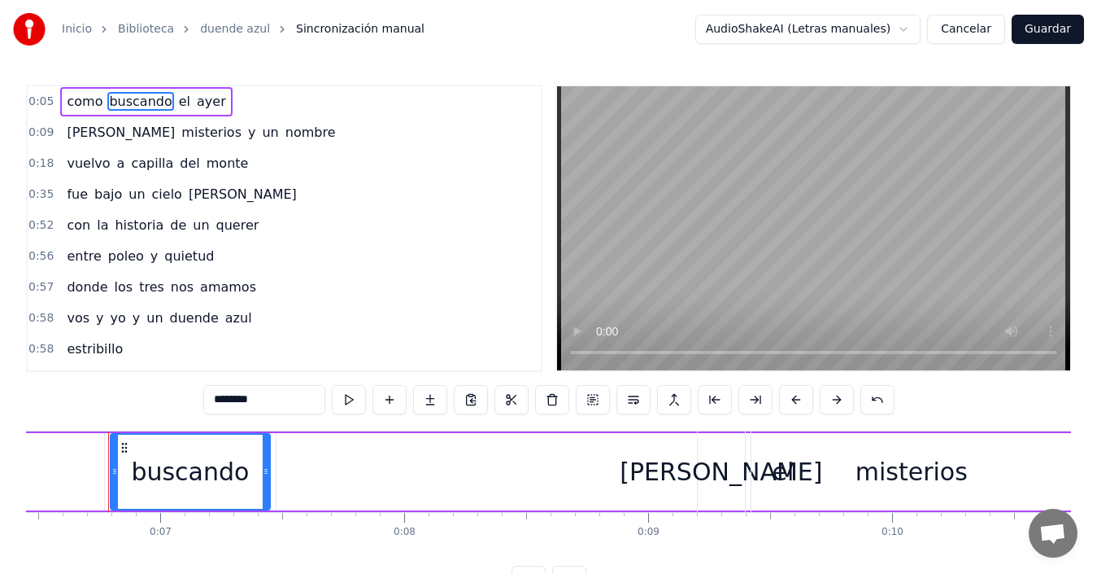
click at [60, 87] on div "como buscando el ayer" at bounding box center [146, 101] width 172 height 29
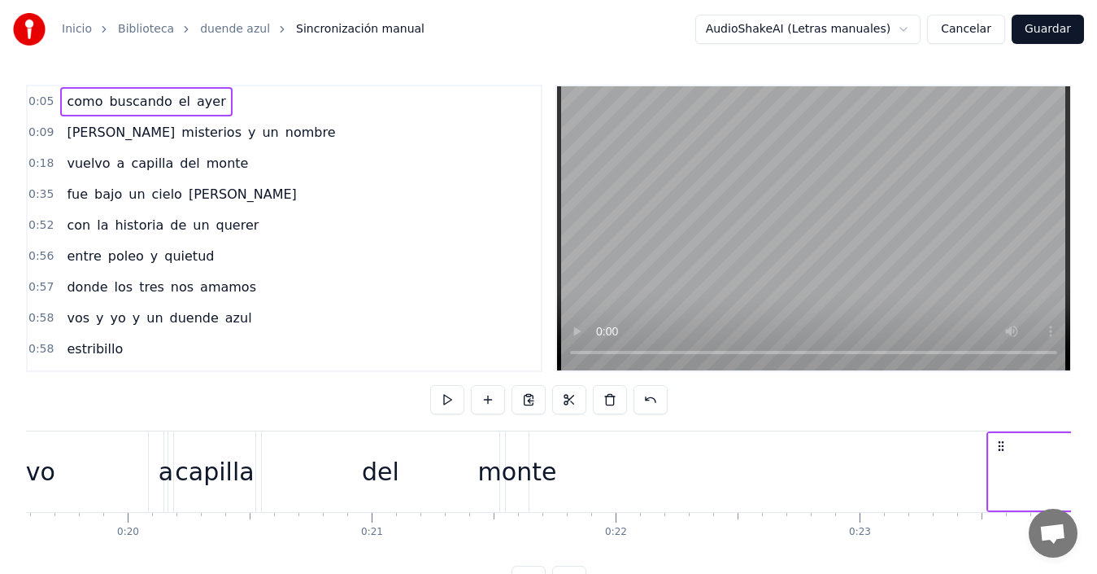
scroll to position [0, 4789]
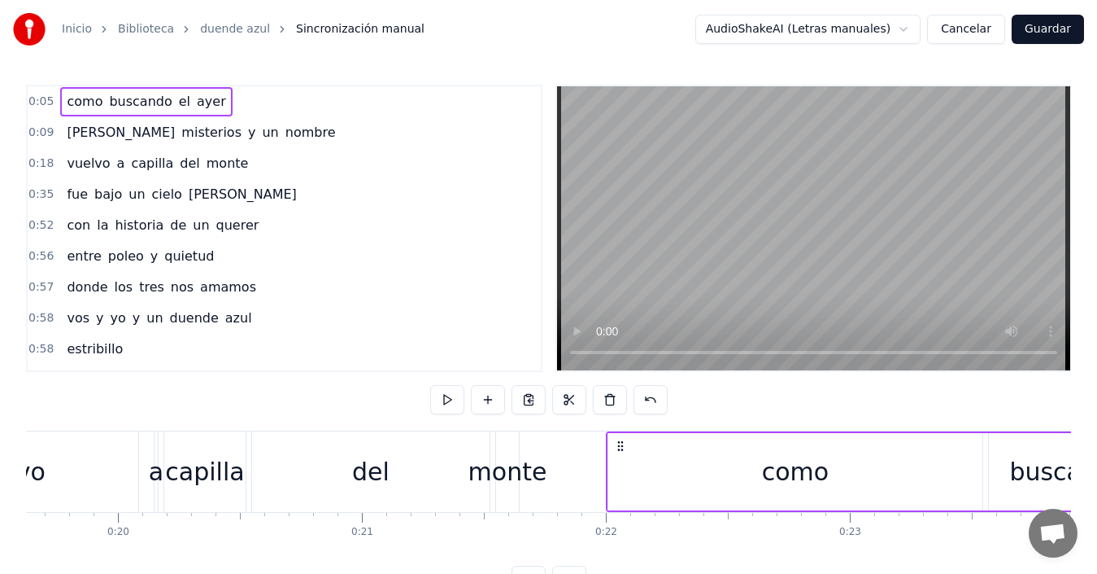
drag, startPoint x: 124, startPoint y: 445, endPoint x: 622, endPoint y: 428, distance: 498.2
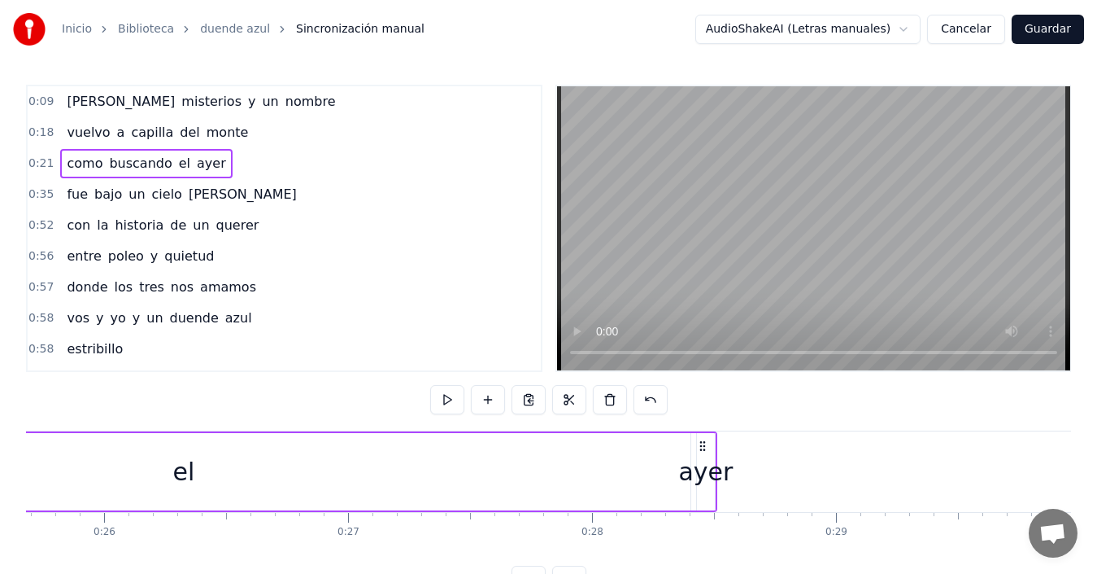
scroll to position [0, 6311]
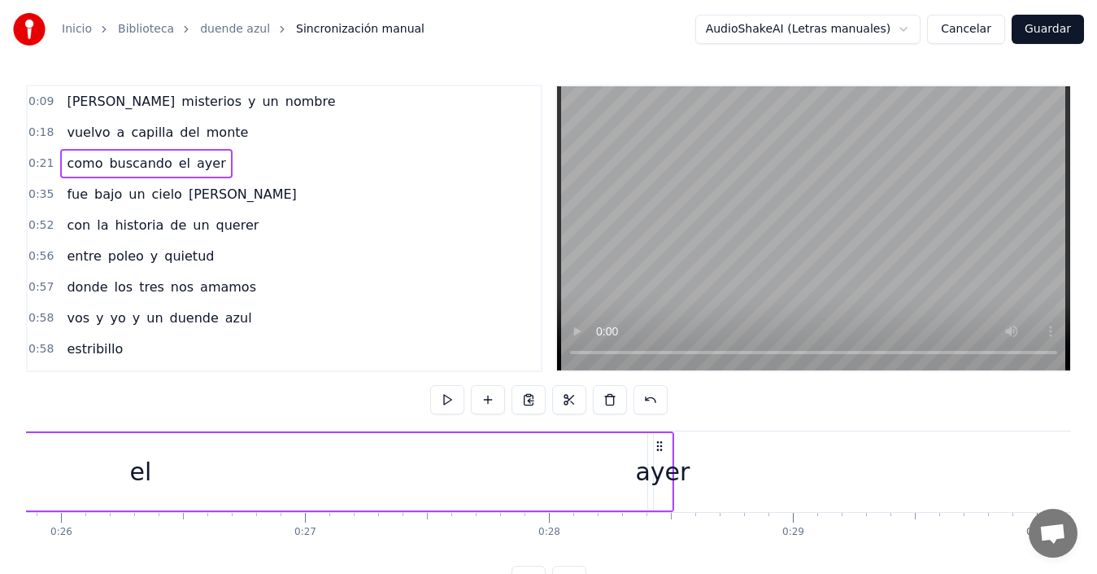
click at [65, 95] on span "[PERSON_NAME]" at bounding box center [120, 101] width 111 height 19
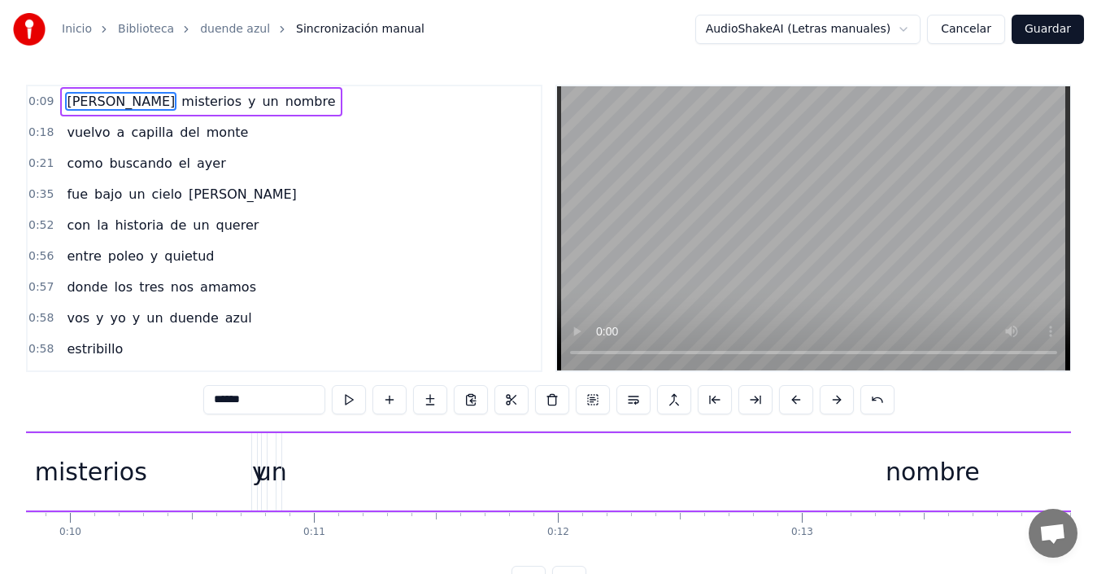
scroll to position [0, 2163]
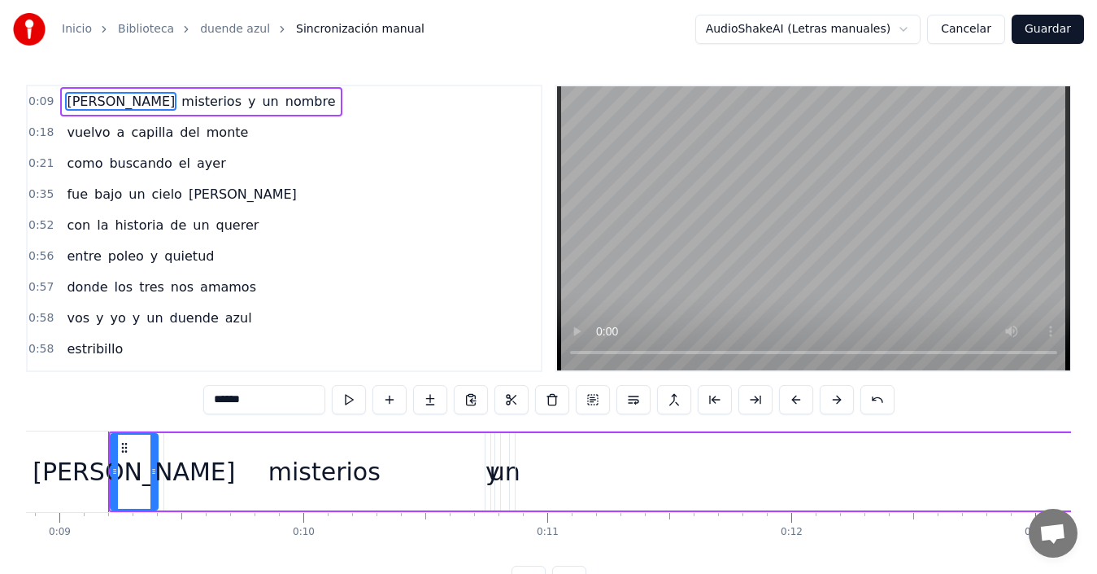
click at [60, 90] on div "[PERSON_NAME] misterios y un nombre" at bounding box center [200, 101] width 281 height 29
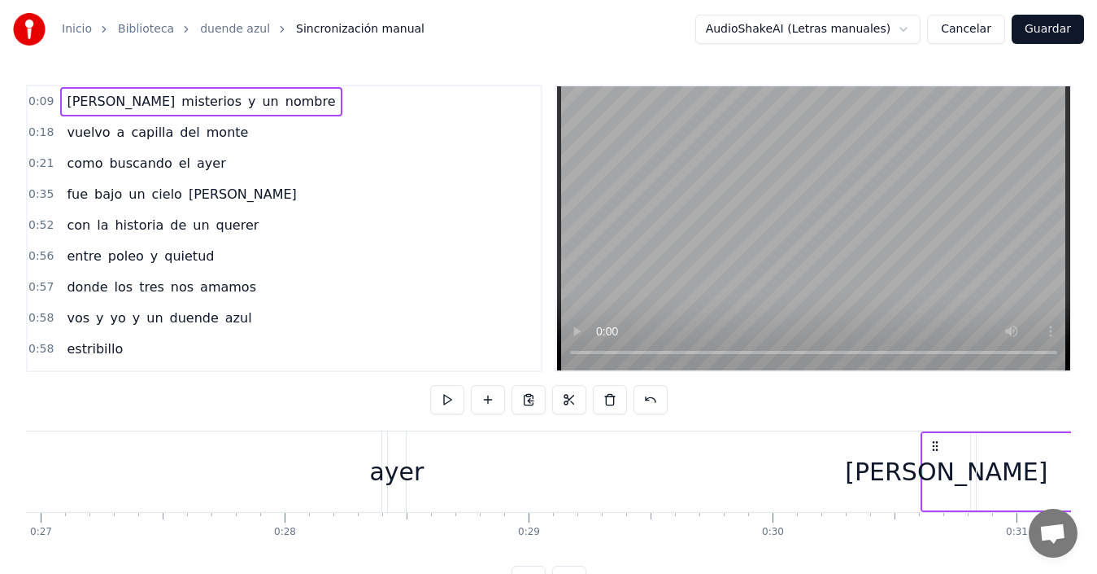
scroll to position [0, 6583]
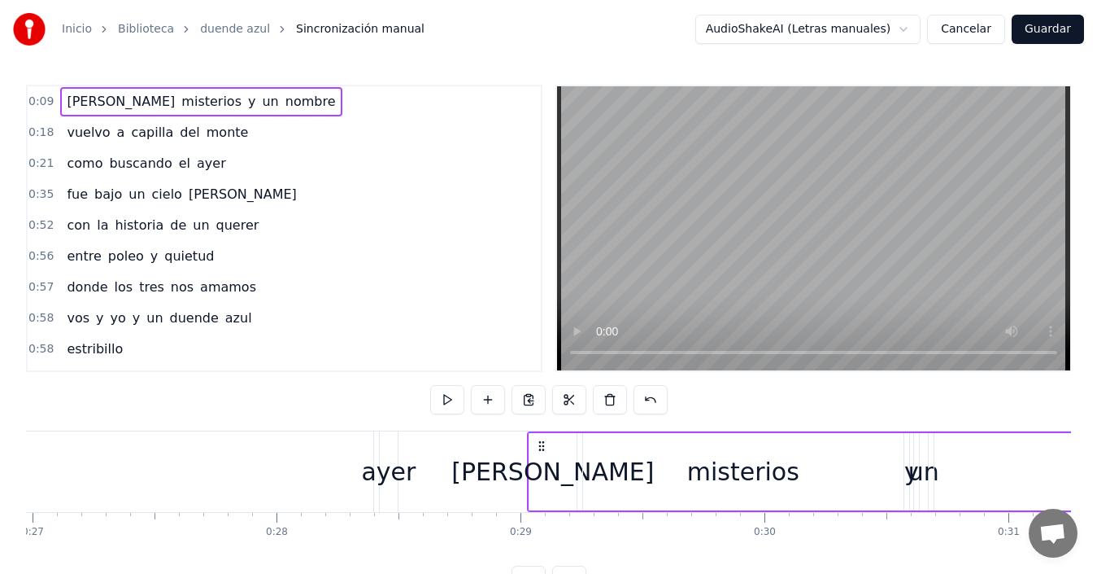
drag, startPoint x: 124, startPoint y: 446, endPoint x: 543, endPoint y: 434, distance: 419.2
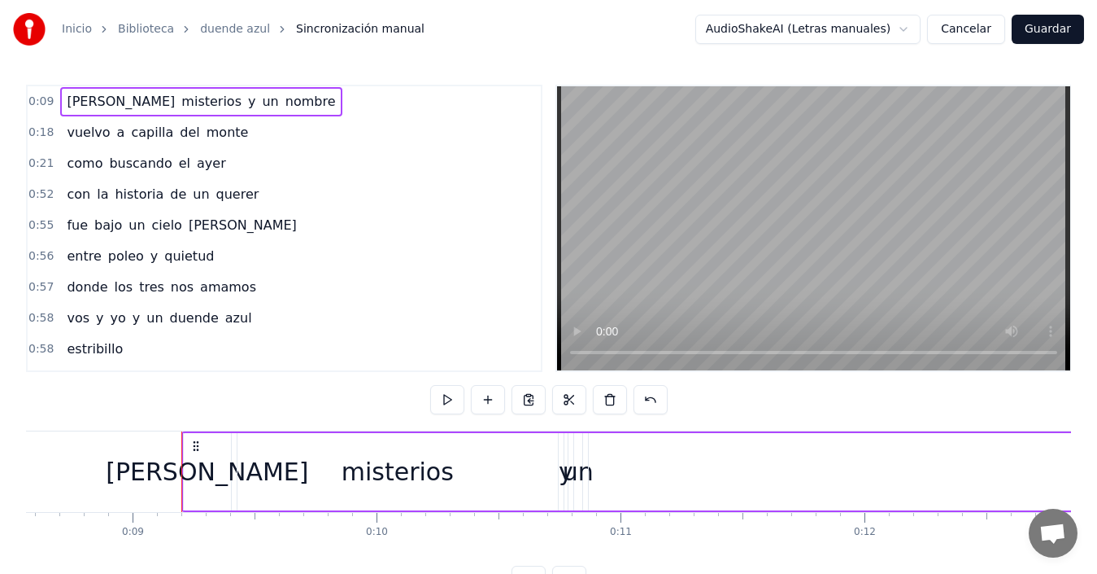
scroll to position [0, 2345]
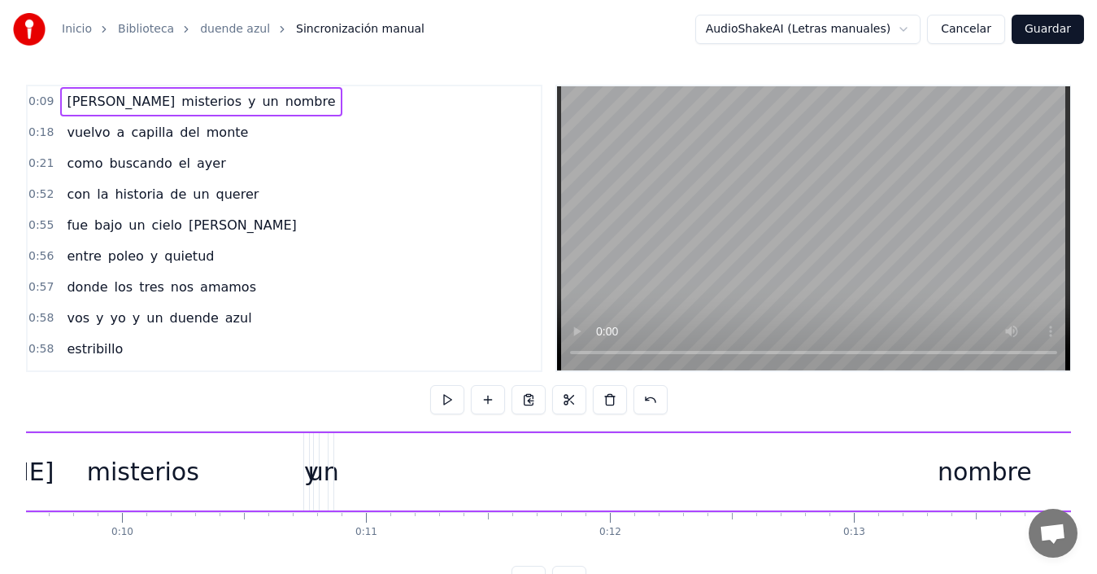
drag, startPoint x: 58, startPoint y: 92, endPoint x: 61, endPoint y: 123, distance: 31.1
click at [61, 133] on div "0:09 [PERSON_NAME] misterios y un nombre 0:18 vuelvo a capilla del monte 0:21 c…" at bounding box center [284, 228] width 517 height 287
click at [55, 104] on div "0:09 [PERSON_NAME] misterios y un nombre" at bounding box center [284, 101] width 513 height 31
click at [60, 103] on div "[PERSON_NAME] misterios y un nombre" at bounding box center [200, 101] width 281 height 29
click at [65, 92] on span "[PERSON_NAME]" at bounding box center [120, 101] width 111 height 19
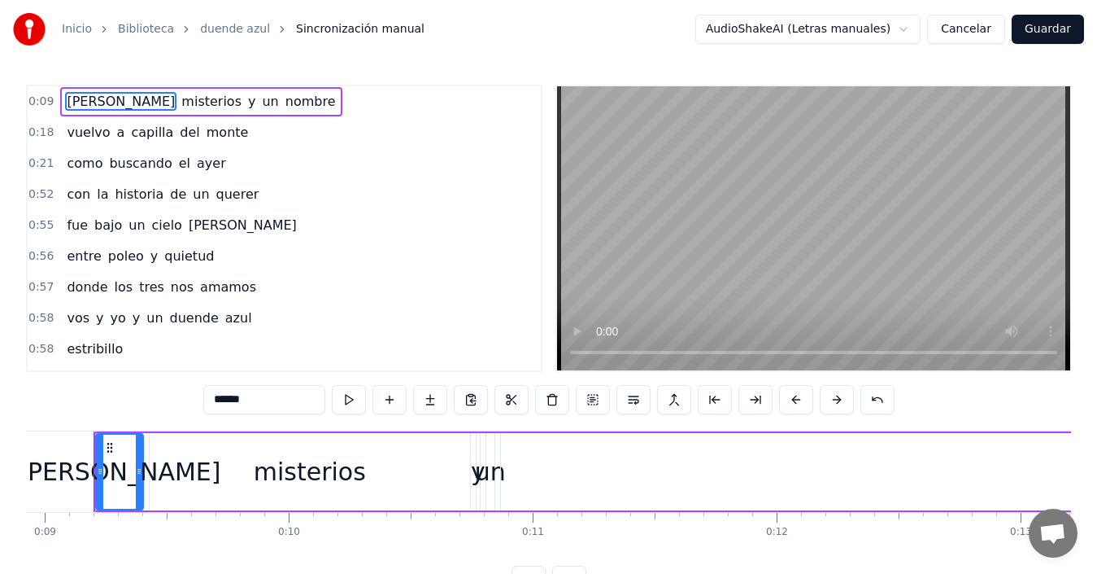
scroll to position [0, 2163]
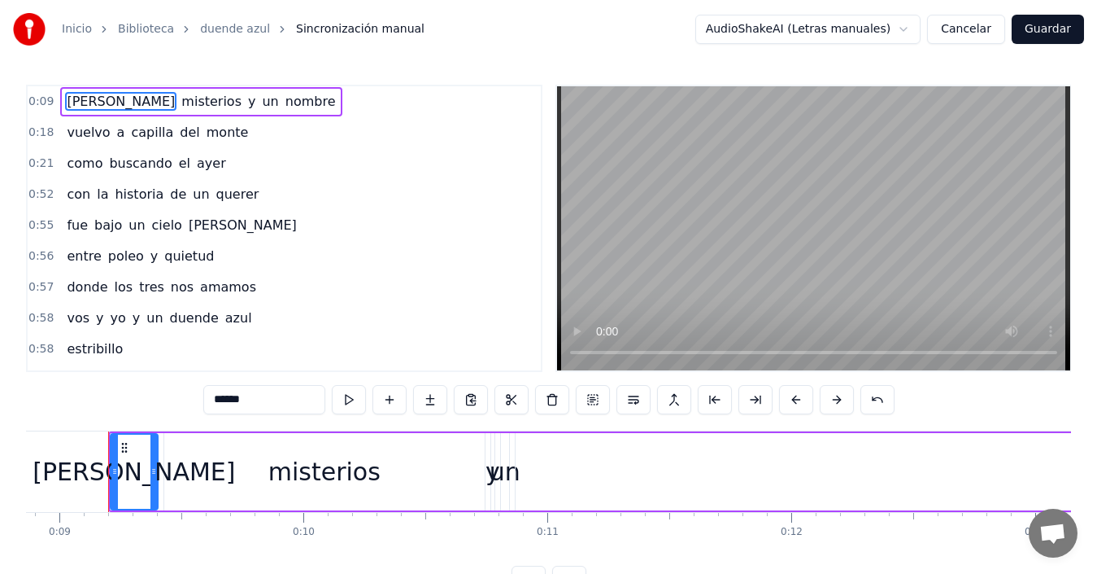
click at [60, 87] on div "[PERSON_NAME] misterios y un nombre" at bounding box center [200, 101] width 281 height 29
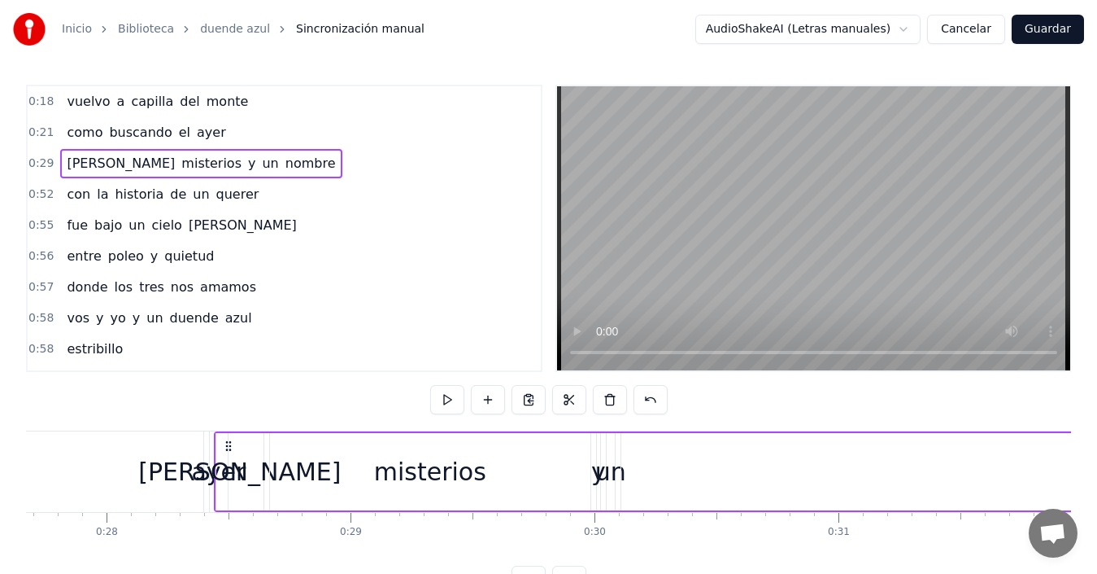
scroll to position [0, 6739]
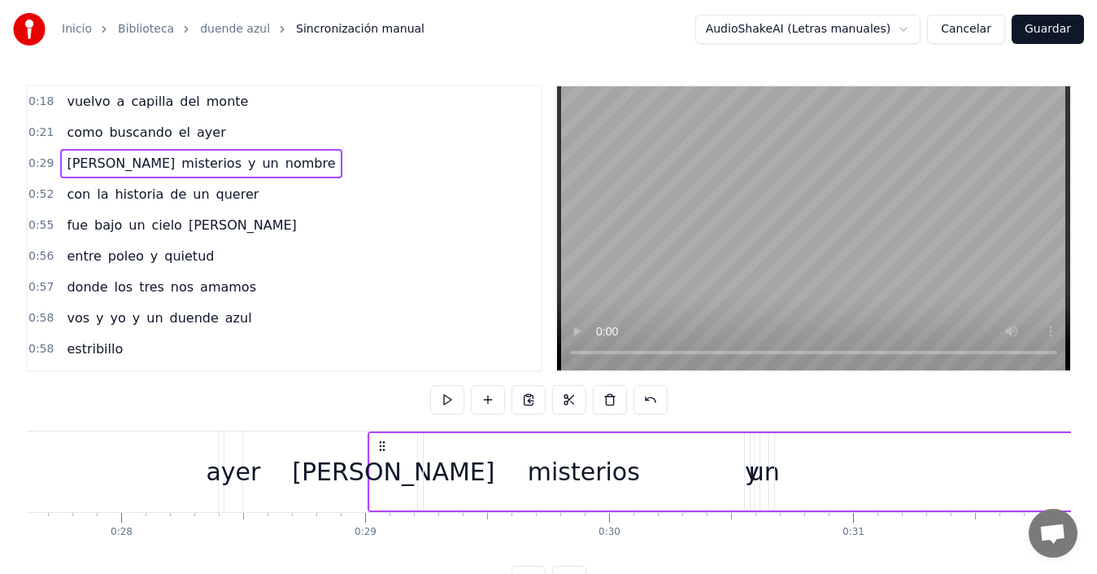
drag, startPoint x: 556, startPoint y: 448, endPoint x: 380, endPoint y: 446, distance: 176.6
click at [380, 446] on icon at bounding box center [382, 445] width 13 height 13
click at [394, 287] on div "0:57 donde los tres nos amamos" at bounding box center [284, 287] width 513 height 31
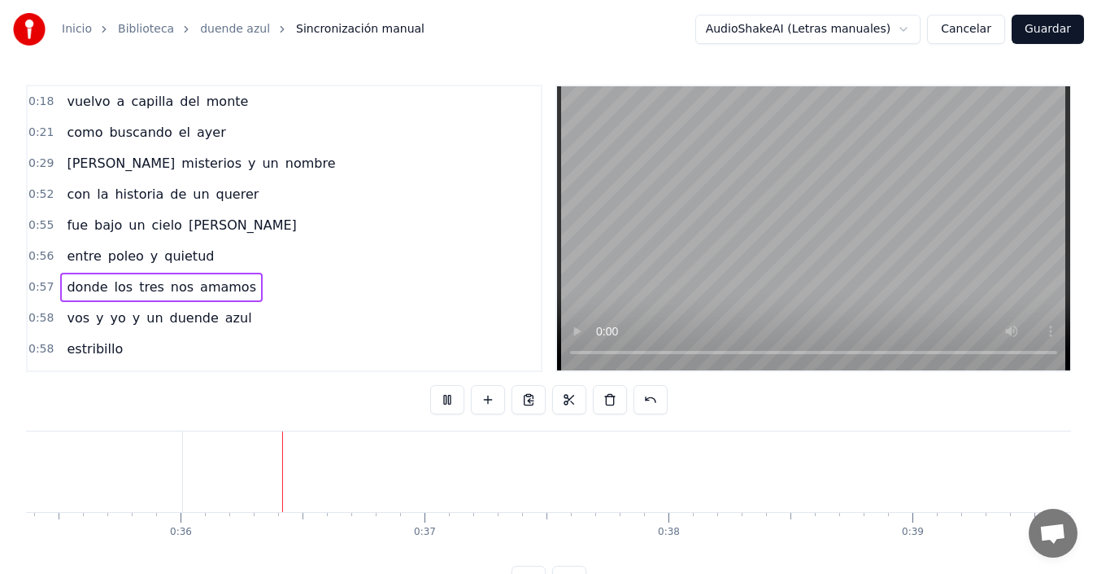
scroll to position [0, 8682]
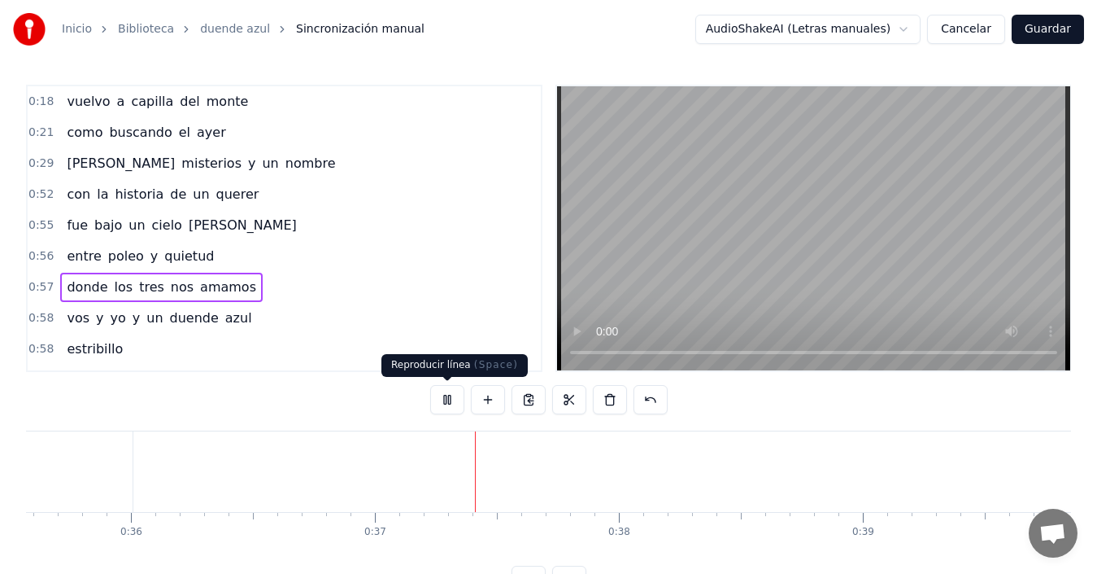
click at [454, 400] on button at bounding box center [447, 399] width 34 height 29
click at [913, 33] on html "Inicio Biblioteca duende azul Sincronización manual AudioShakeAI (Letras manual…" at bounding box center [548, 310] width 1097 height 621
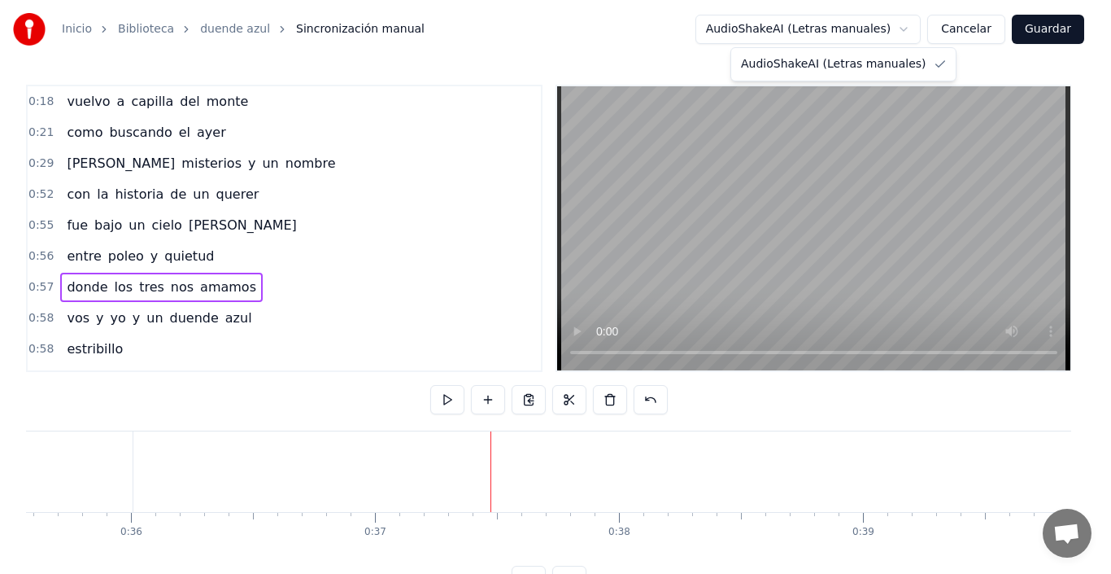
click at [555, 35] on html "Inicio Biblioteca duende azul Sincronización manual AudioShakeAI (Letras manual…" at bounding box center [555, 310] width 1111 height 621
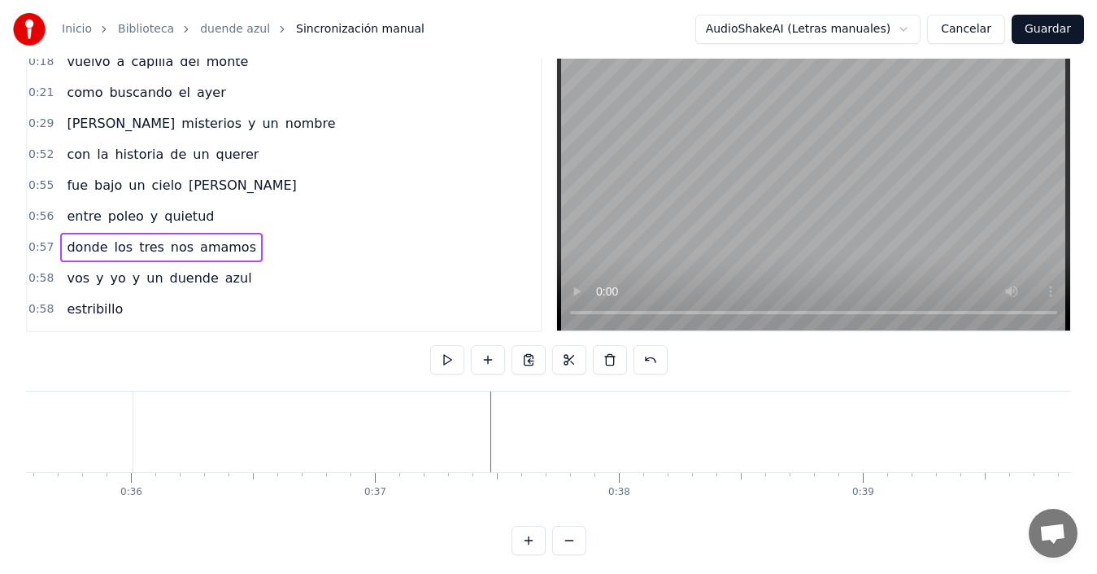
scroll to position [61, 0]
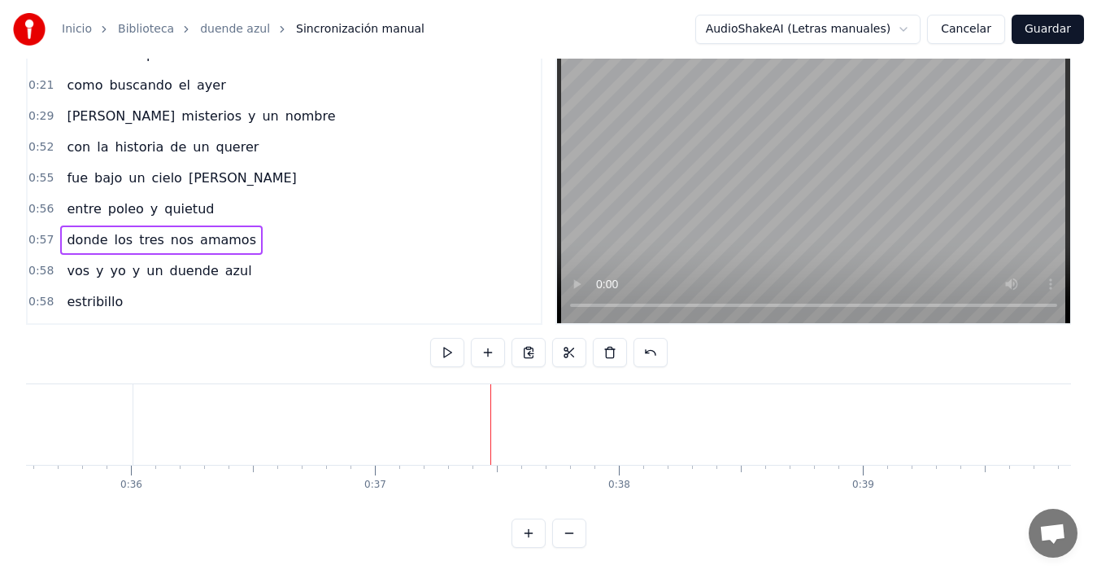
click at [521, 538] on button at bounding box center [529, 532] width 34 height 29
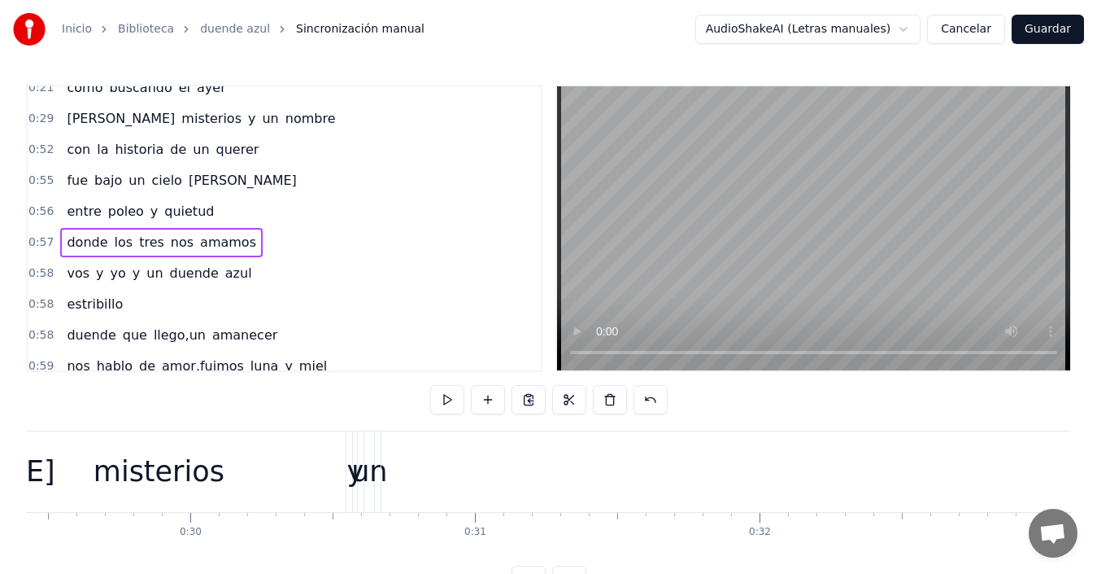
scroll to position [13, 0]
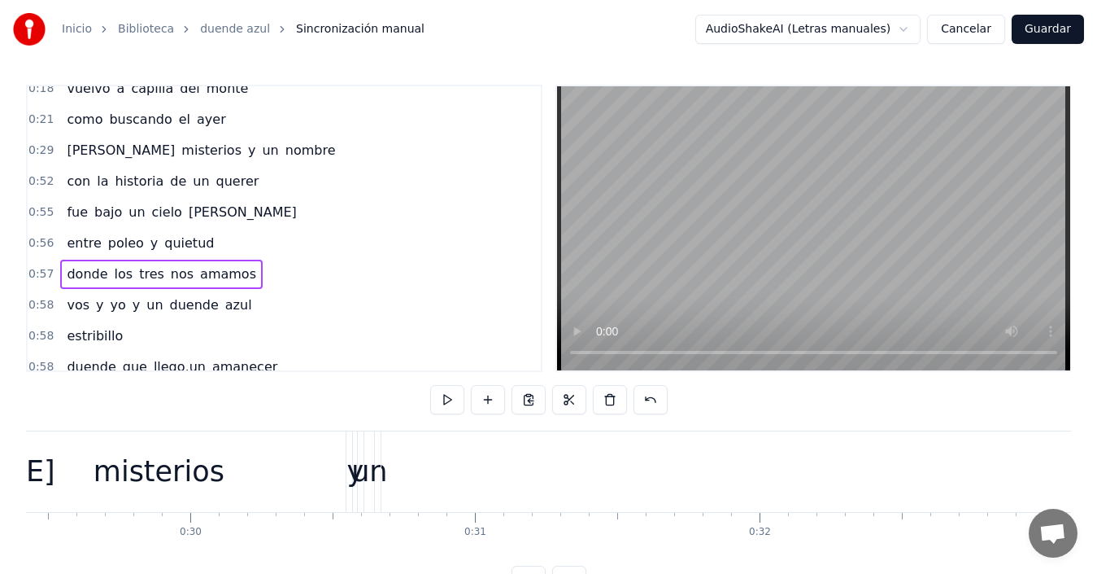
click at [60, 223] on div "fue bajo un [PERSON_NAME]" at bounding box center [181, 212] width 242 height 29
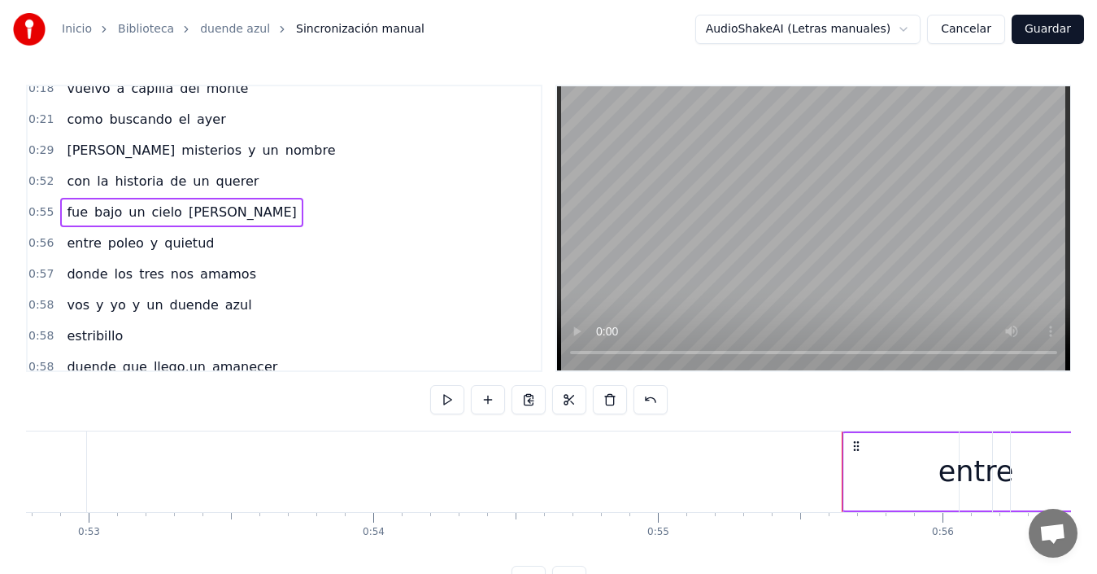
scroll to position [0, 15763]
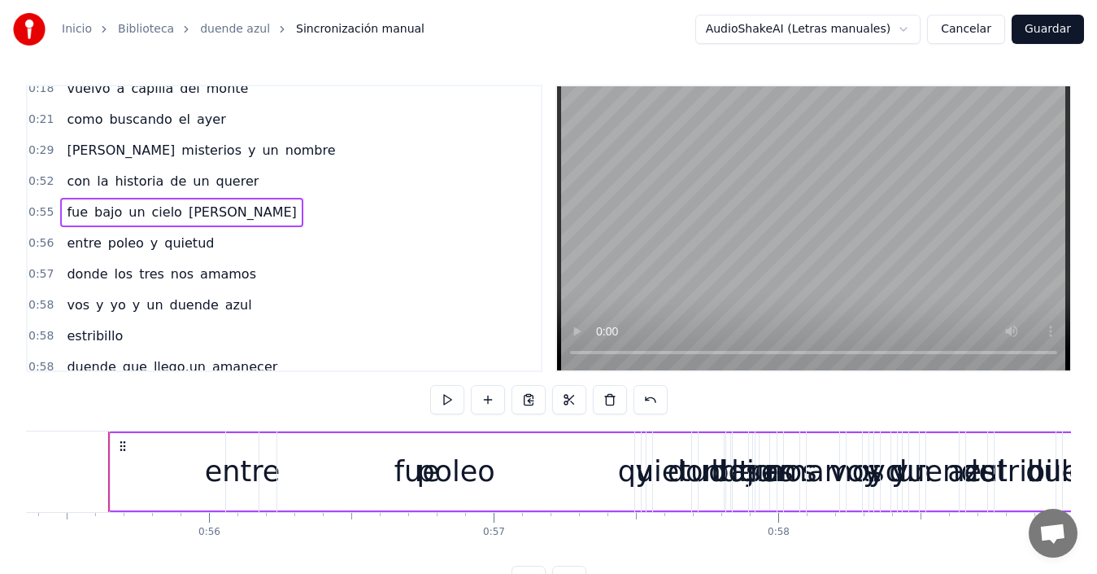
drag, startPoint x: 116, startPoint y: 431, endPoint x: 269, endPoint y: 441, distance: 154.1
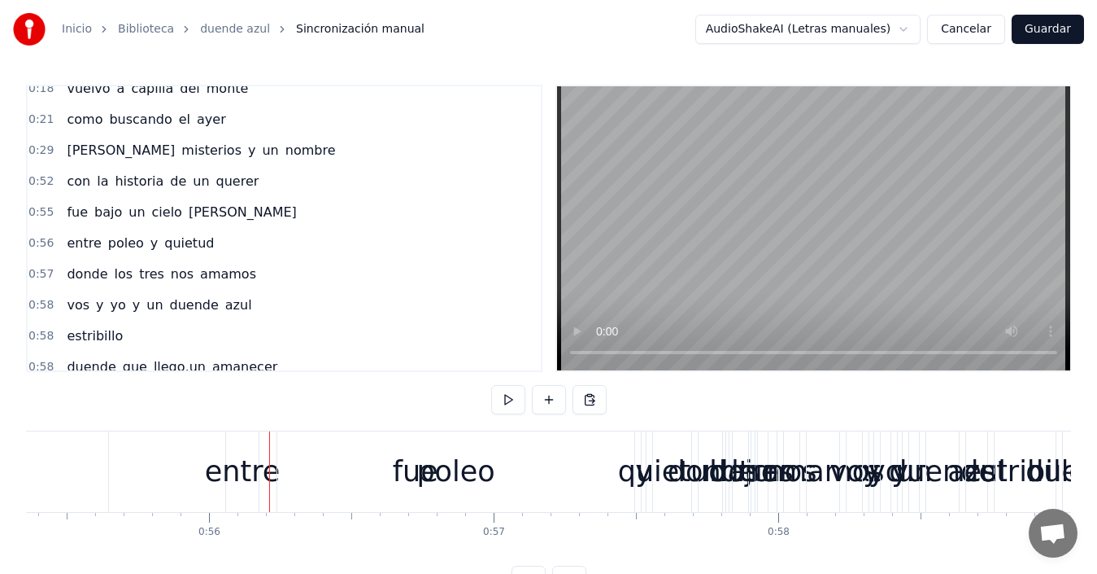
click at [124, 443] on div "fue" at bounding box center [415, 471] width 613 height 81
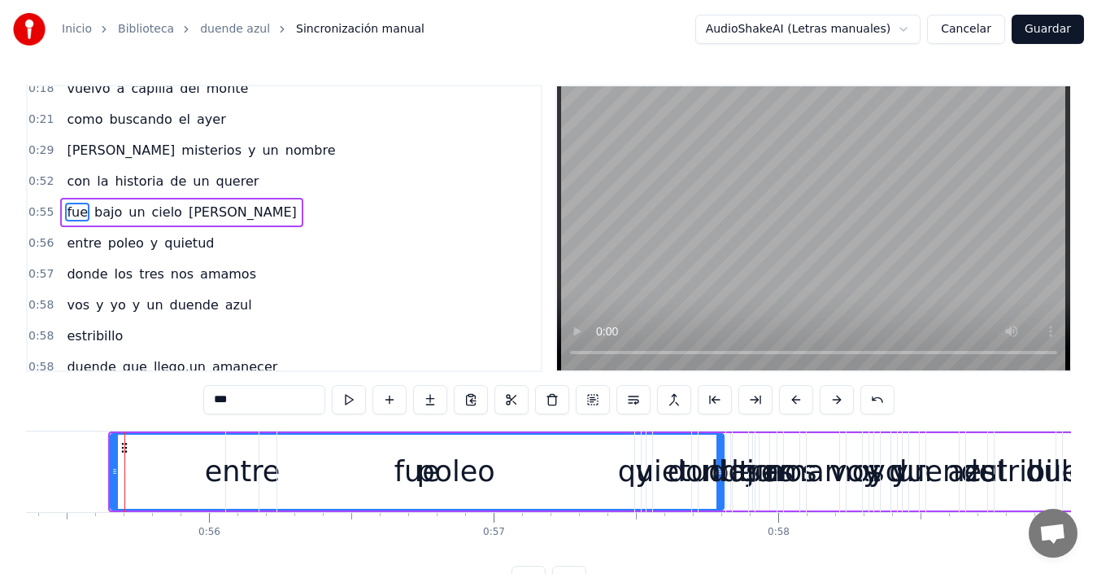
scroll to position [0, 0]
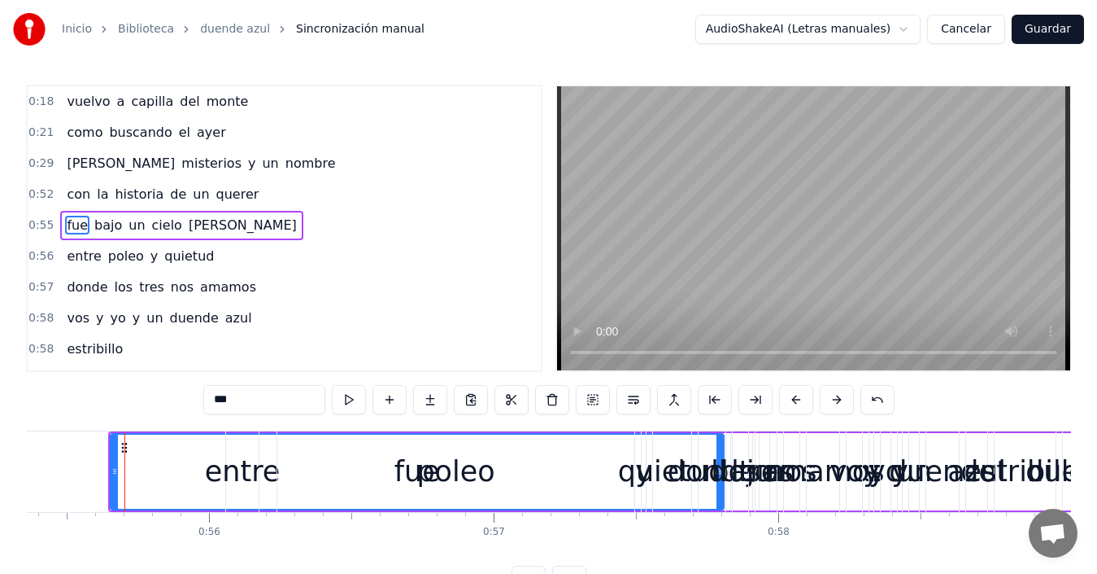
click at [89, 238] on div "fue bajo un [PERSON_NAME]" at bounding box center [181, 225] width 242 height 29
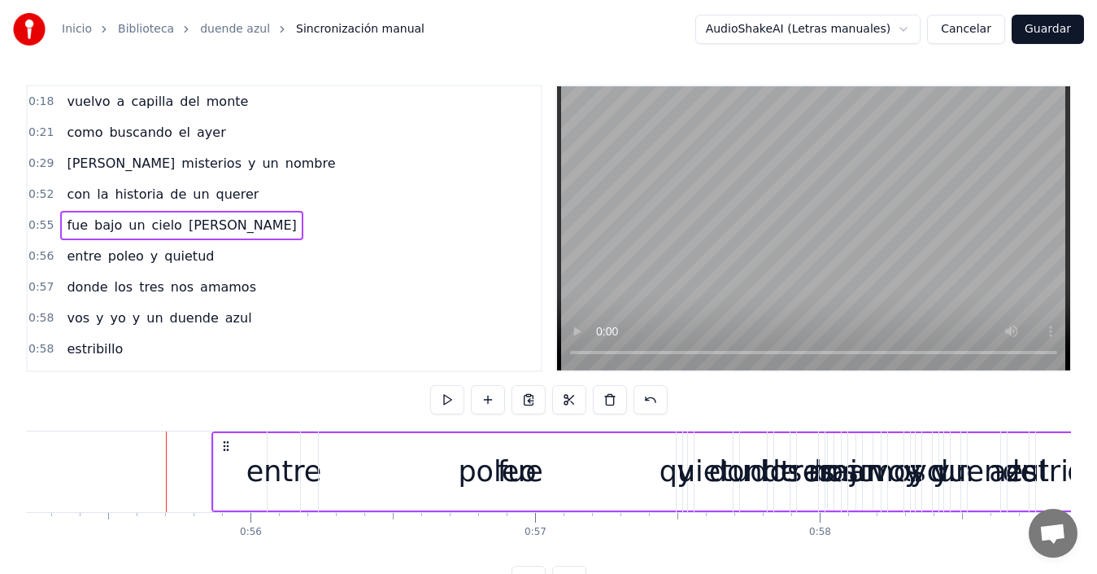
scroll to position [0, 15716]
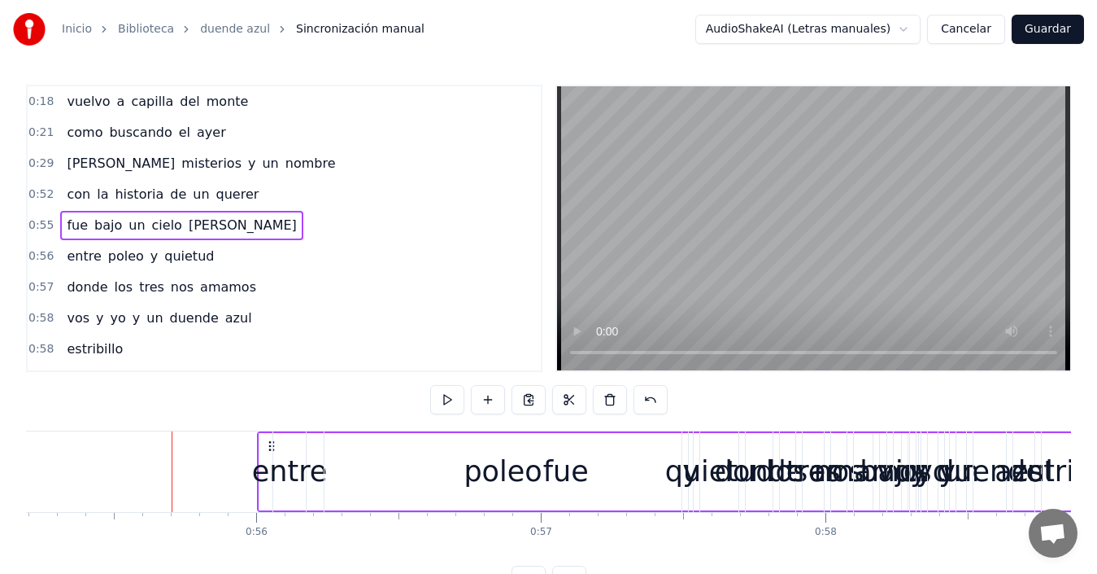
drag, startPoint x: 120, startPoint y: 443, endPoint x: 268, endPoint y: 452, distance: 149.2
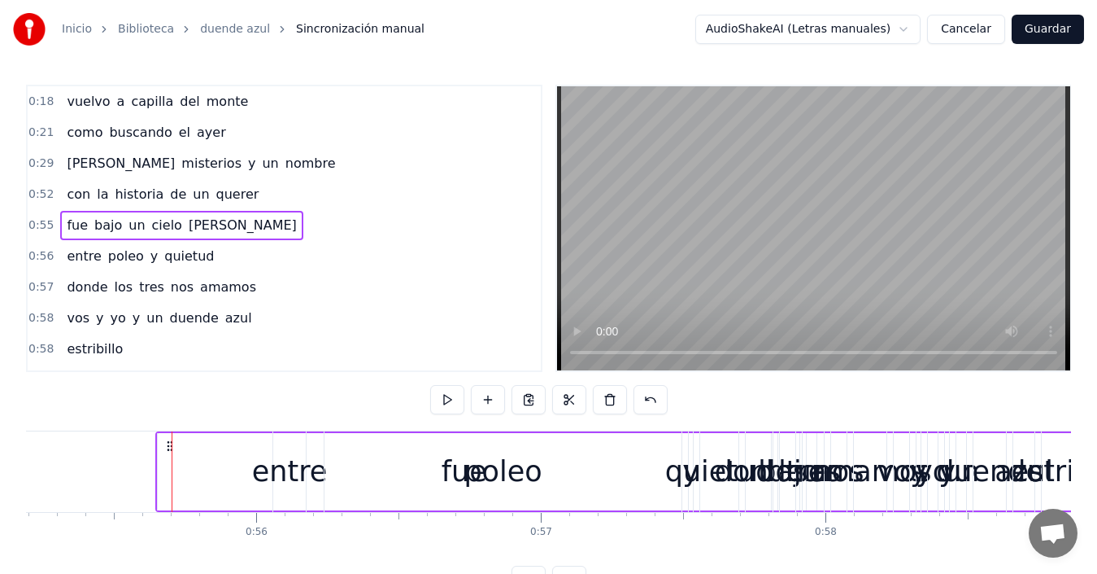
click at [89, 270] on div "entre [PERSON_NAME] y quietud" at bounding box center [140, 256] width 160 height 29
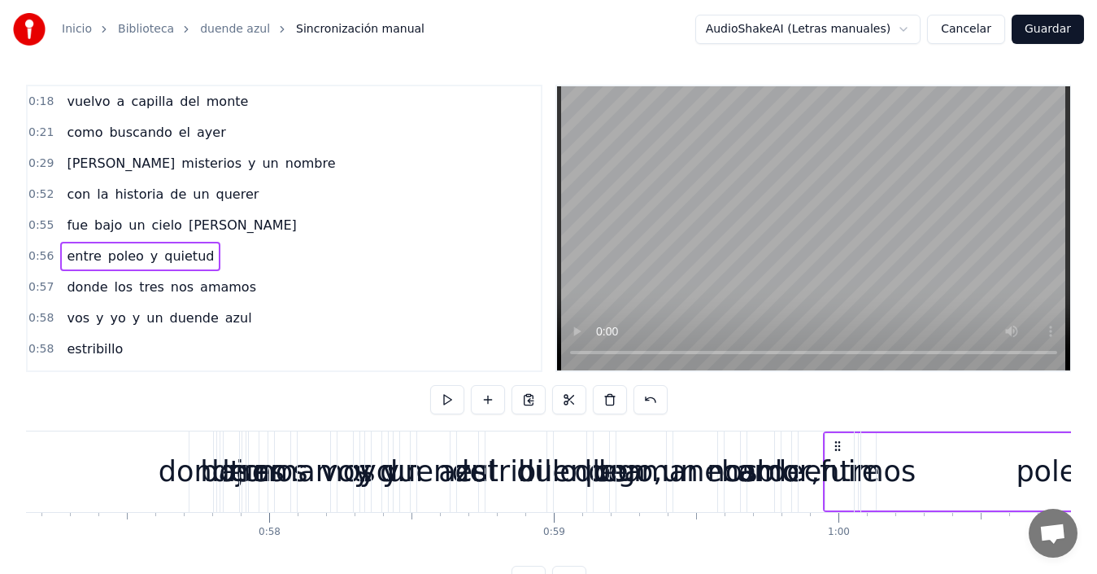
scroll to position [0, 16283]
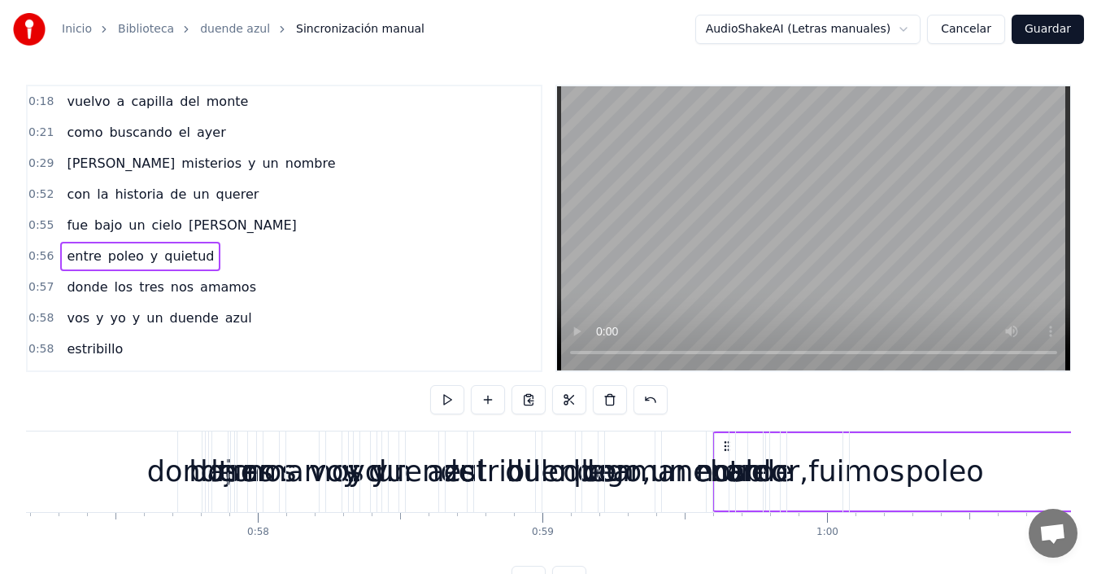
drag, startPoint x: 287, startPoint y: 443, endPoint x: 788, endPoint y: 425, distance: 501.4
click at [788, 425] on div "0:18 vuelvo a capilla del monte 0:21 como buscando el ayer 0:29 [PERSON_NAME] m…" at bounding box center [548, 340] width 1045 height 510
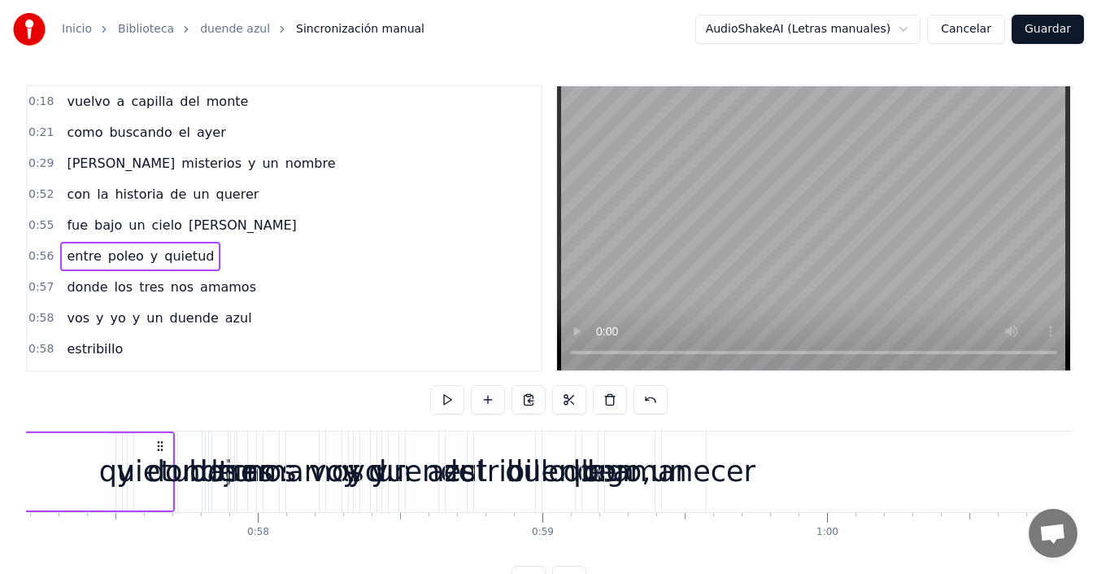
click at [103, 298] on div "donde los tres nos amamos" at bounding box center [161, 287] width 203 height 29
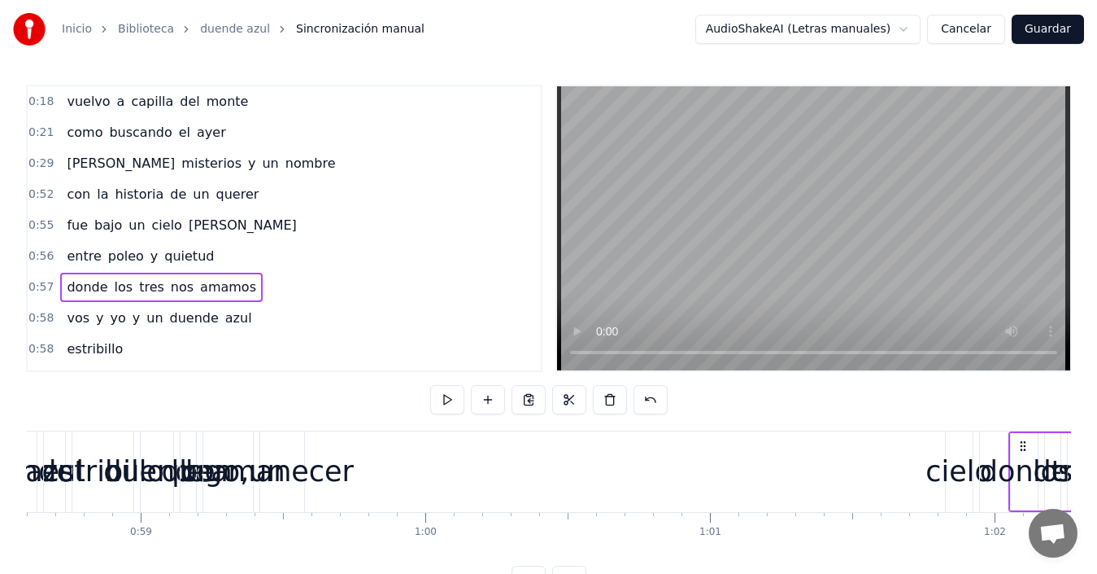
drag, startPoint x: 190, startPoint y: 447, endPoint x: 0, endPoint y: 523, distance: 204.4
click at [1017, 440] on icon at bounding box center [1023, 445] width 13 height 13
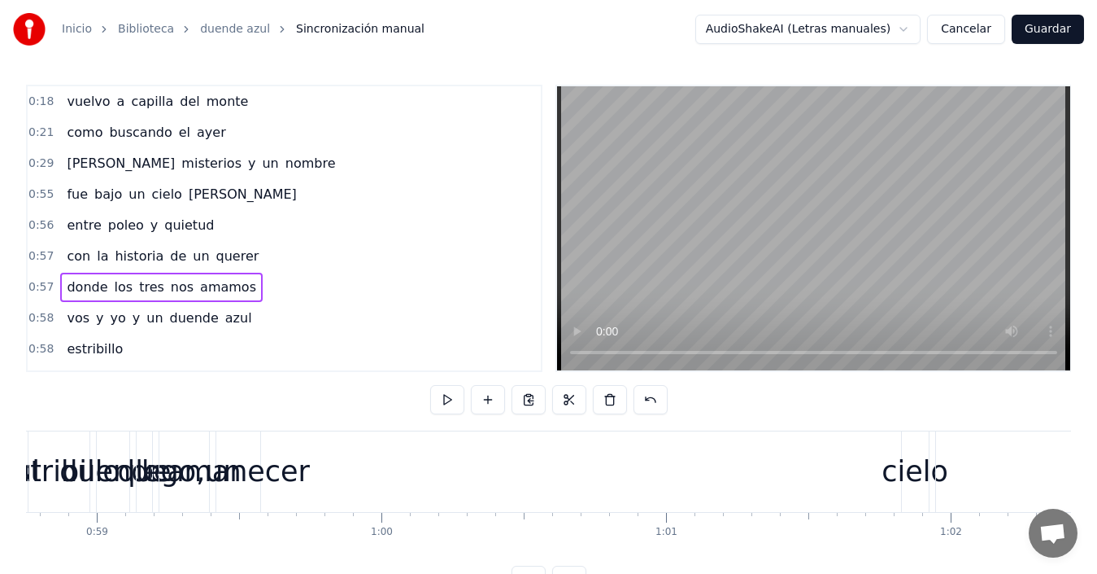
click at [70, 330] on div "vos y yo y un duende azul" at bounding box center [159, 317] width 198 height 29
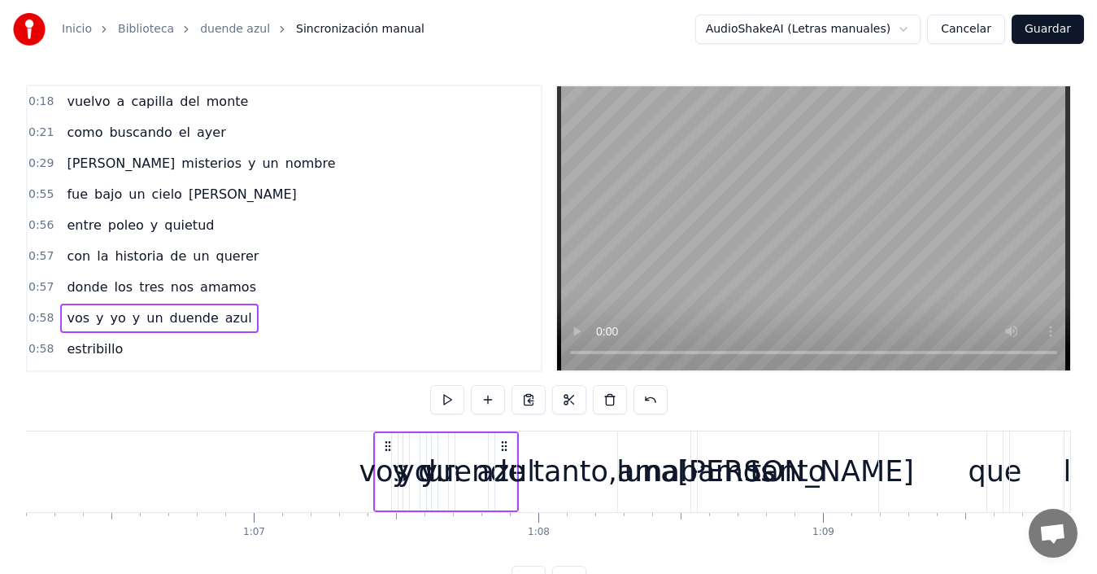
scroll to position [0, 18840]
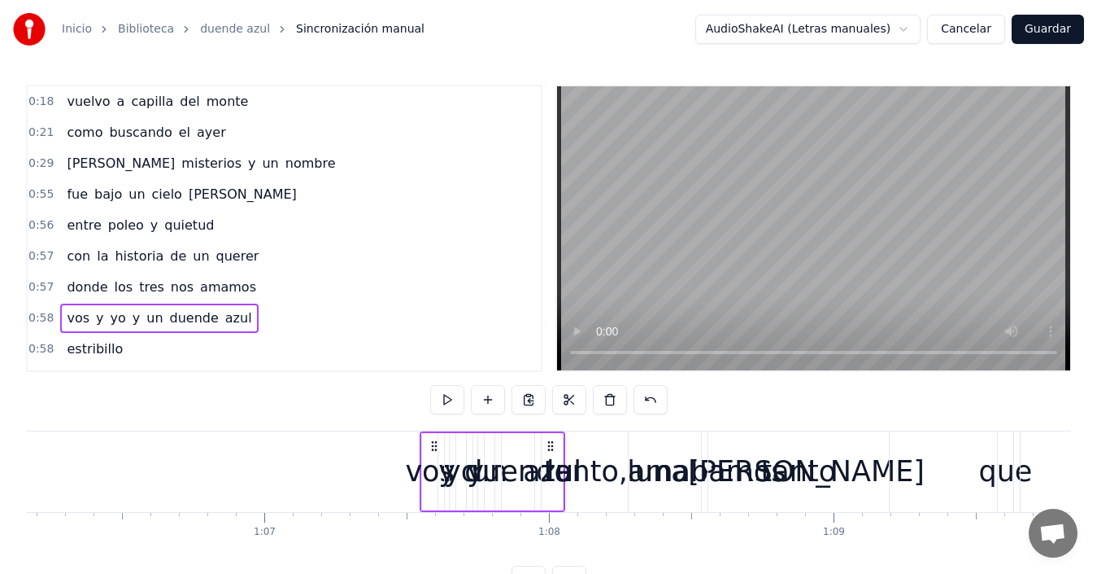
drag, startPoint x: 123, startPoint y: 444, endPoint x: 257, endPoint y: 427, distance: 135.3
click at [257, 427] on div "0:18 vuelvo a capilla del monte 0:21 como buscando el ayer 0:29 [PERSON_NAME] m…" at bounding box center [548, 340] width 1045 height 510
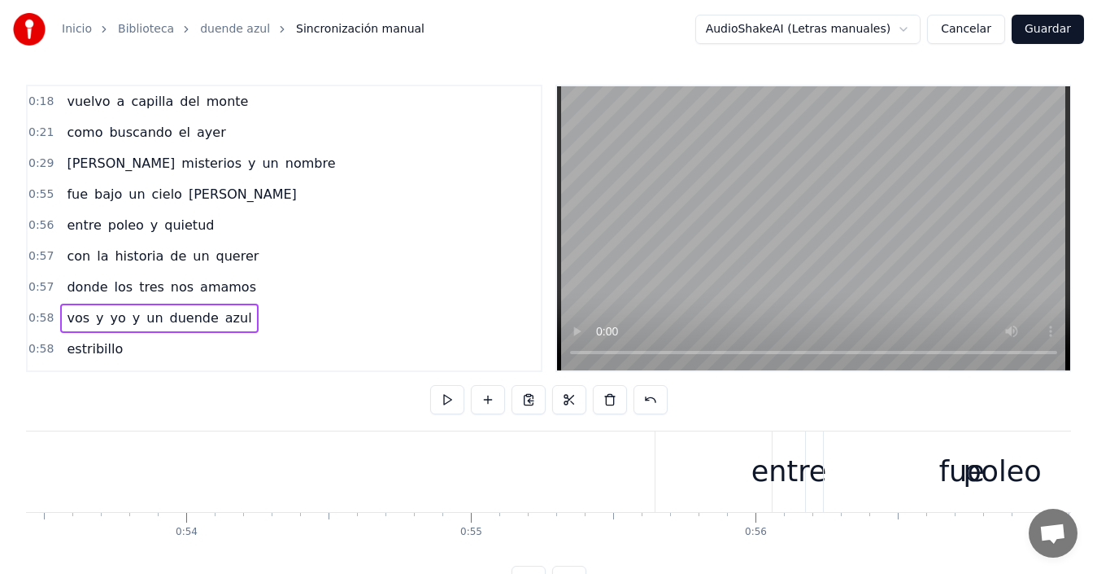
scroll to position [0, 15514]
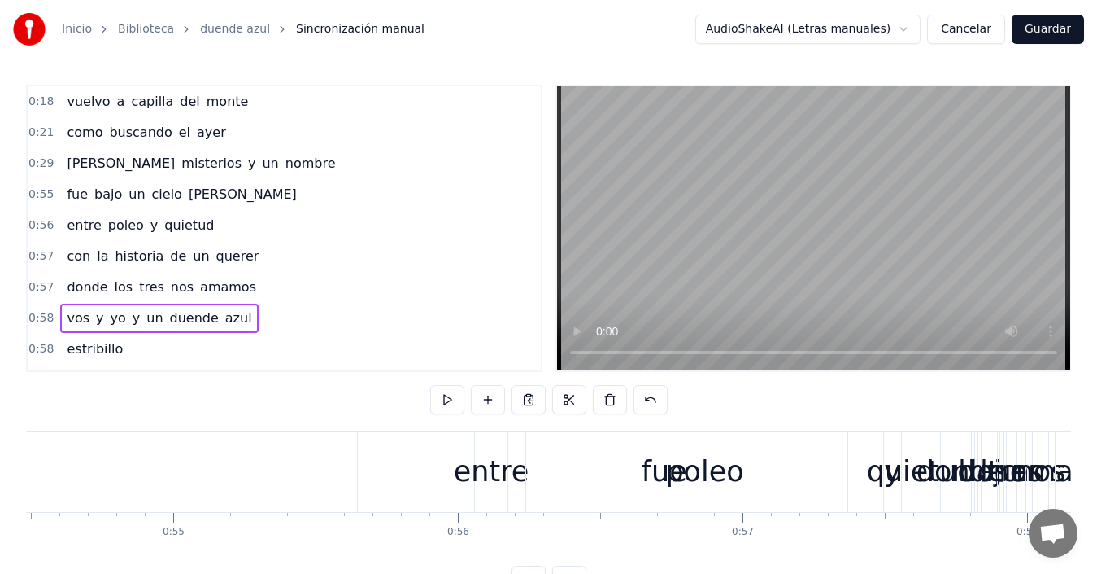
click at [60, 270] on div "con la historia de un querer" at bounding box center [162, 256] width 205 height 29
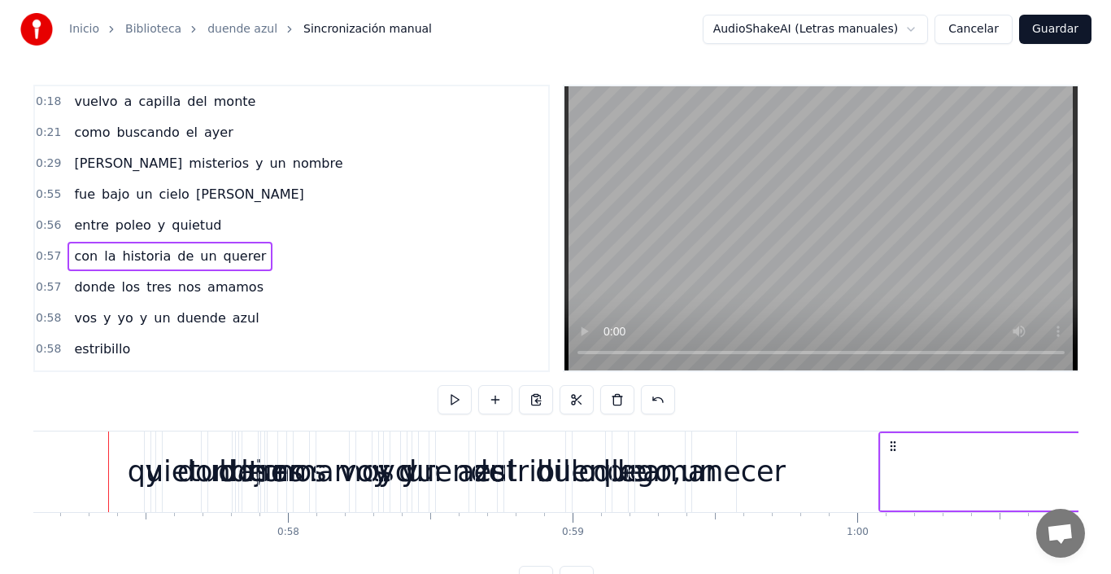
scroll to position [0, 16261]
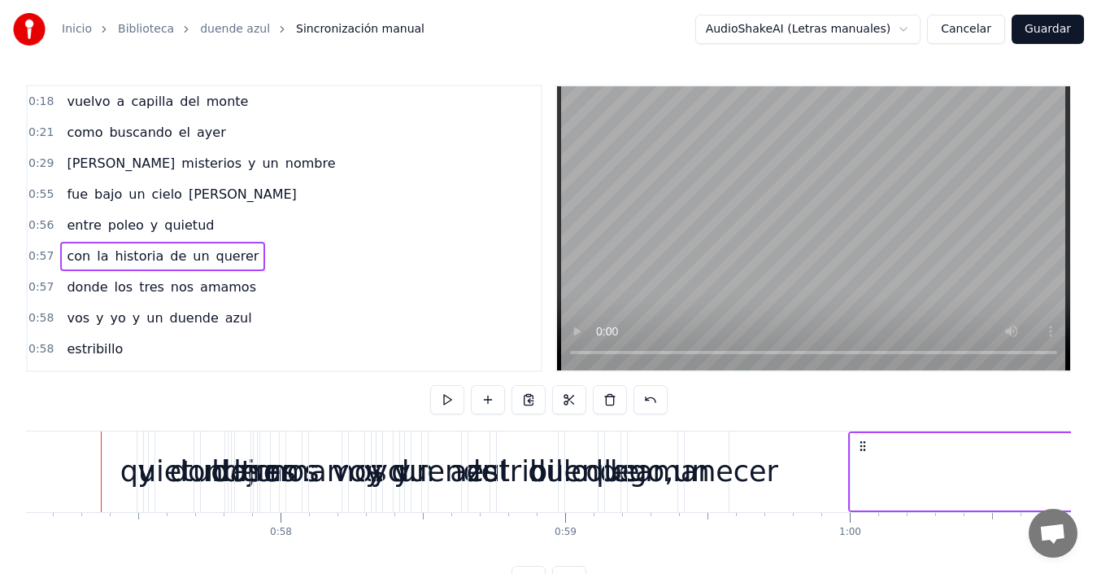
drag, startPoint x: 309, startPoint y: 444, endPoint x: 862, endPoint y: 451, distance: 553.3
click at [862, 451] on icon at bounding box center [863, 445] width 13 height 13
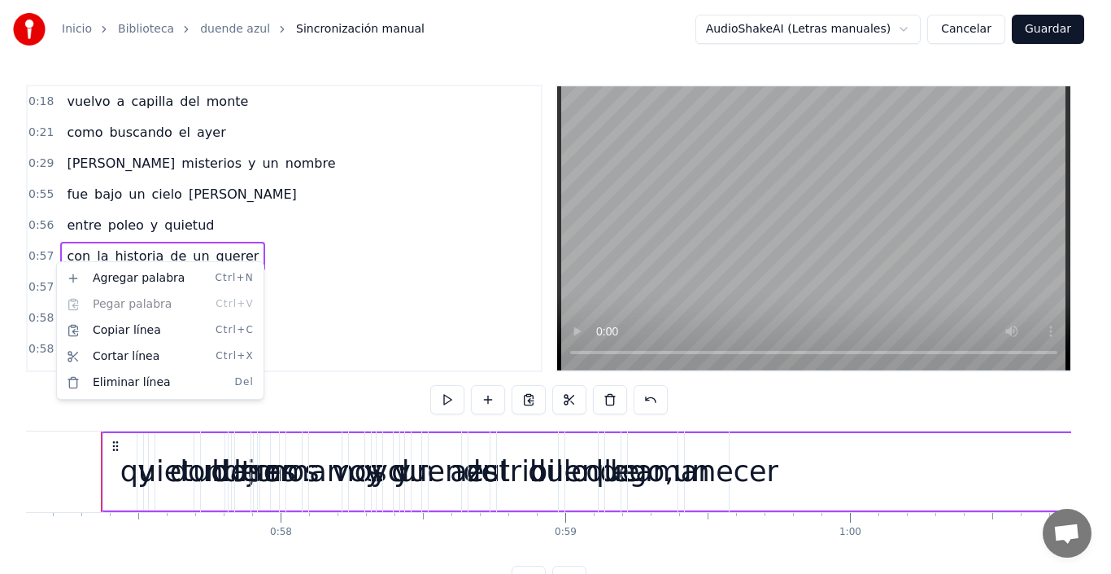
click at [421, 265] on div "0:57 con la historia de un querer" at bounding box center [284, 256] width 513 height 31
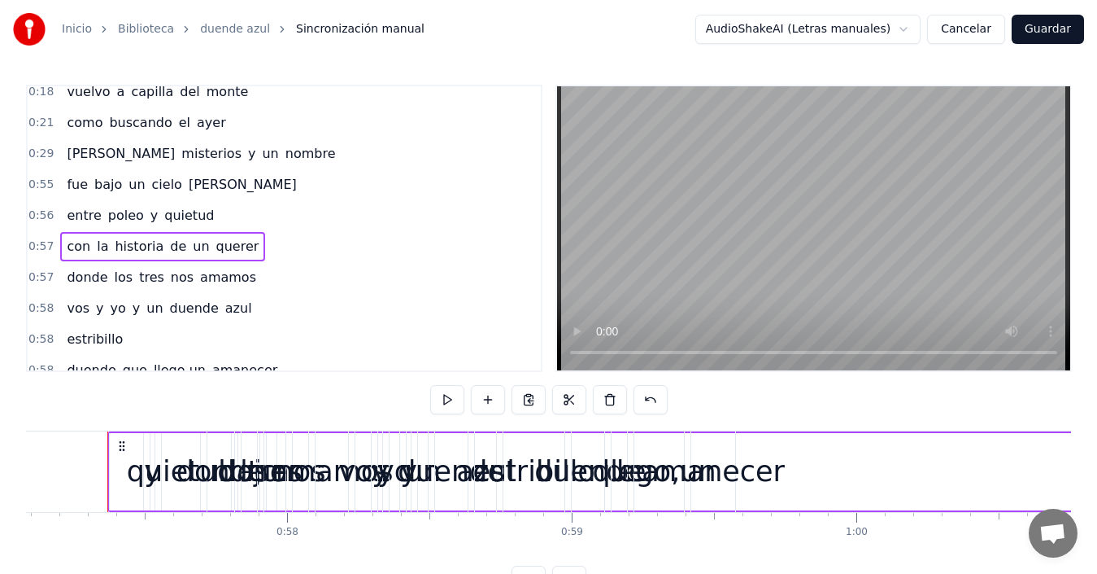
scroll to position [0, 0]
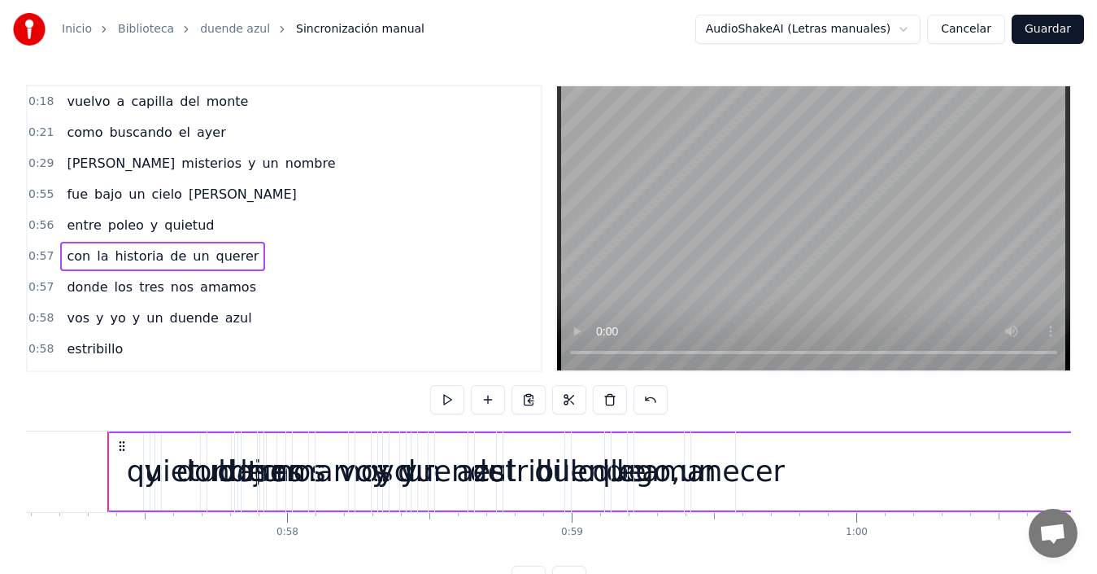
click at [60, 142] on div "como buscando el ayer" at bounding box center [146, 132] width 172 height 29
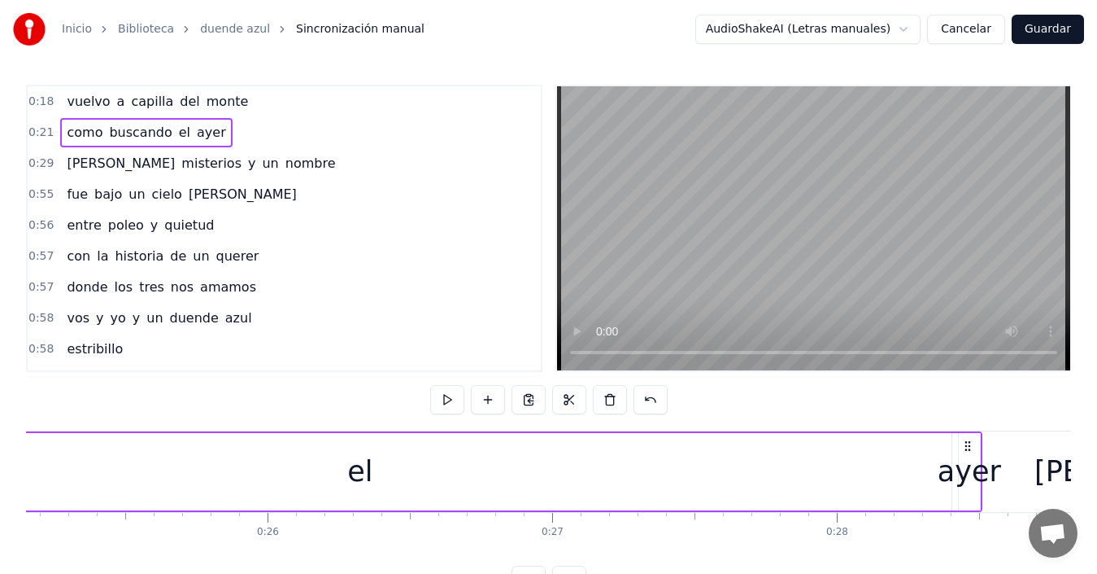
scroll to position [0, 6182]
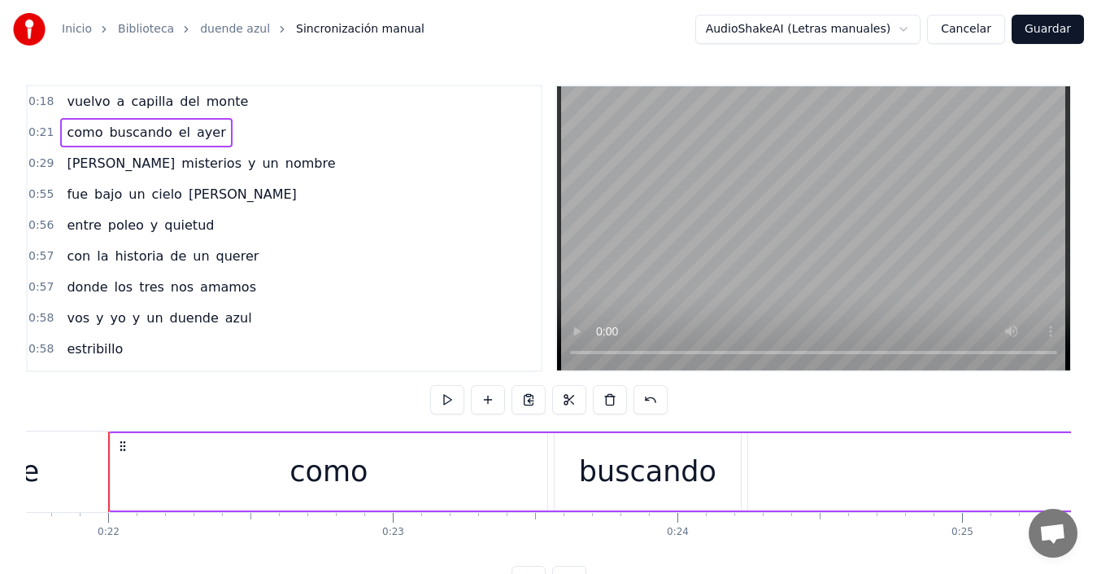
click at [60, 172] on div "[PERSON_NAME] misterios y un nombre" at bounding box center [200, 163] width 281 height 29
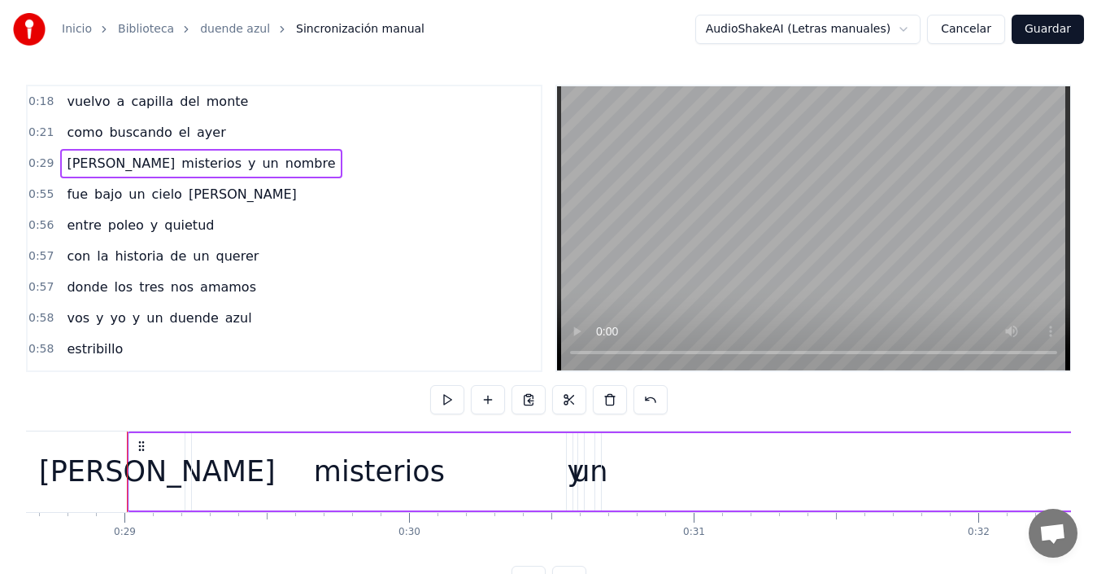
scroll to position [0, 8179]
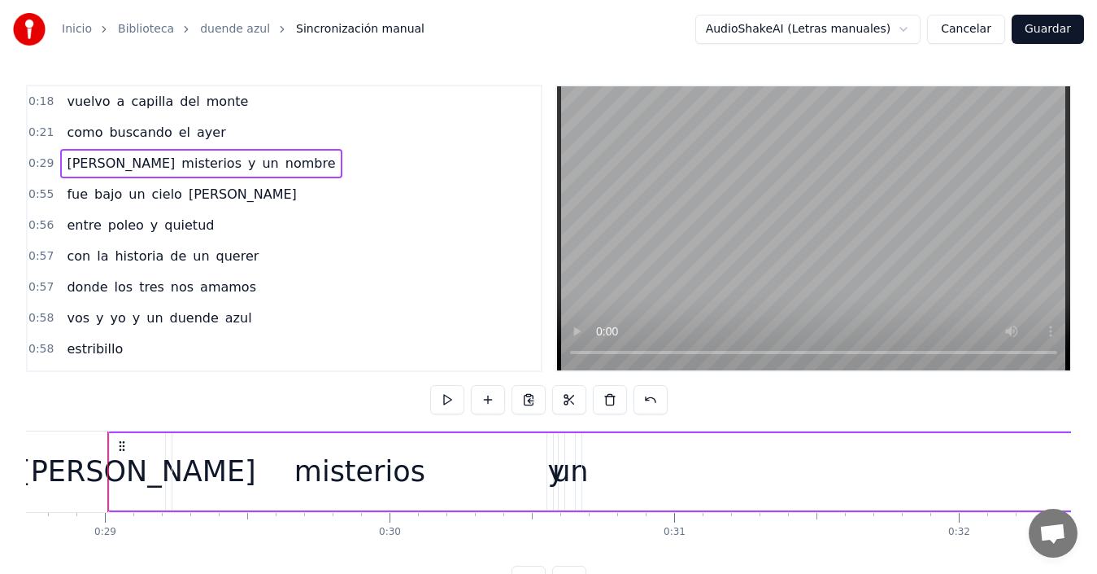
click at [44, 164] on span "0:29" at bounding box center [40, 163] width 25 height 16
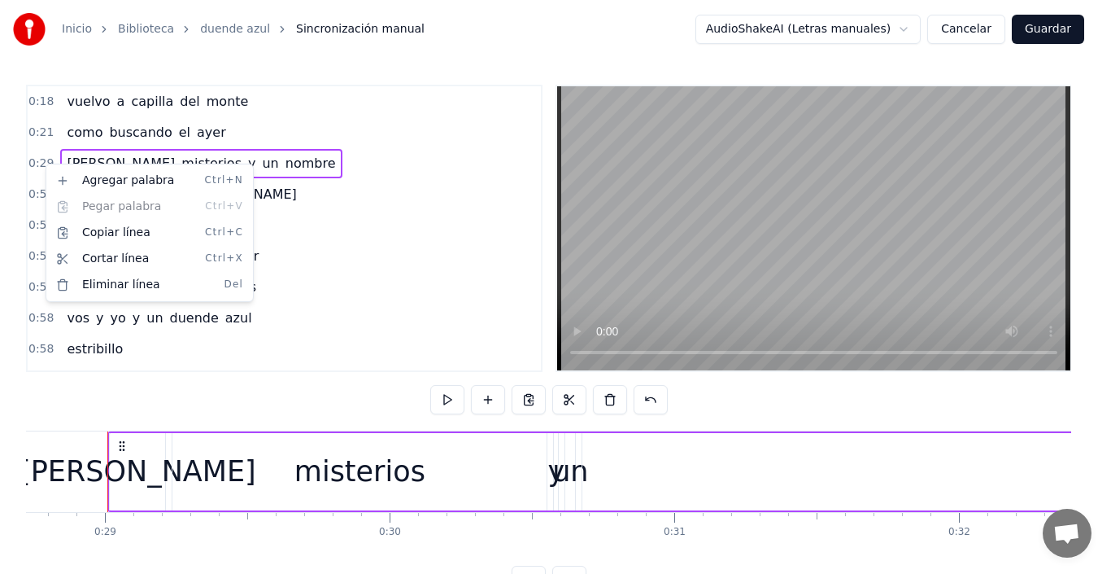
click at [1, 150] on html "Inicio Biblioteca duende azul Sincronización manual AudioShakeAI (Letras manual…" at bounding box center [555, 310] width 1111 height 621
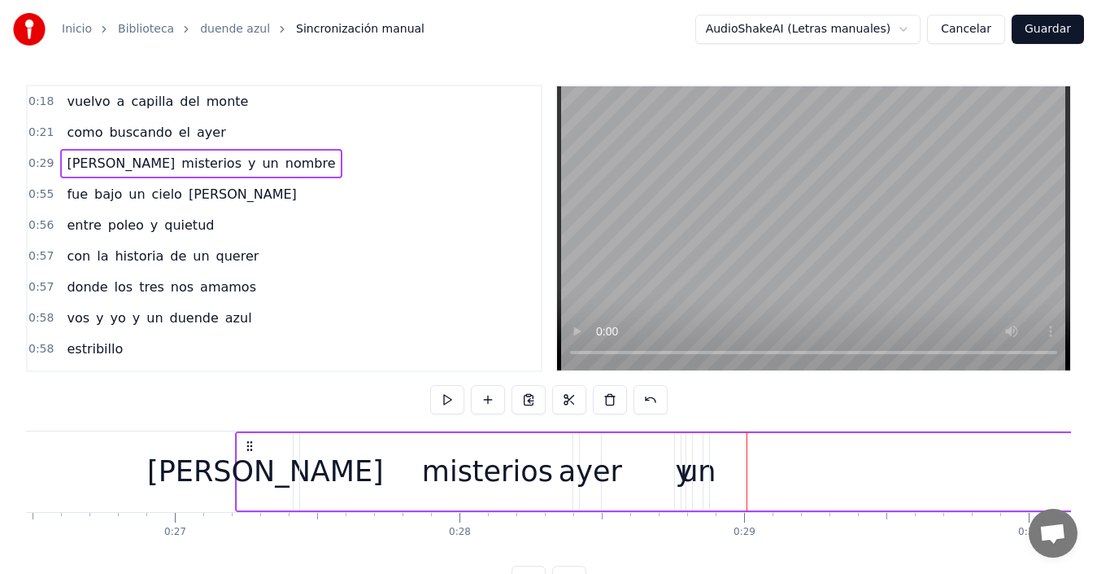
scroll to position [0, 7539]
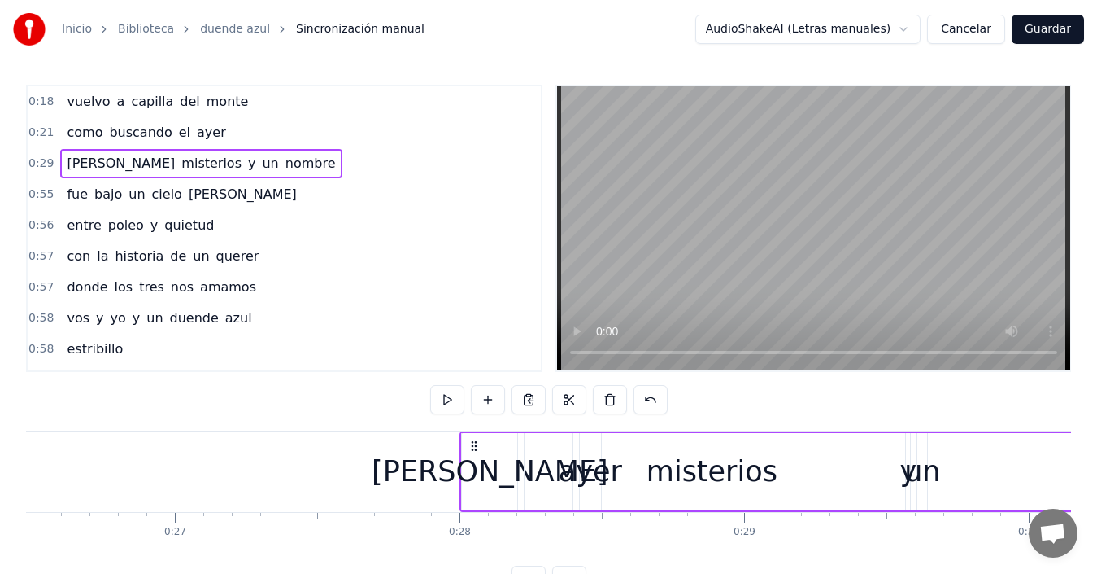
drag, startPoint x: 120, startPoint y: 443, endPoint x: 472, endPoint y: 456, distance: 352.5
click at [81, 207] on div "fue bajo un [PERSON_NAME]" at bounding box center [181, 194] width 242 height 29
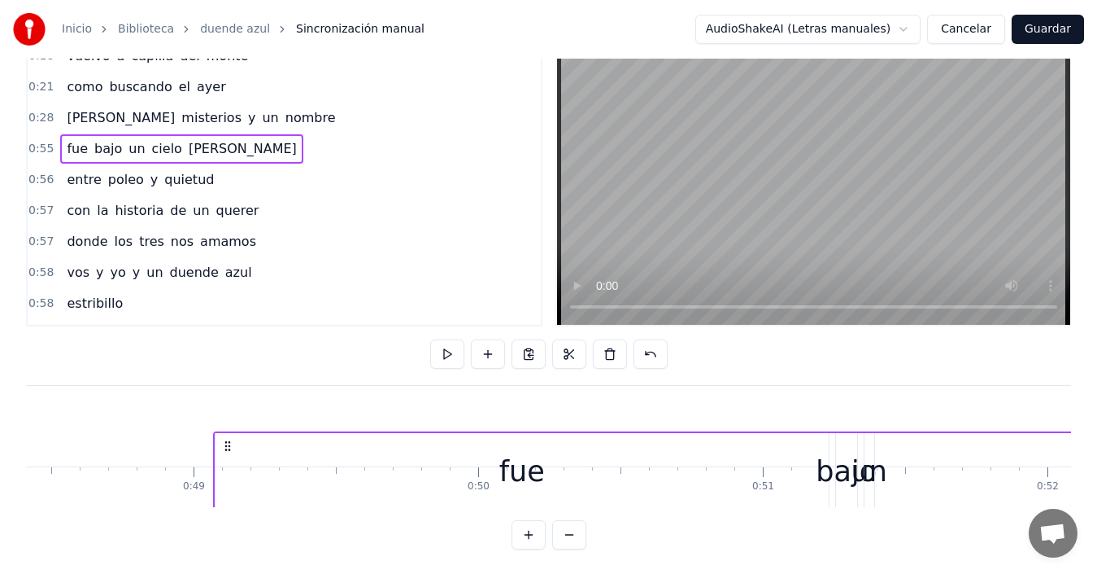
scroll to position [0, 13780]
drag, startPoint x: 120, startPoint y: 443, endPoint x: 204, endPoint y: 440, distance: 83.9
click at [207, 440] on icon at bounding box center [213, 445] width 13 height 13
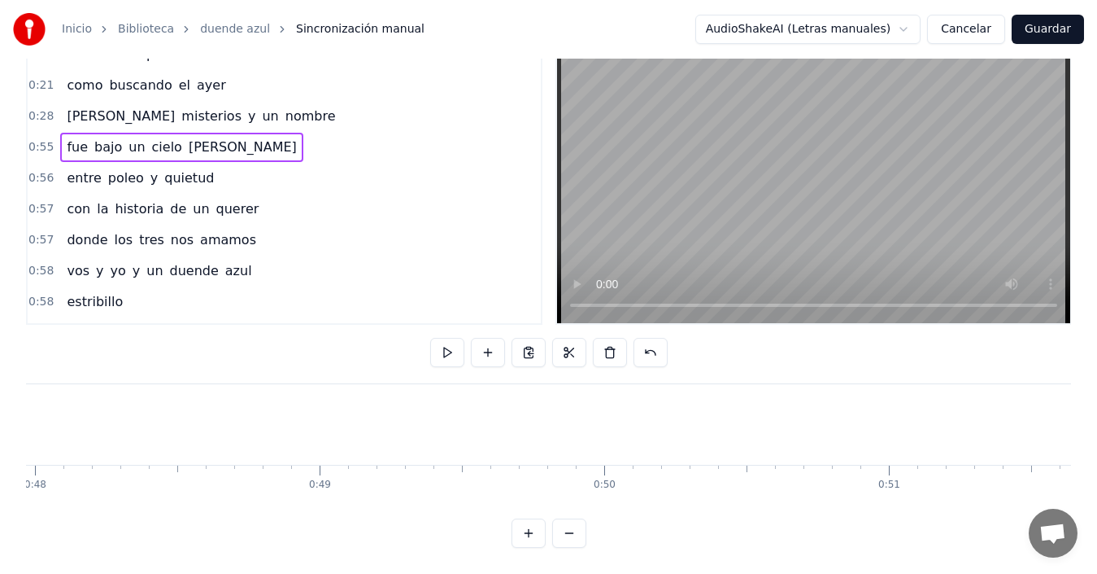
scroll to position [61, 0]
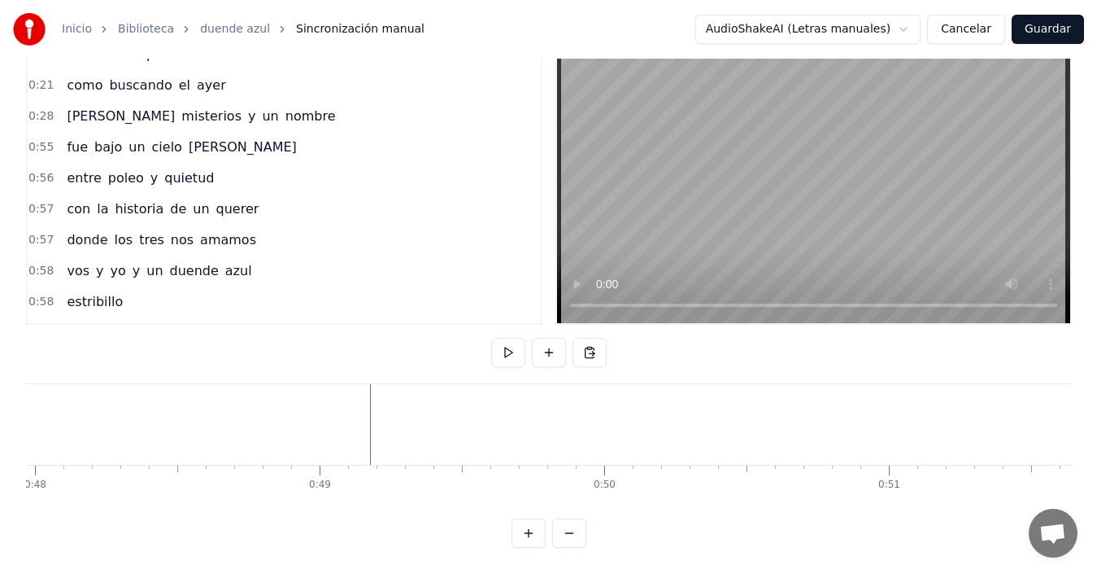
click at [87, 146] on div "fue bajo un [PERSON_NAME]" at bounding box center [181, 147] width 242 height 29
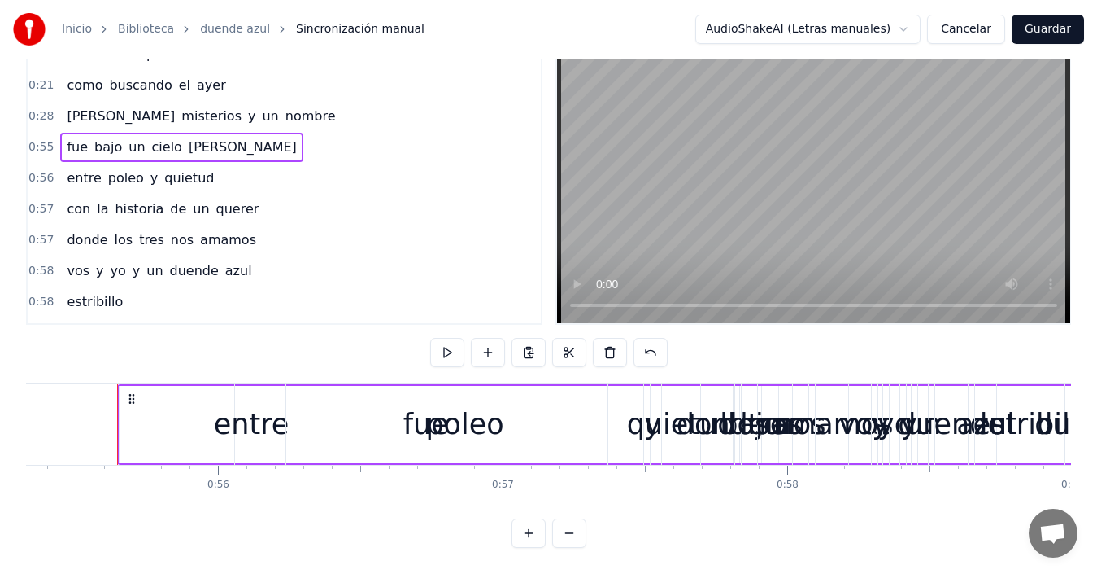
scroll to position [0, 15763]
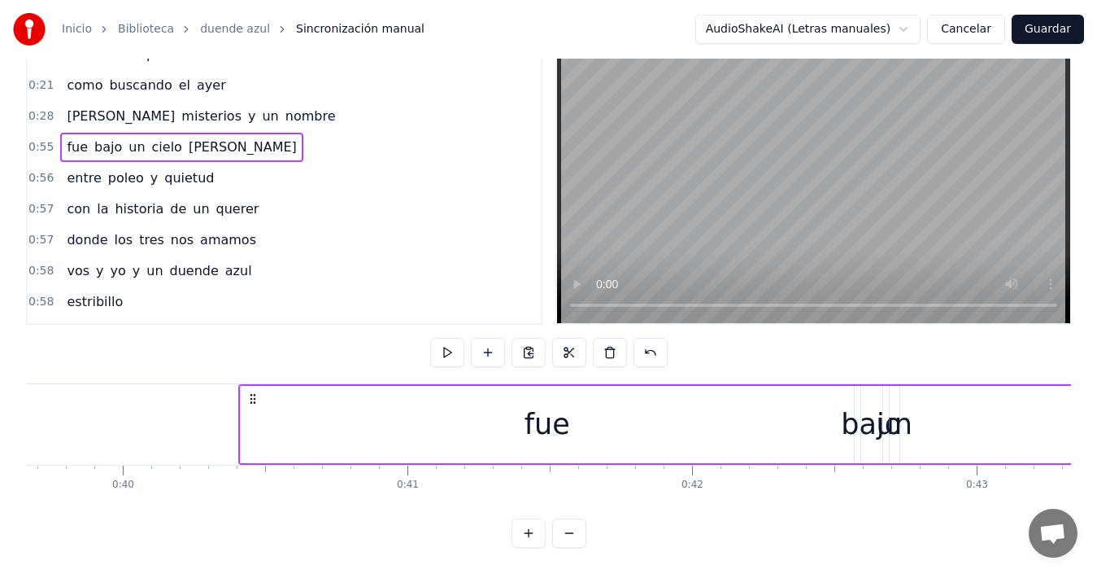
drag, startPoint x: 120, startPoint y: 384, endPoint x: 180, endPoint y: 387, distance: 59.5
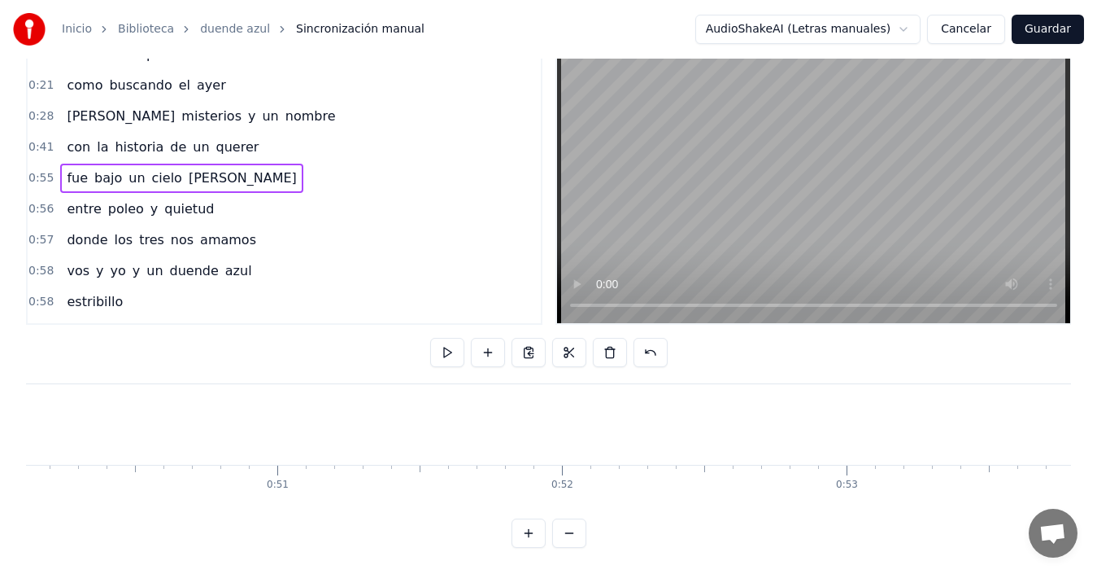
scroll to position [0, 13277]
click at [60, 164] on div "fue bajo un [PERSON_NAME]" at bounding box center [181, 178] width 242 height 29
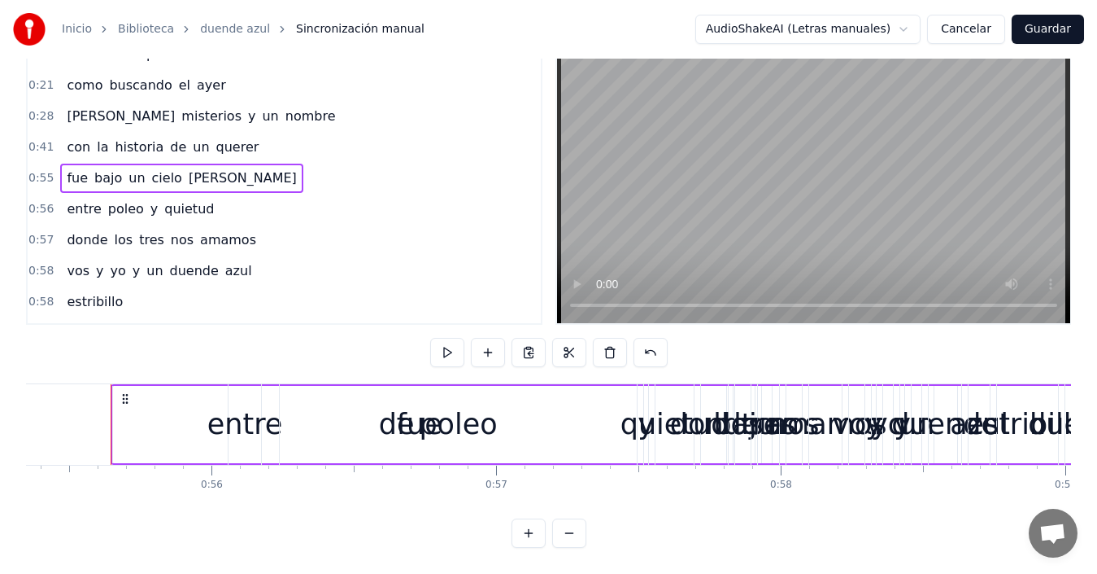
scroll to position [0, 15763]
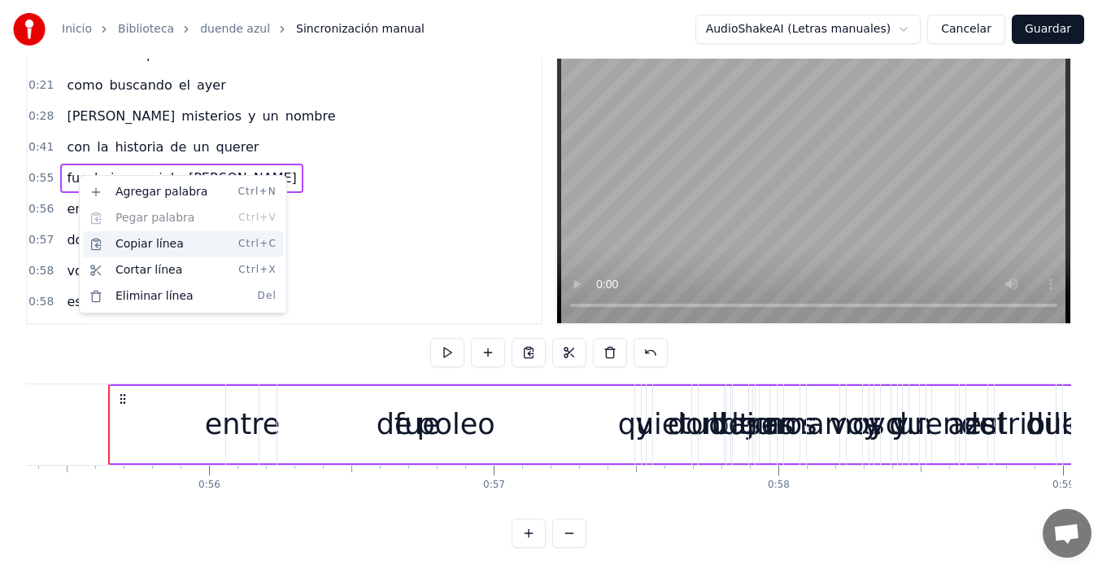
click at [120, 242] on div "Copiar línea Ctrl+C" at bounding box center [183, 244] width 200 height 26
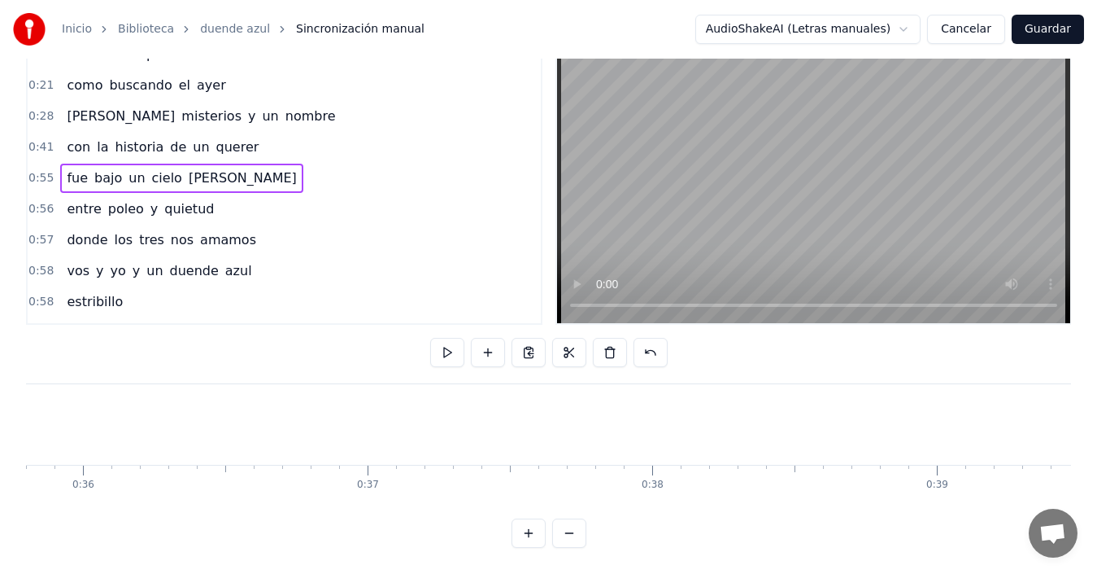
scroll to position [0, 9696]
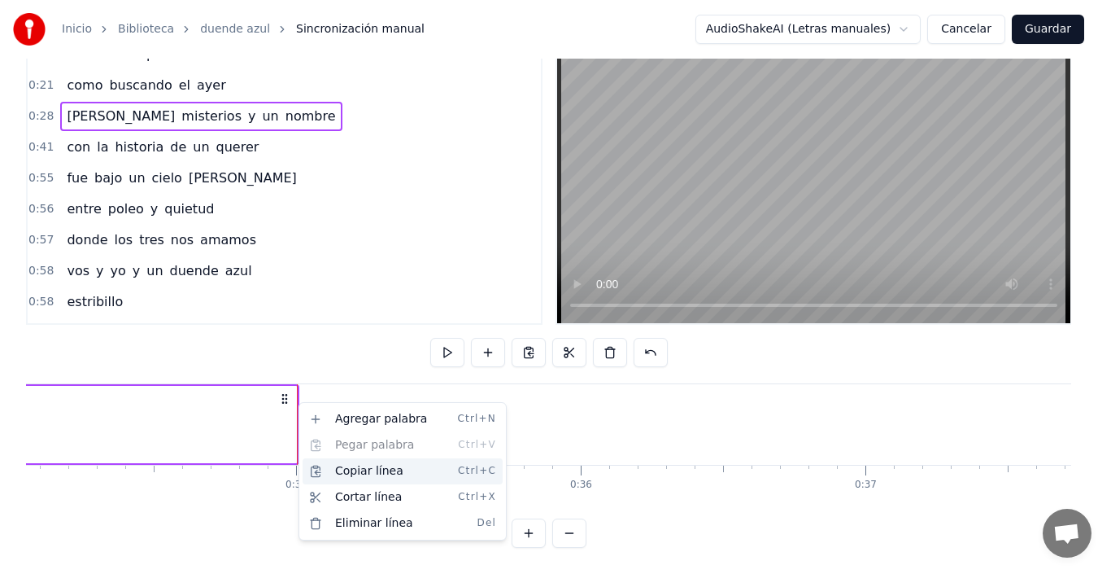
click at [359, 469] on div "Copiar línea Ctrl+C" at bounding box center [403, 471] width 200 height 26
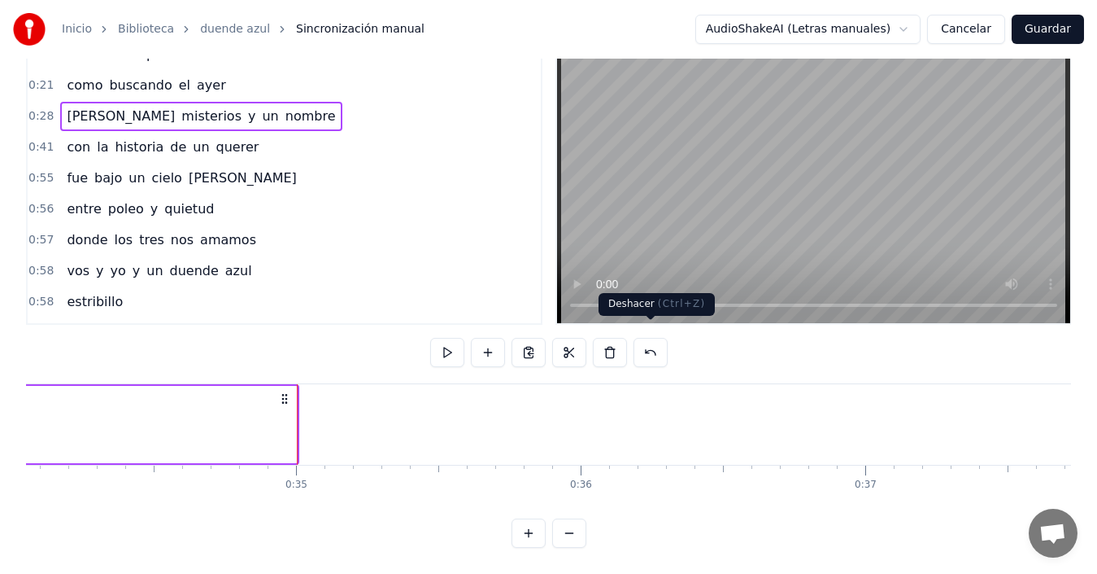
click at [644, 338] on button at bounding box center [651, 352] width 34 height 29
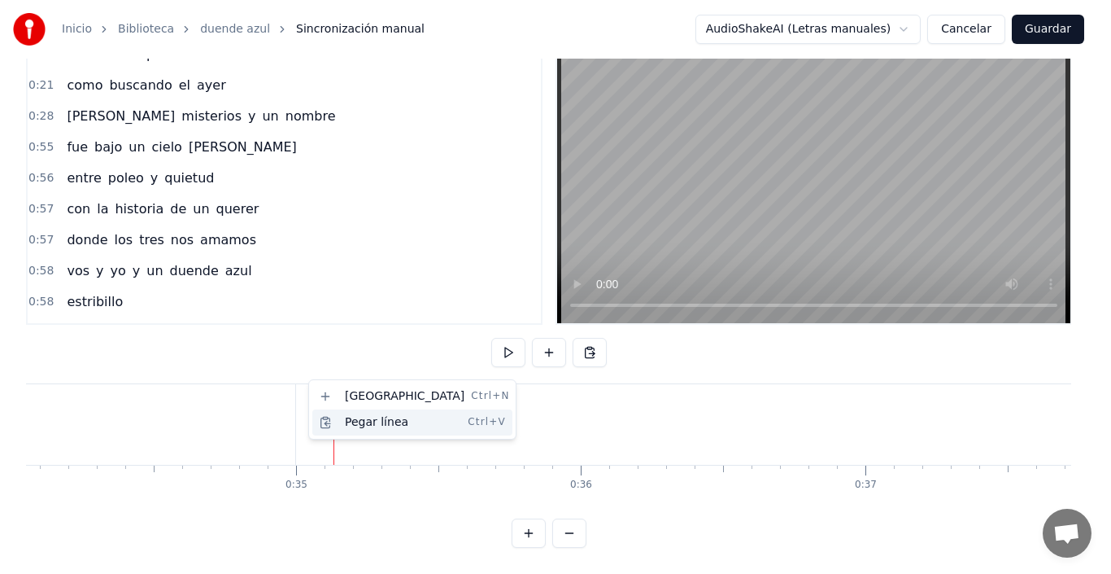
click at [339, 419] on div "Pegar línea Ctrl+V" at bounding box center [412, 422] width 200 height 26
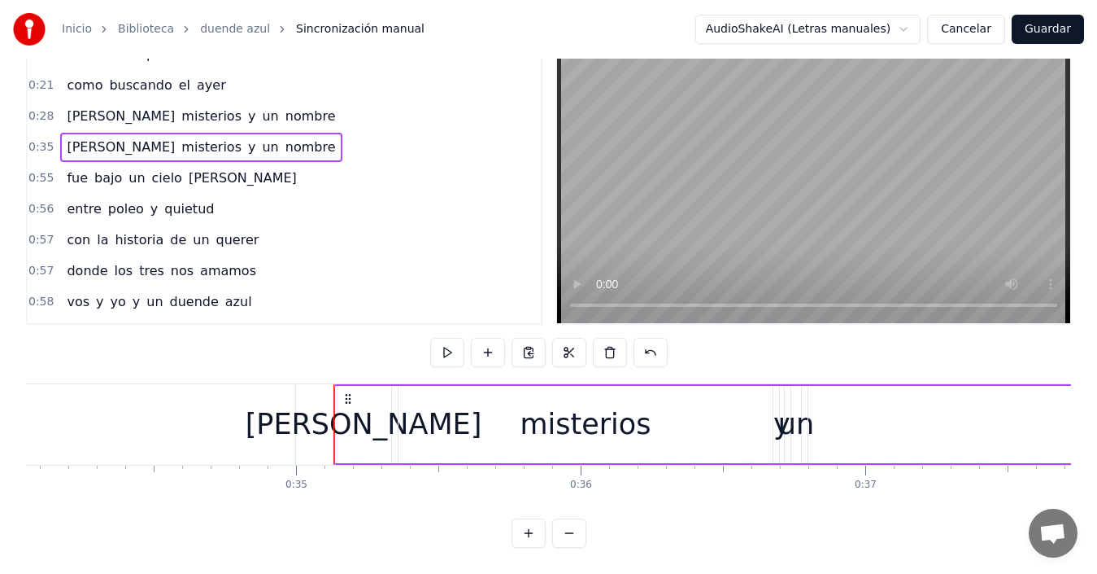
click at [340, 386] on div "[PERSON_NAME]" at bounding box center [363, 424] width 55 height 77
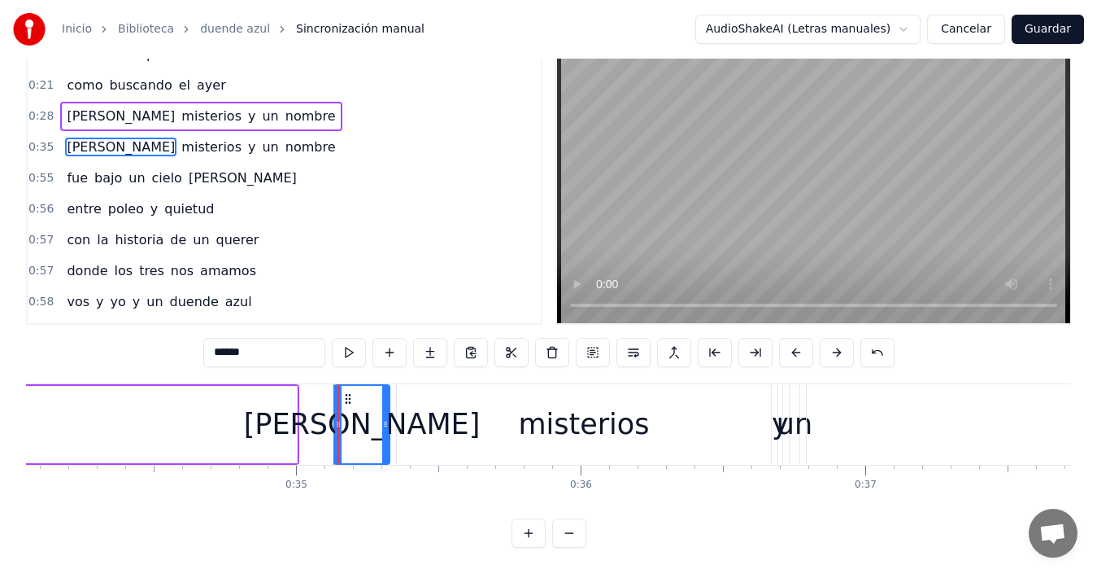
scroll to position [0, 0]
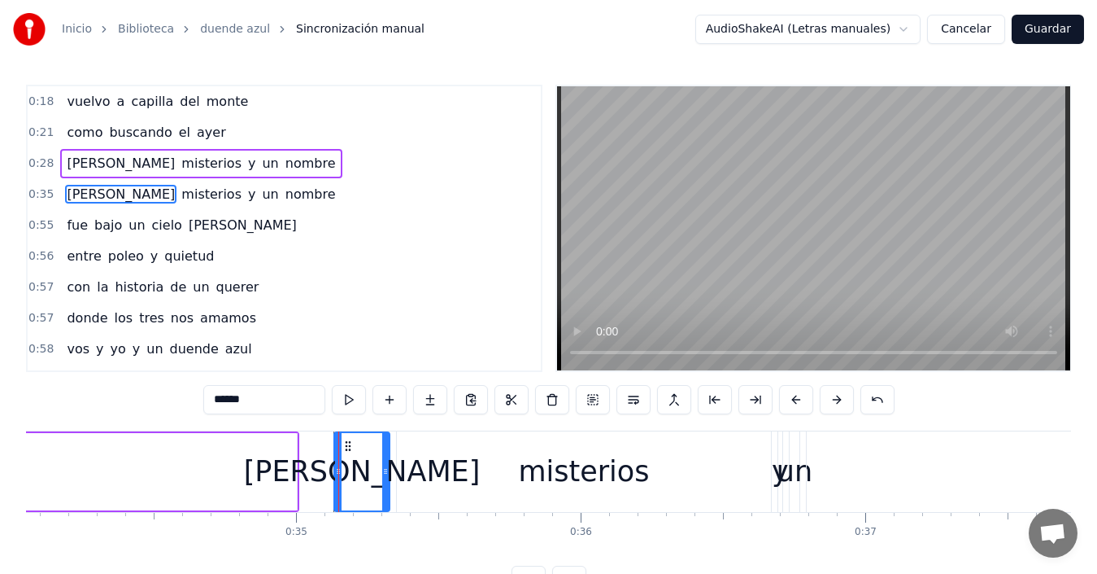
drag, startPoint x: 438, startPoint y: 501, endPoint x: 450, endPoint y: 487, distance: 19.1
click at [442, 499] on div "misterios" at bounding box center [584, 471] width 374 height 81
type input "*********"
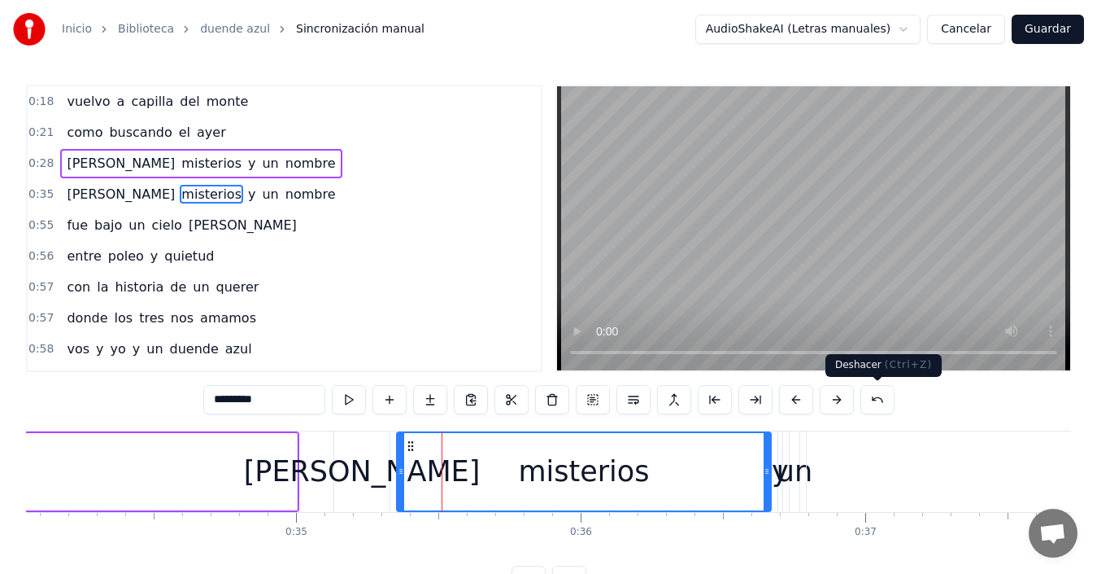
click at [878, 406] on button at bounding box center [878, 399] width 34 height 29
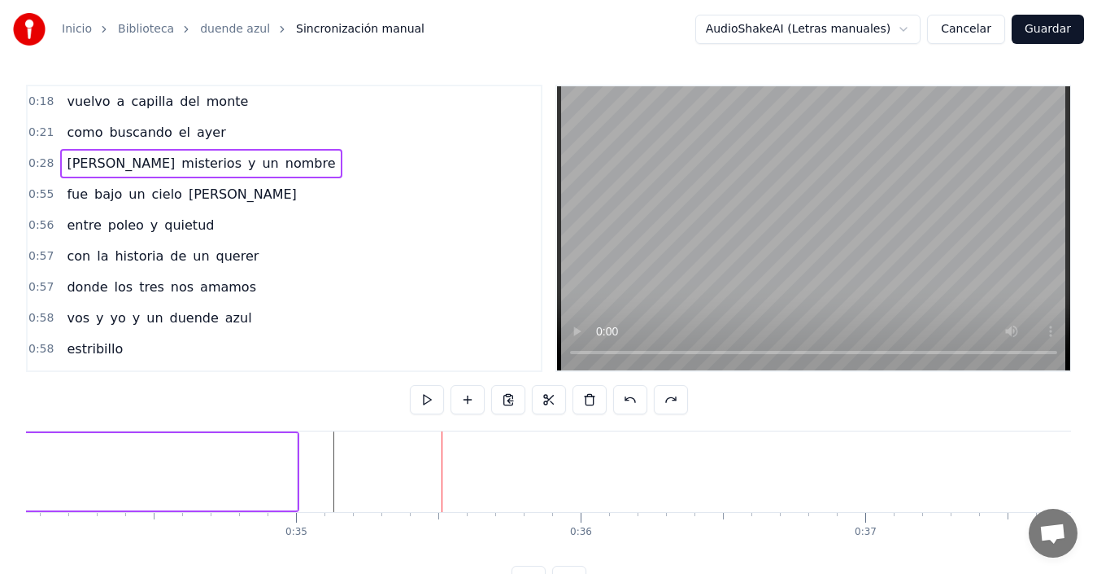
drag, startPoint x: 135, startPoint y: 270, endPoint x: 136, endPoint y: 163, distance: 107.4
click at [136, 163] on div "0:18 vuelvo a capilla del monte 0:21 como buscando el ayer 0:28 [PERSON_NAME] m…" at bounding box center [284, 228] width 517 height 287
click at [60, 176] on div "[PERSON_NAME] misterios y un nombre" at bounding box center [200, 163] width 281 height 29
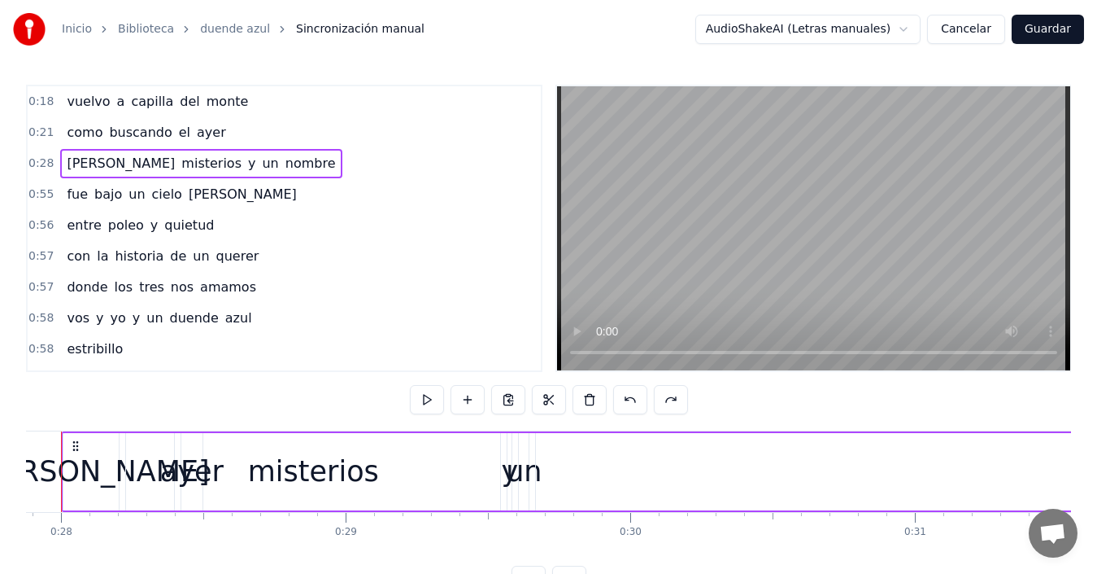
scroll to position [0, 7892]
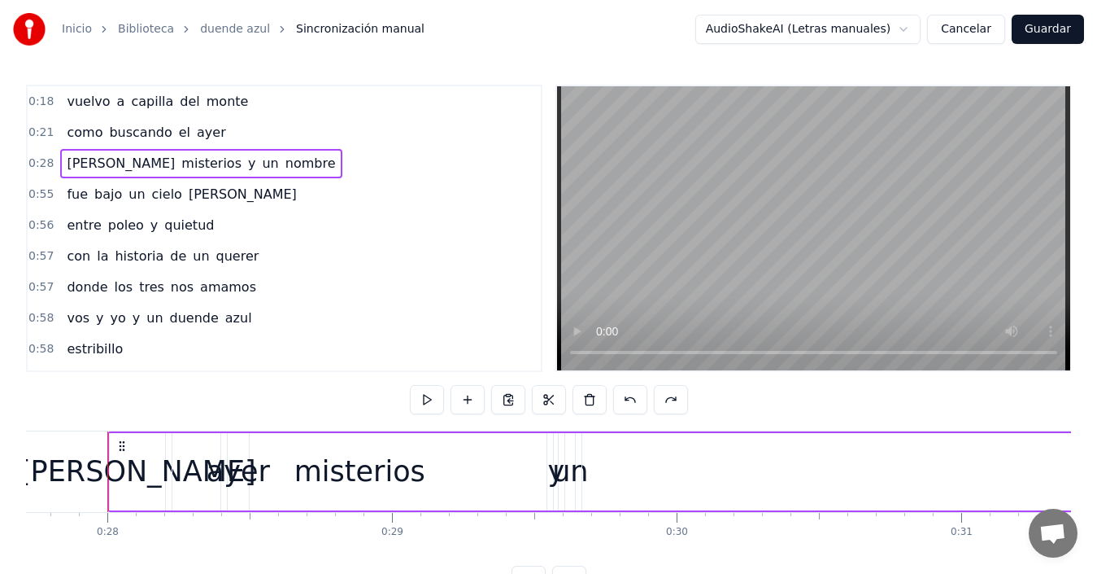
click at [64, 270] on div "con la historia de un querer" at bounding box center [162, 256] width 205 height 29
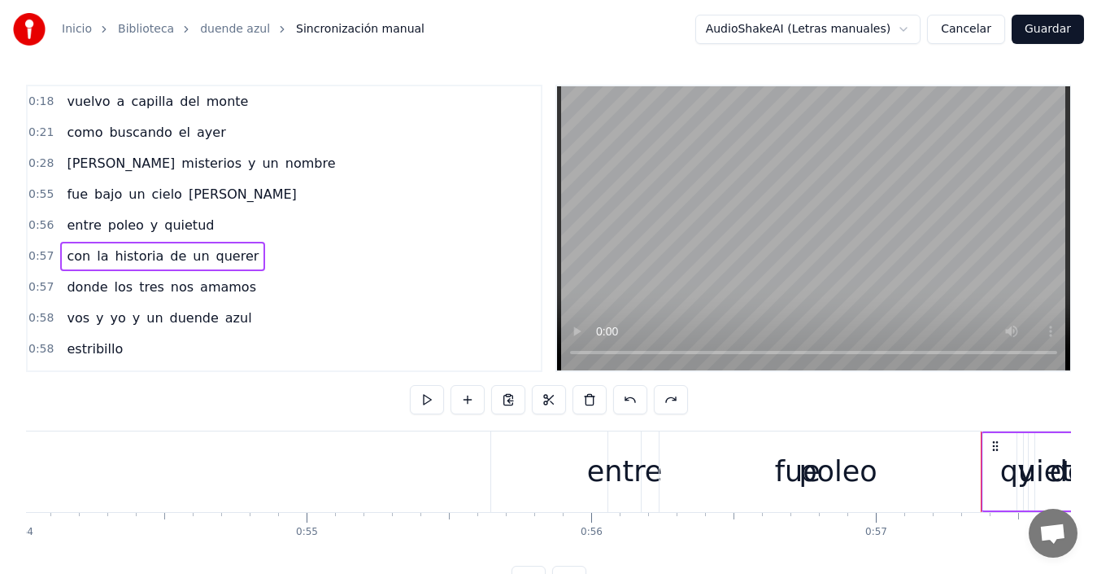
scroll to position [0, 16254]
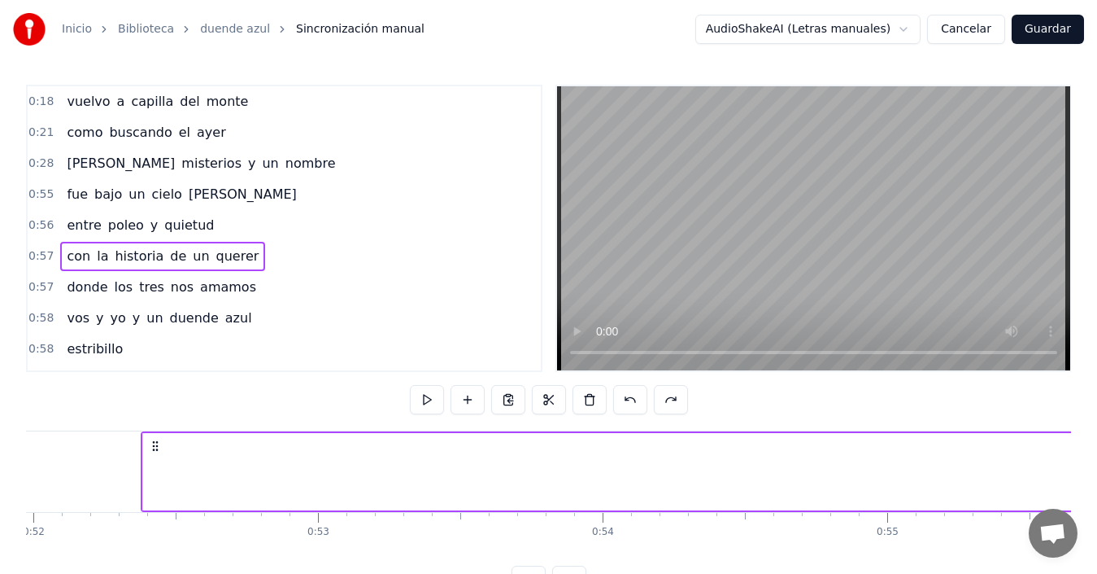
drag, startPoint x: 121, startPoint y: 450, endPoint x: 76, endPoint y: 450, distance: 44.7
click at [154, 450] on circle at bounding box center [154, 449] width 1 height 1
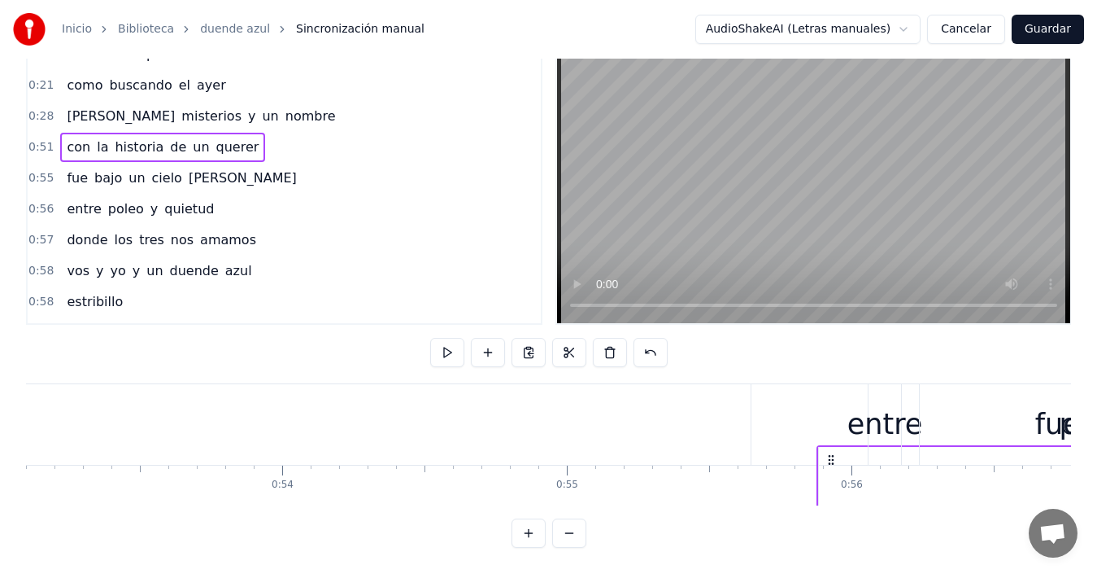
scroll to position [0, 15122]
drag, startPoint x: 77, startPoint y: 447, endPoint x: 792, endPoint y: 358, distance: 719.9
click at [796, 341] on div "0:18 vuelvo a capilla del monte 0:21 como buscando el ayer 0:28 [PERSON_NAME] m…" at bounding box center [548, 292] width 1045 height 510
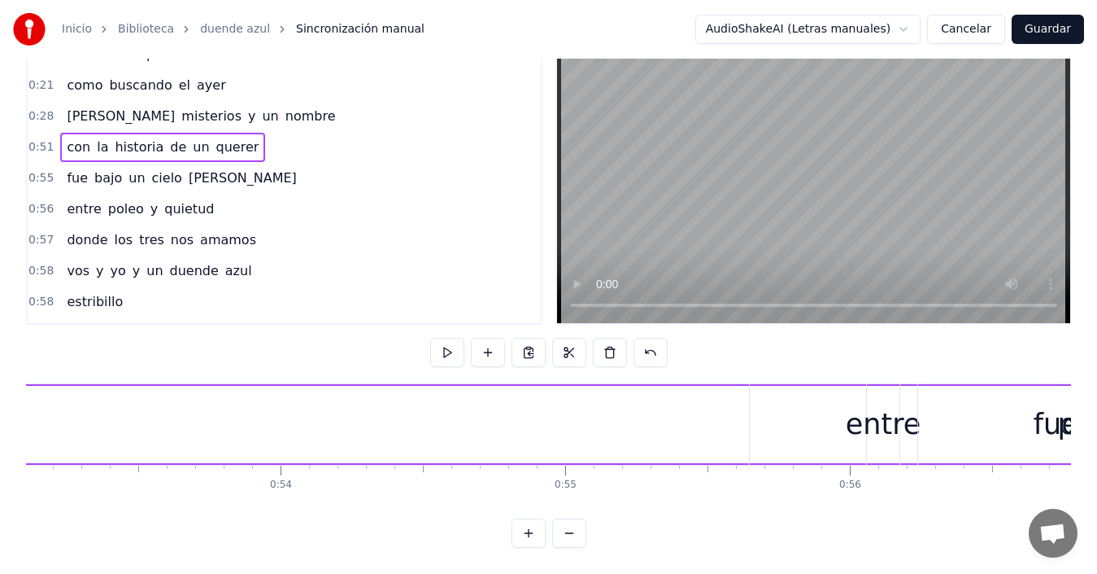
click at [814, 426] on div "fue" at bounding box center [1056, 424] width 613 height 81
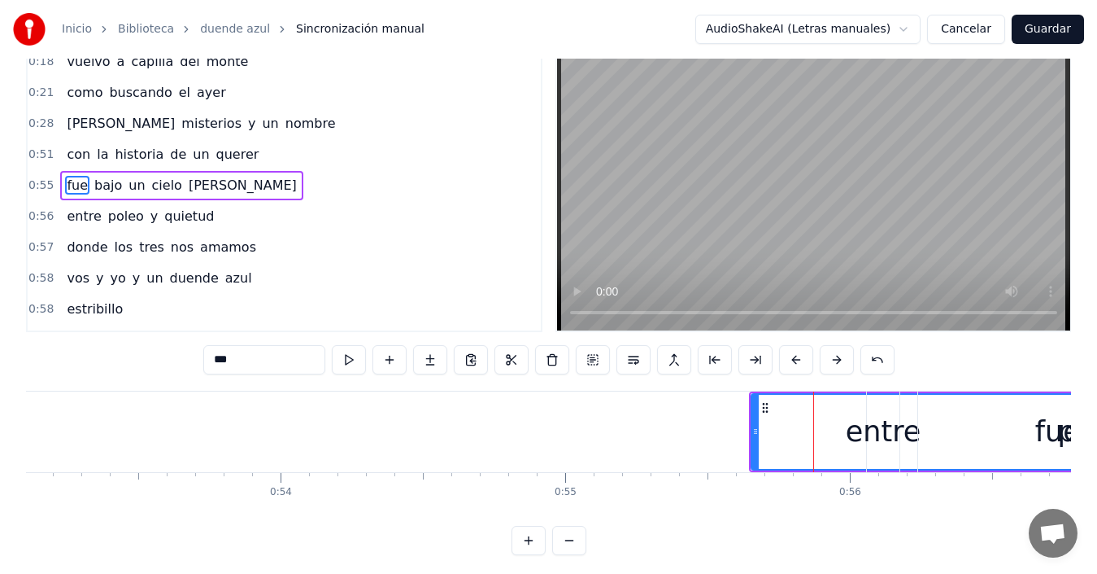
scroll to position [61, 0]
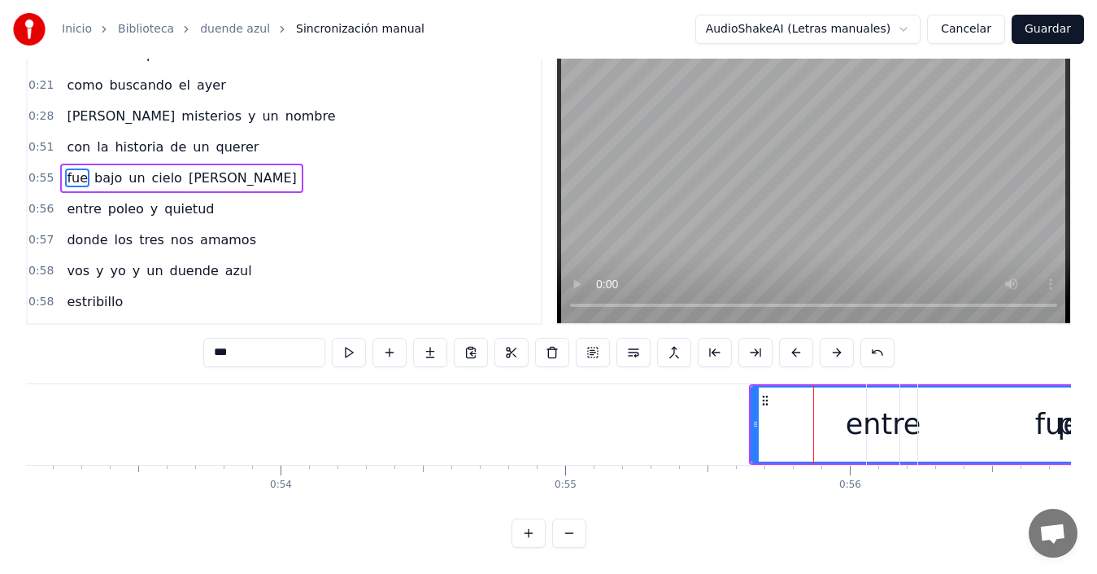
click at [61, 133] on div "con la historia de un querer" at bounding box center [162, 147] width 205 height 29
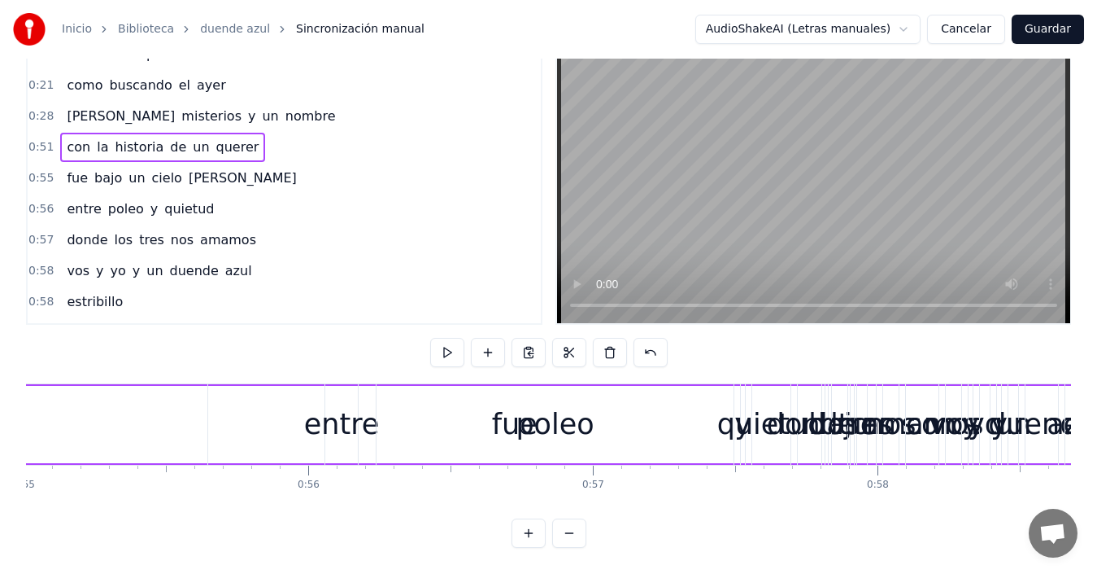
scroll to position [0, 16111]
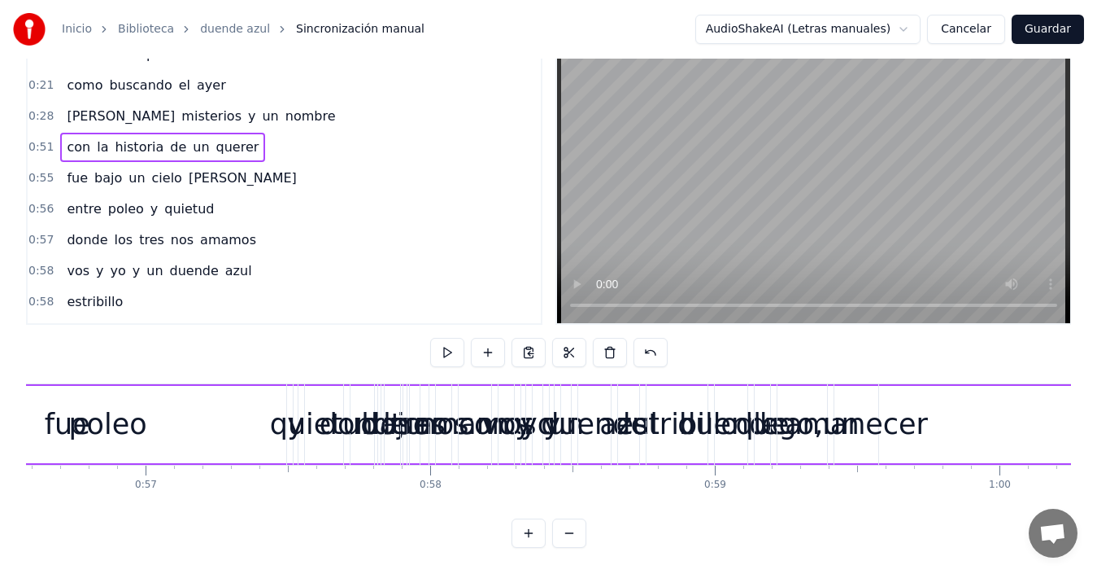
click at [382, 384] on div "donde los tres nos amamos" at bounding box center [423, 424] width 146 height 81
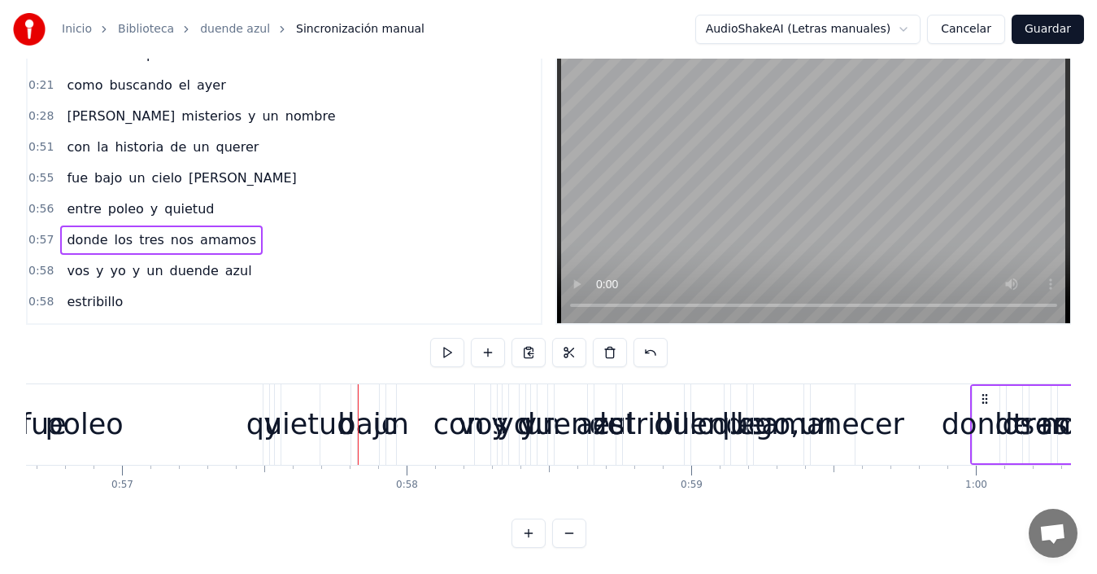
scroll to position [0, 16235]
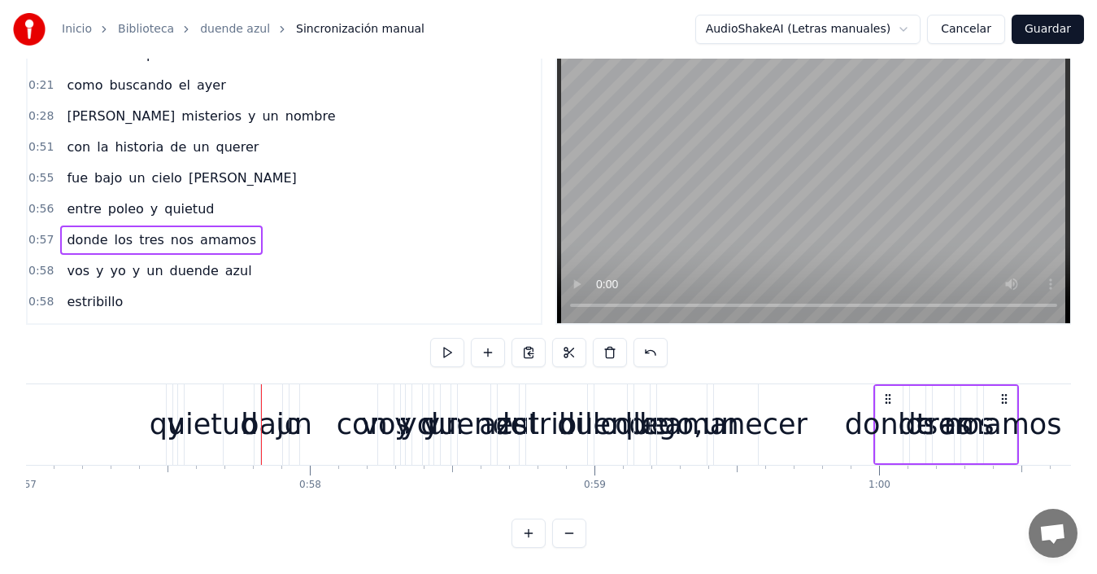
drag, startPoint x: 364, startPoint y: 382, endPoint x: 946, endPoint y: 405, distance: 582.2
click at [946, 405] on div "donde los tres nos amamos" at bounding box center [947, 424] width 146 height 81
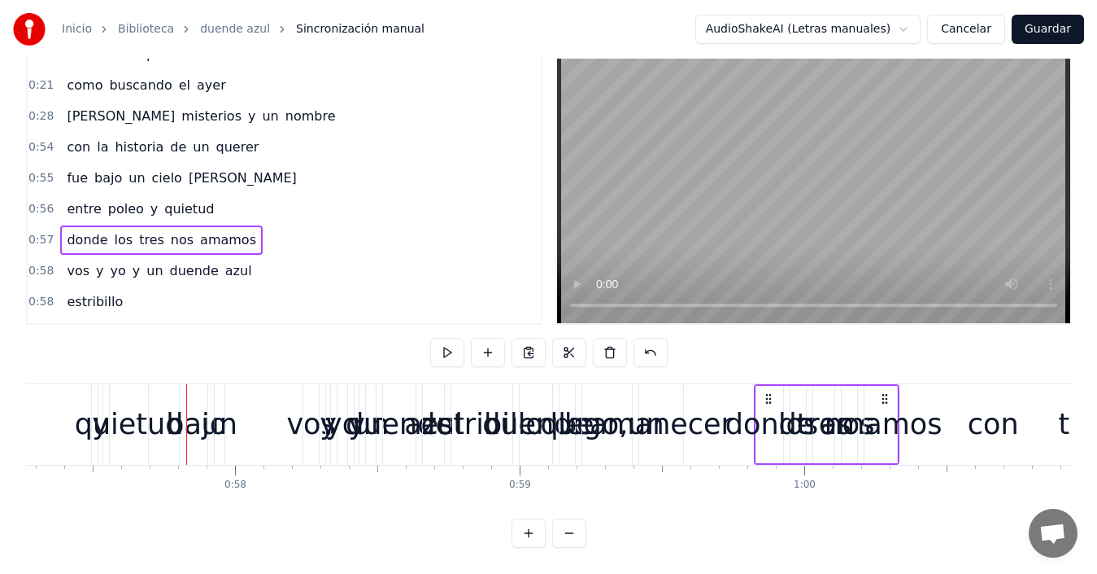
drag, startPoint x: 358, startPoint y: 384, endPoint x: 933, endPoint y: 407, distance: 575.6
click at [900, 407] on div "donde los tres nos amamos" at bounding box center [827, 424] width 146 height 81
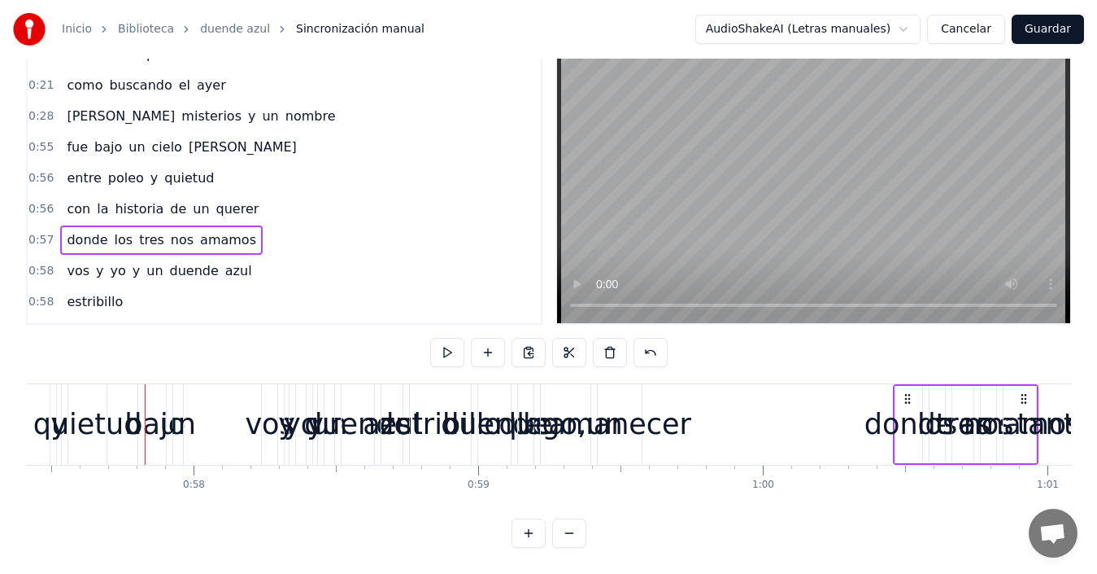
scroll to position [0, 16359]
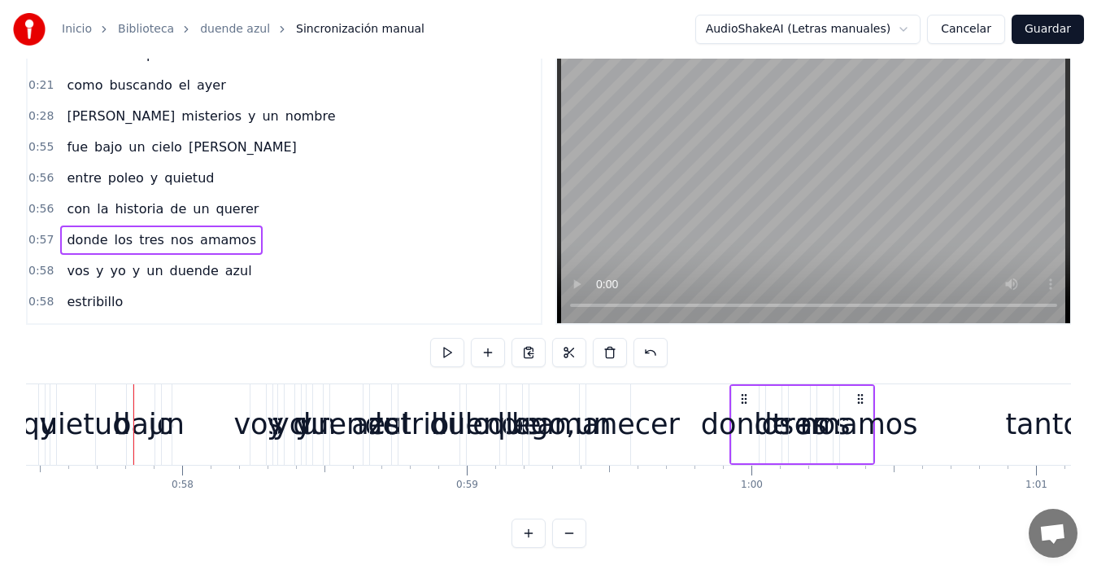
drag, startPoint x: 148, startPoint y: 386, endPoint x: 745, endPoint y: 456, distance: 601.2
click at [745, 456] on div "vuelvo a capilla del [PERSON_NAME] buscando el ayer [PERSON_NAME] misterios y u…" at bounding box center [548, 444] width 1045 height 122
